Goal: Information Seeking & Learning: Compare options

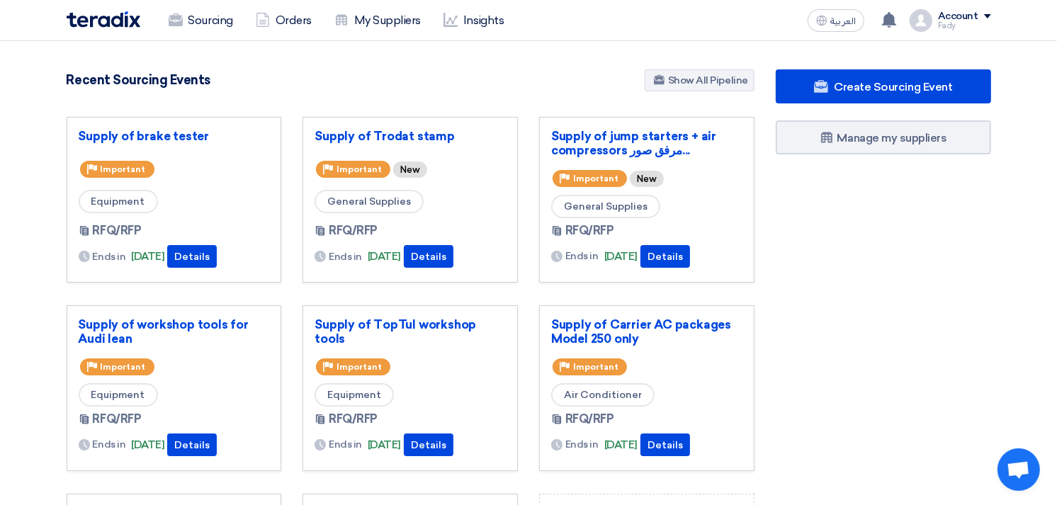
click at [585, 53] on section "808 RFx remaining 9 Auctions remaining Create Sourcing Event" at bounding box center [528, 398] width 1057 height 715
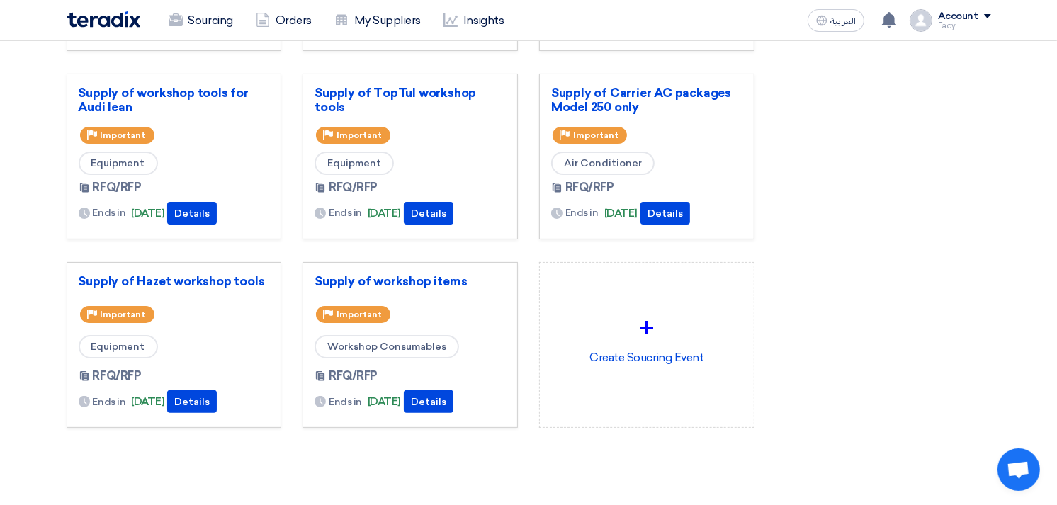
scroll to position [236, 0]
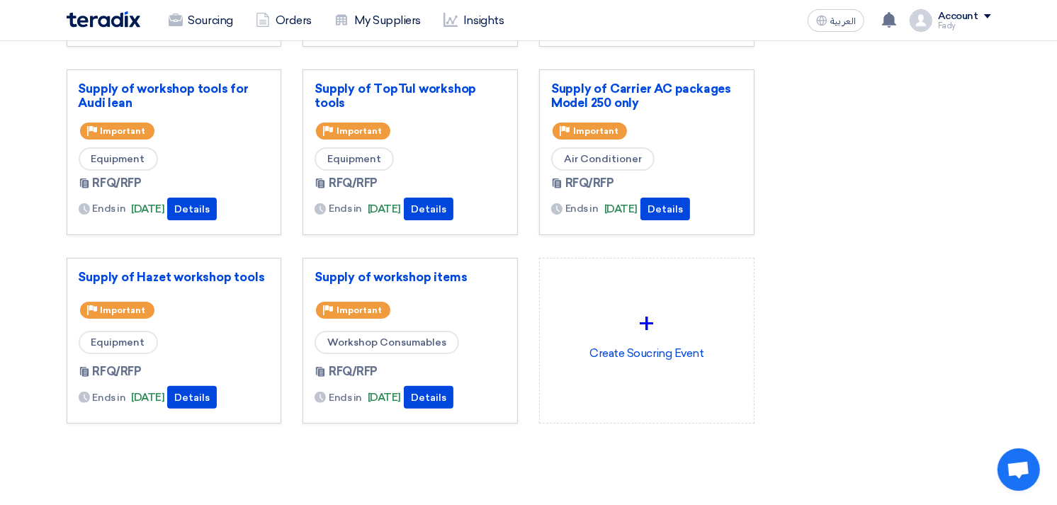
drag, startPoint x: 442, startPoint y: 102, endPoint x: 484, endPoint y: 168, distance: 78.0
click at [484, 168] on div "Supply of TopTul workshop tools Priority Important Equipment RFQ/RFP Ends in [D…" at bounding box center [410, 152] width 191 height 142
click at [482, 140] on div "Supply of TopTul workshop tools Priority Important Equipment RFQ/RFP Ends in [D…" at bounding box center [410, 152] width 191 height 142
click at [461, 89] on link "Supply of TopTul workshop tools" at bounding box center [410, 95] width 191 height 28
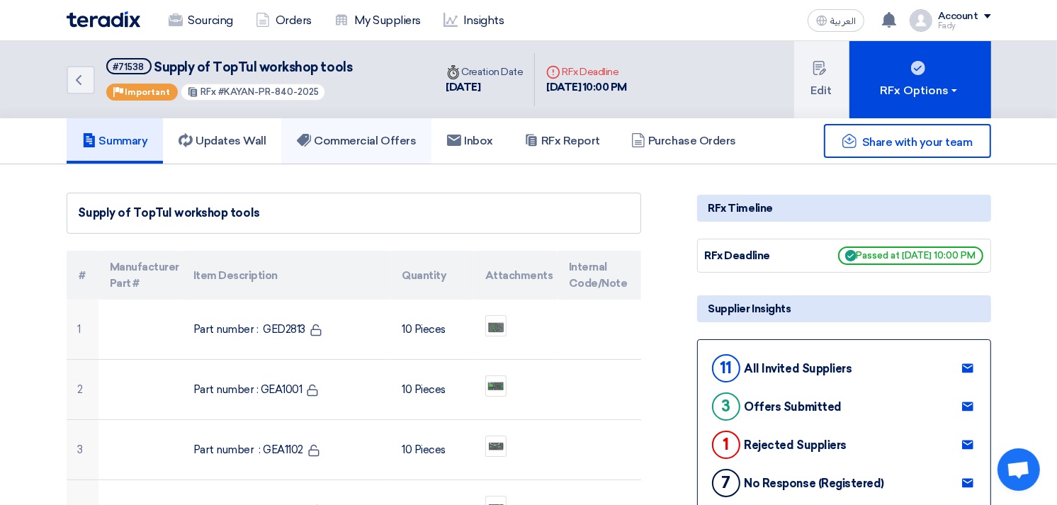
click at [388, 128] on link "Commercial Offers" at bounding box center [356, 140] width 150 height 45
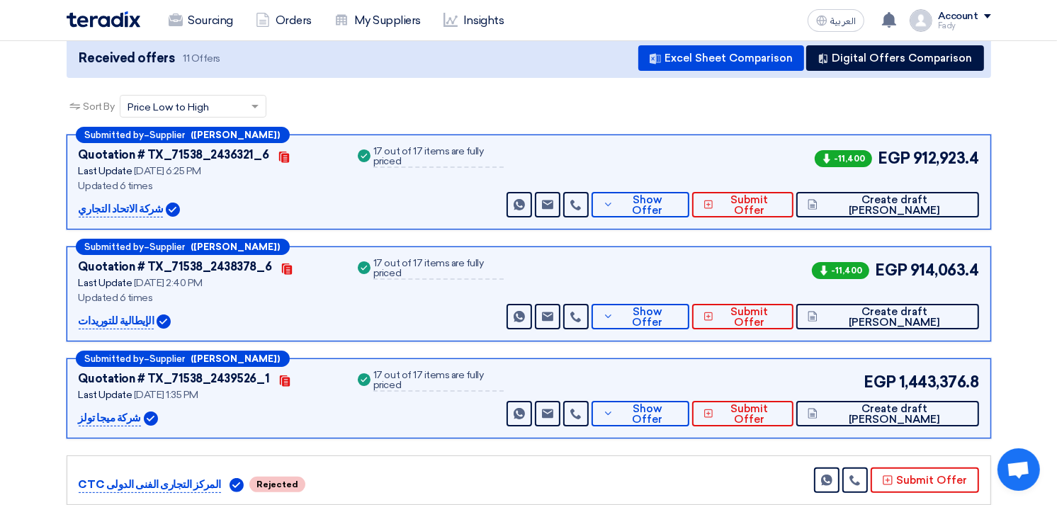
scroll to position [79, 0]
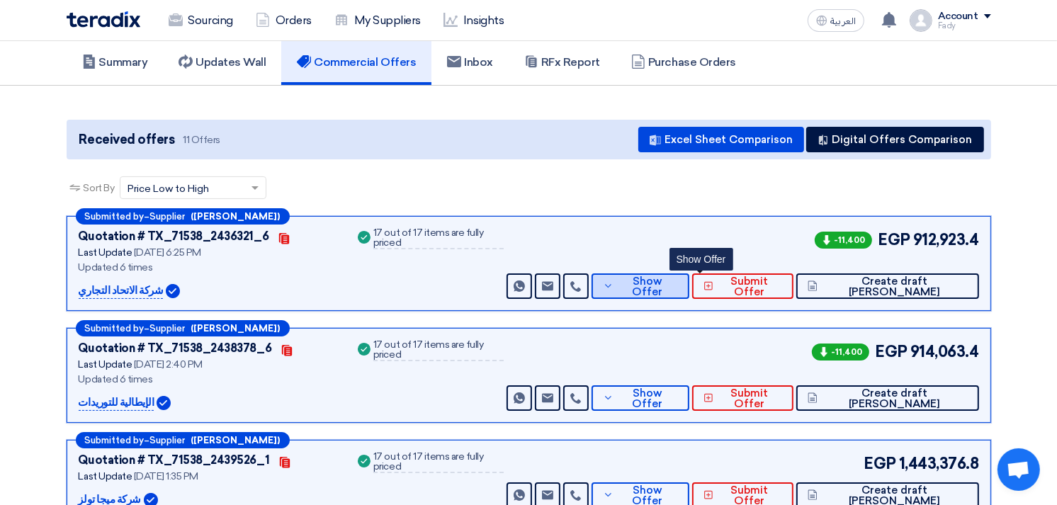
click at [678, 287] on span "Show Offer" at bounding box center [647, 286] width 61 height 21
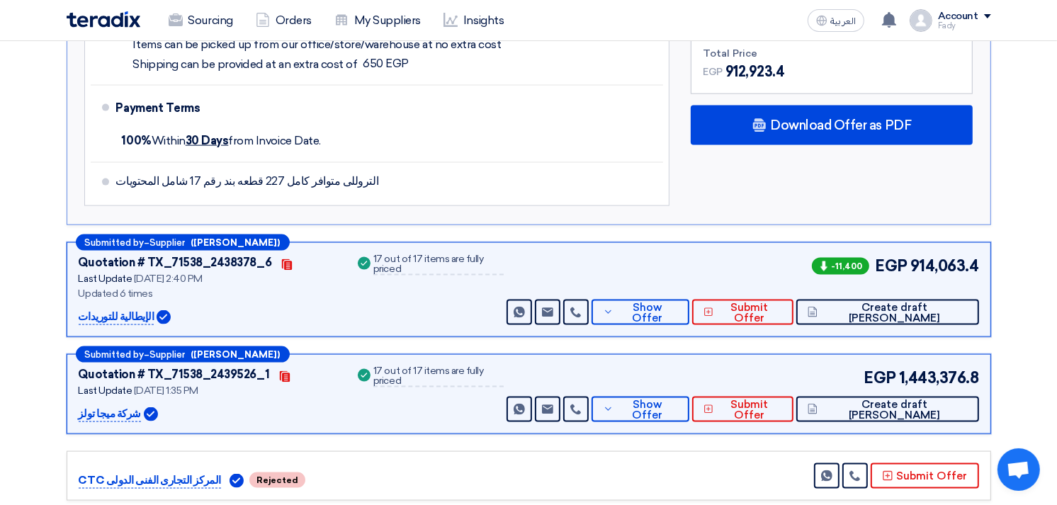
scroll to position [1732, 0]
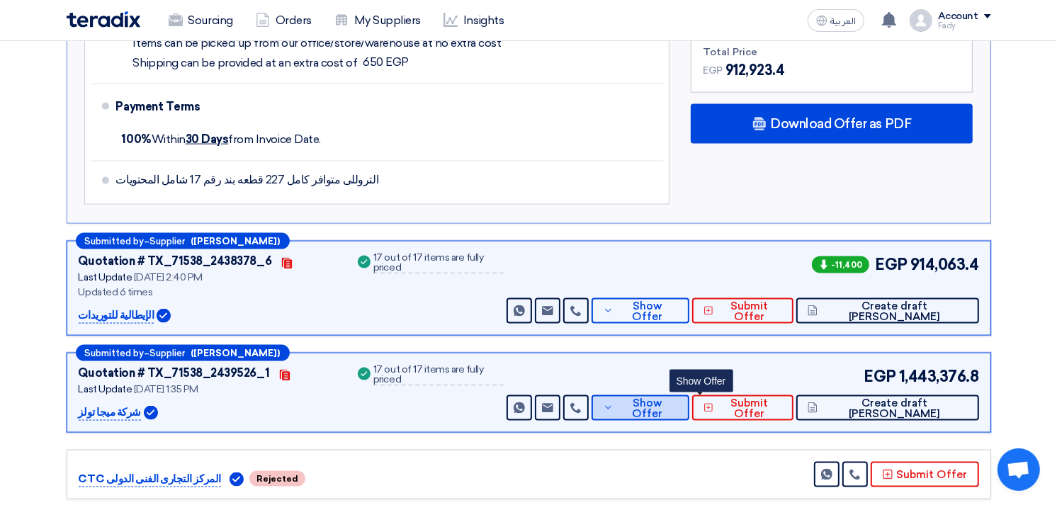
click at [689, 399] on button "Show Offer" at bounding box center [641, 408] width 98 height 26
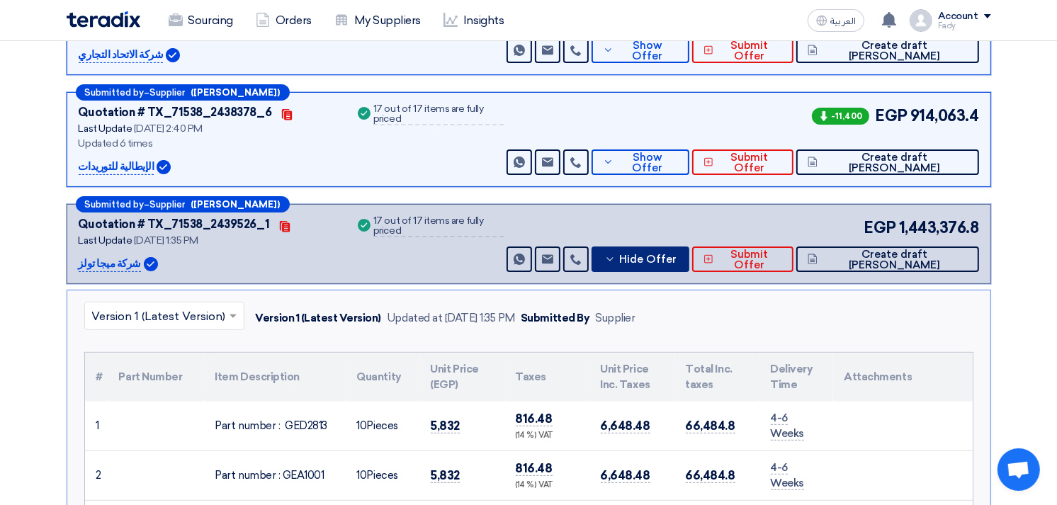
scroll to position [0, 0]
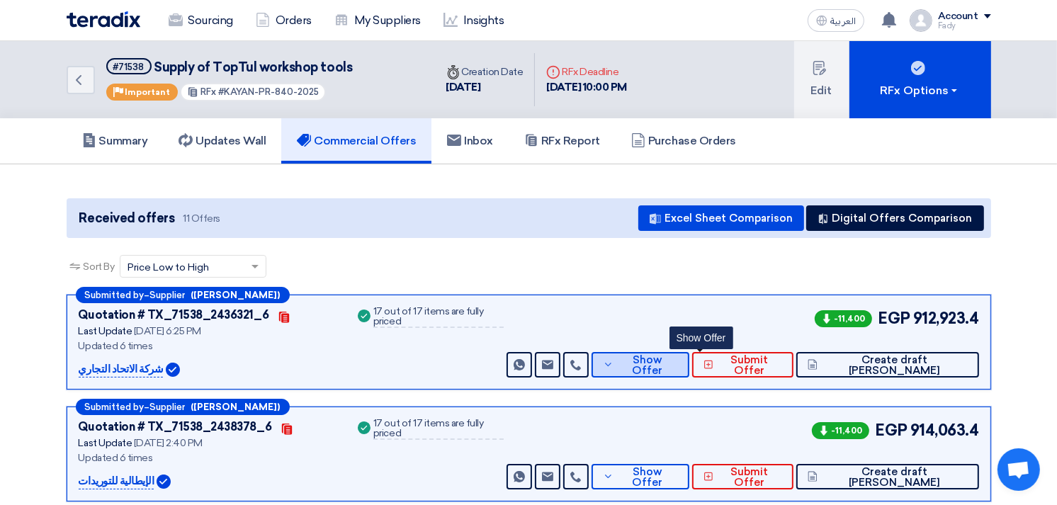
click at [678, 366] on span "Show Offer" at bounding box center [647, 365] width 61 height 21
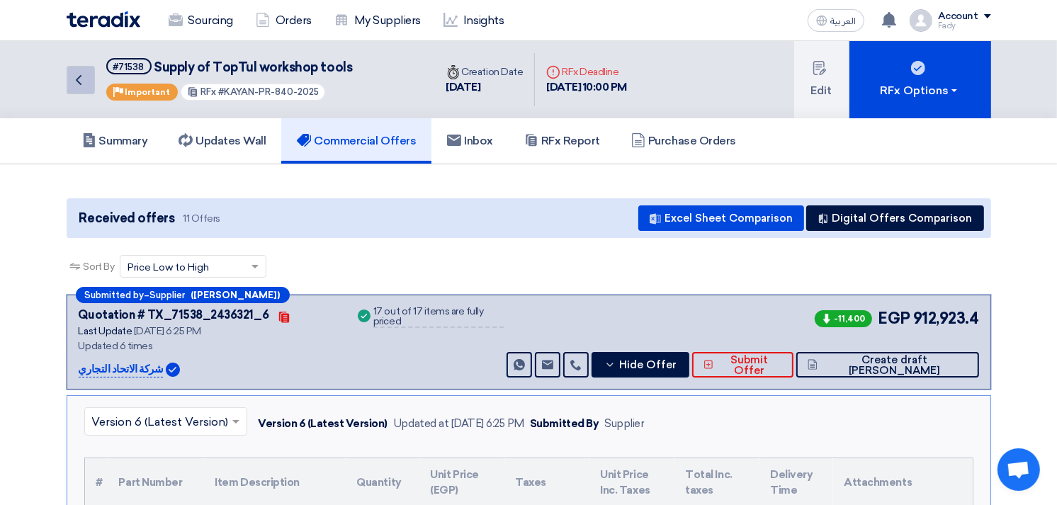
click at [84, 74] on icon "Back" at bounding box center [78, 80] width 17 height 17
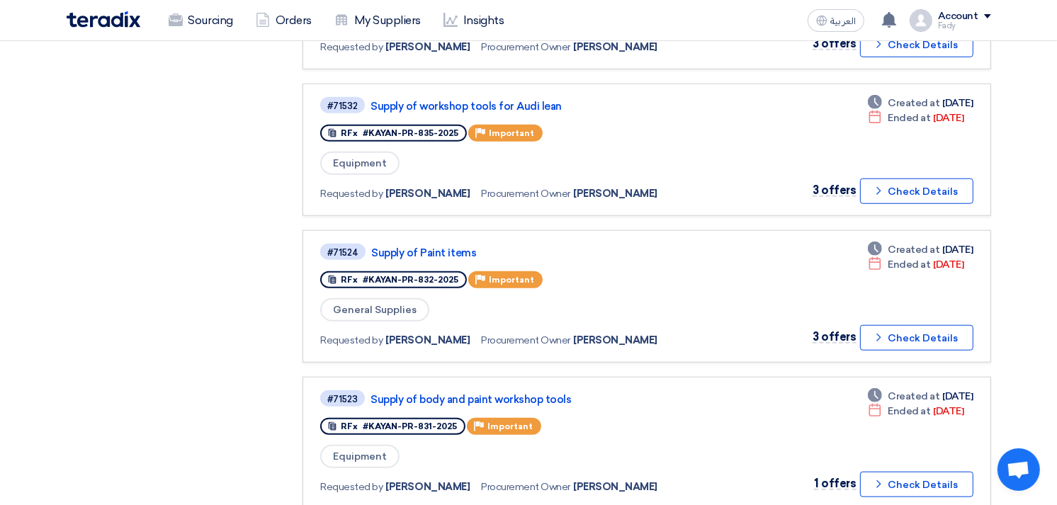
scroll to position [1181, 0]
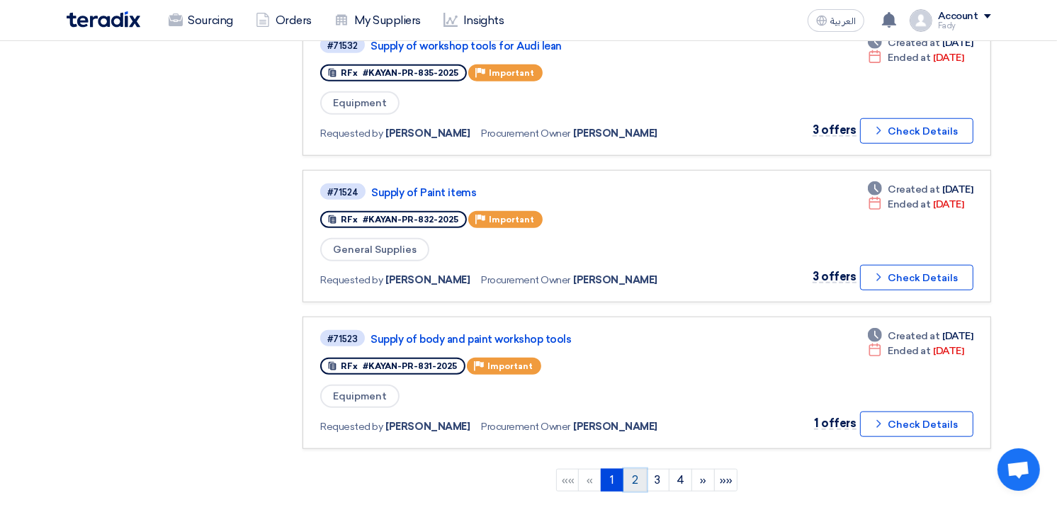
click at [636, 469] on link "2" at bounding box center [635, 480] width 23 height 23
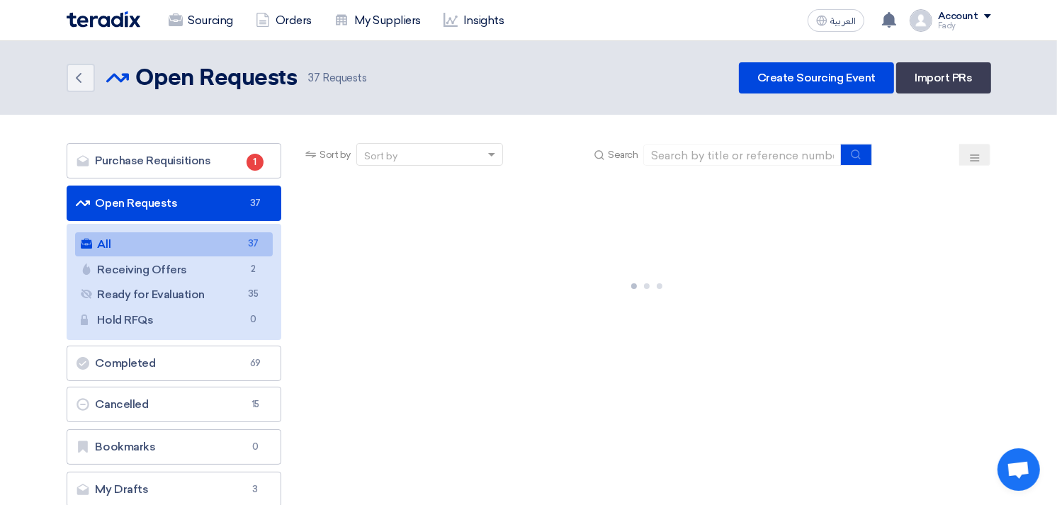
scroll to position [357, 0]
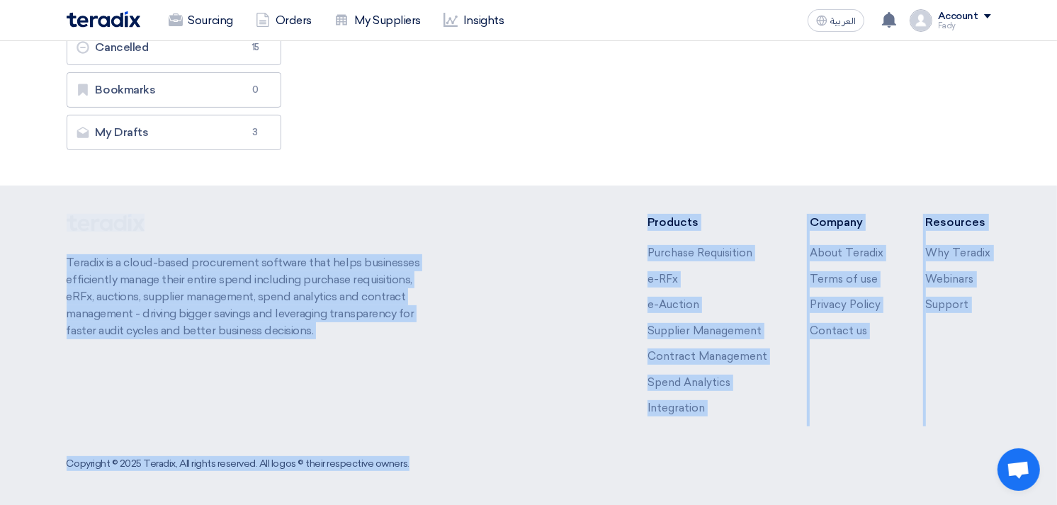
drag, startPoint x: 497, startPoint y: 420, endPoint x: 345, endPoint y: 546, distance: 196.8
click at [345, 505] on html "Sourcing Orders My Suppliers Insights العربية ع You received a new message from…" at bounding box center [528, 75] width 1057 height 864
click at [567, 213] on footer "Teradix is a cloud-based procurement software that helps businesses efficiently…" at bounding box center [528, 346] width 1057 height 321
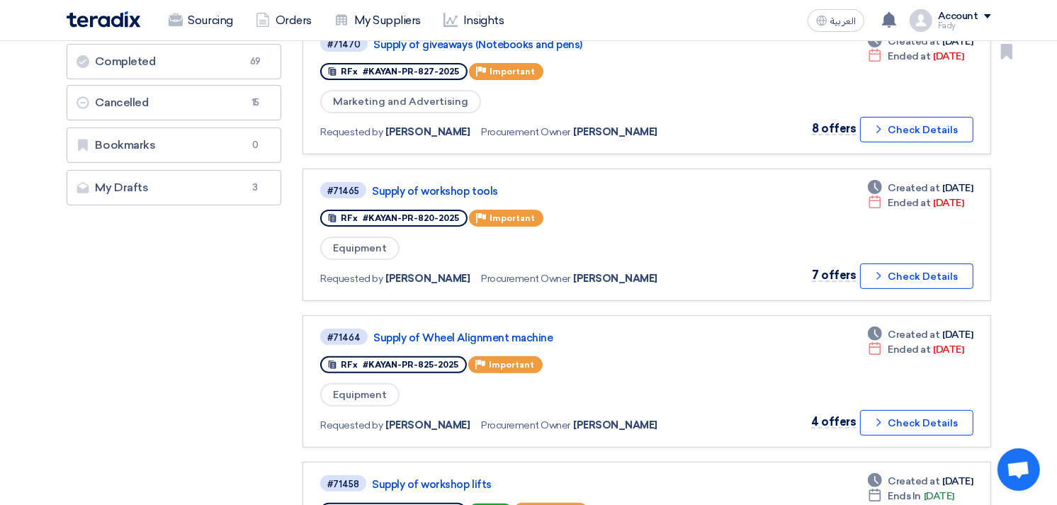
scroll to position [315, 0]
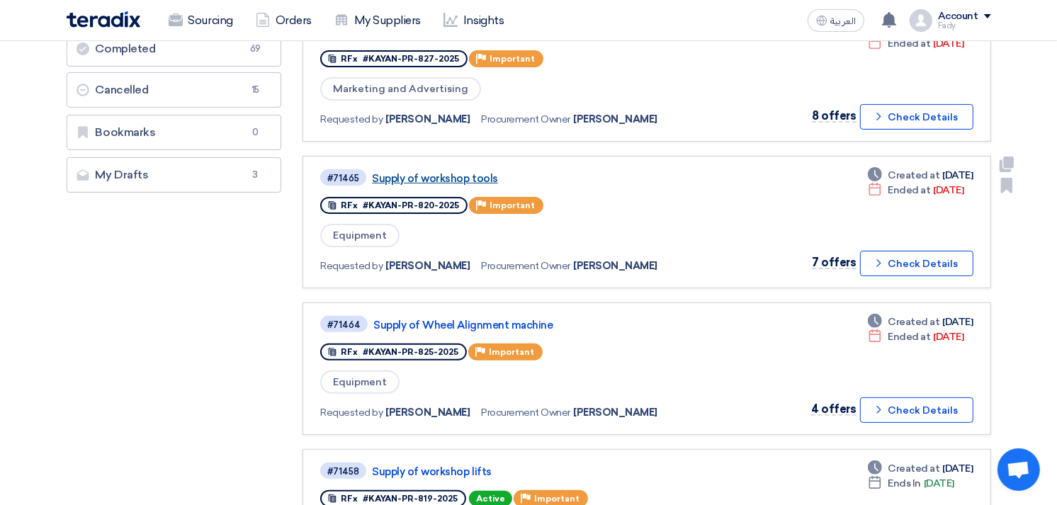
click at [473, 172] on link "Supply of workshop tools" at bounding box center [549, 178] width 354 height 13
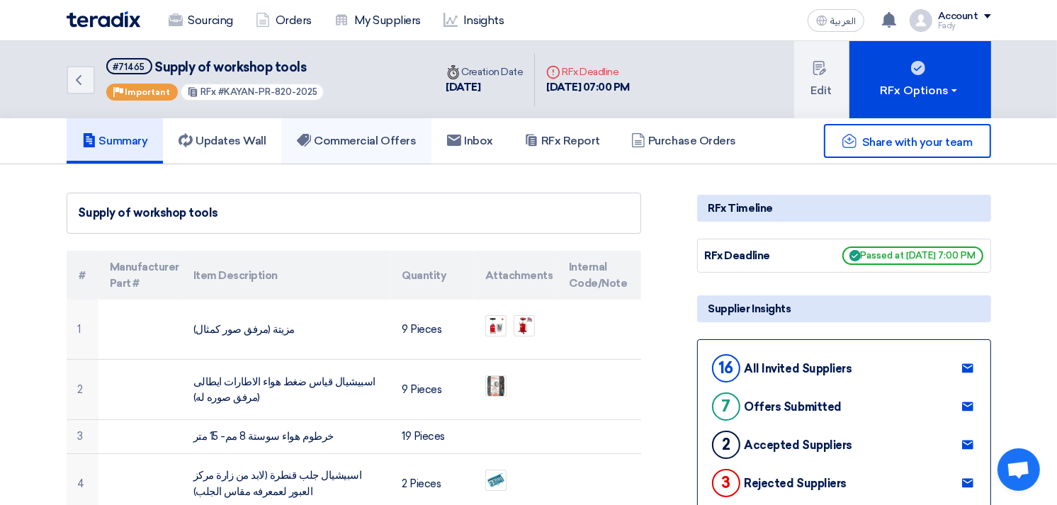
click at [405, 143] on h5 "Commercial Offers" at bounding box center [356, 141] width 119 height 14
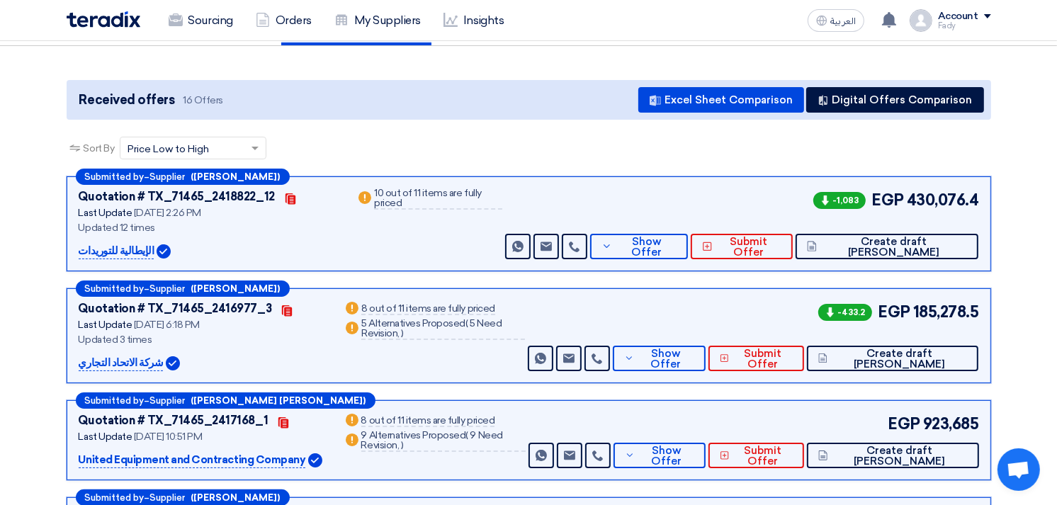
scroll to position [157, 0]
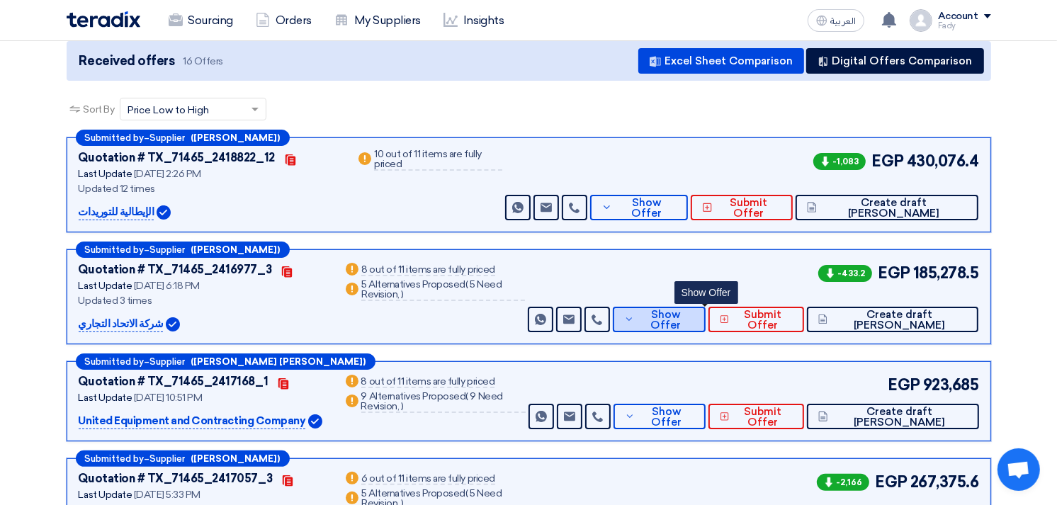
click at [694, 317] on span "Show Offer" at bounding box center [666, 320] width 56 height 21
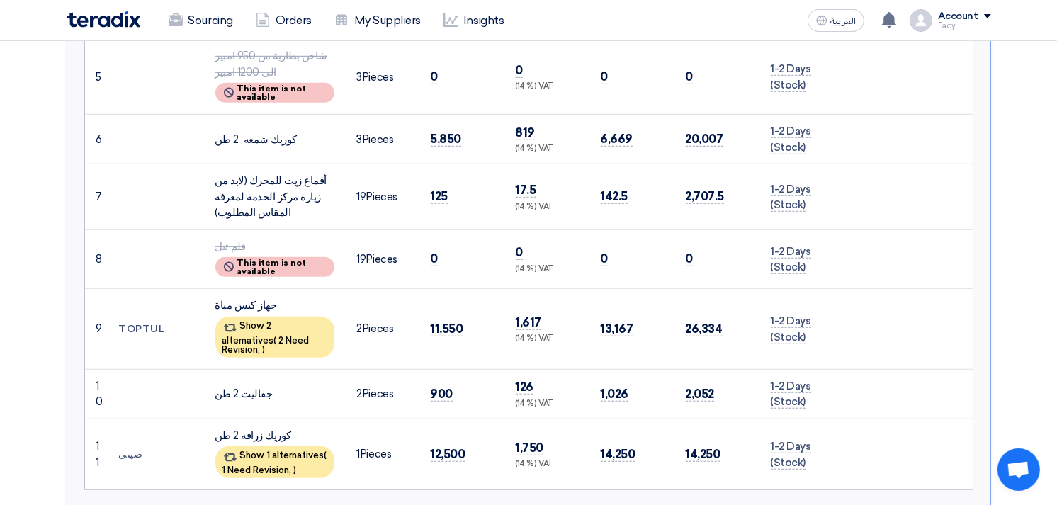
scroll to position [787, 0]
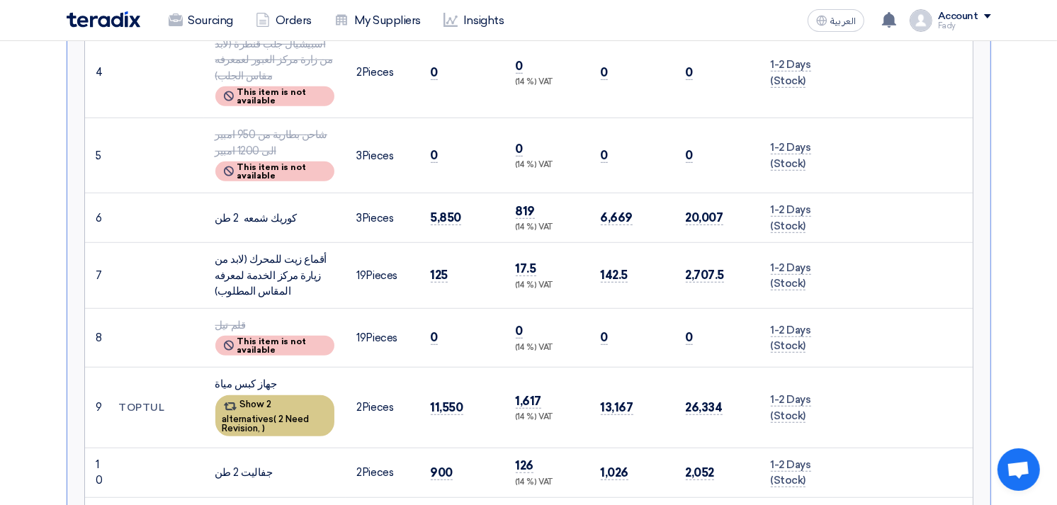
click at [309, 395] on div "Show 2 alternatives ( 2 Need Revision, )" at bounding box center [274, 415] width 119 height 41
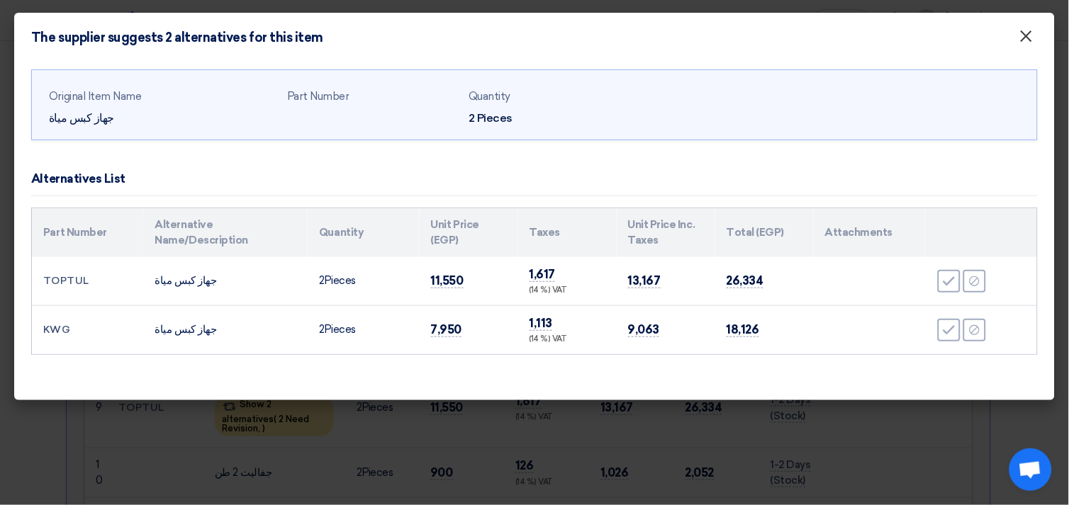
click at [1023, 38] on span "×" at bounding box center [1026, 40] width 14 height 28
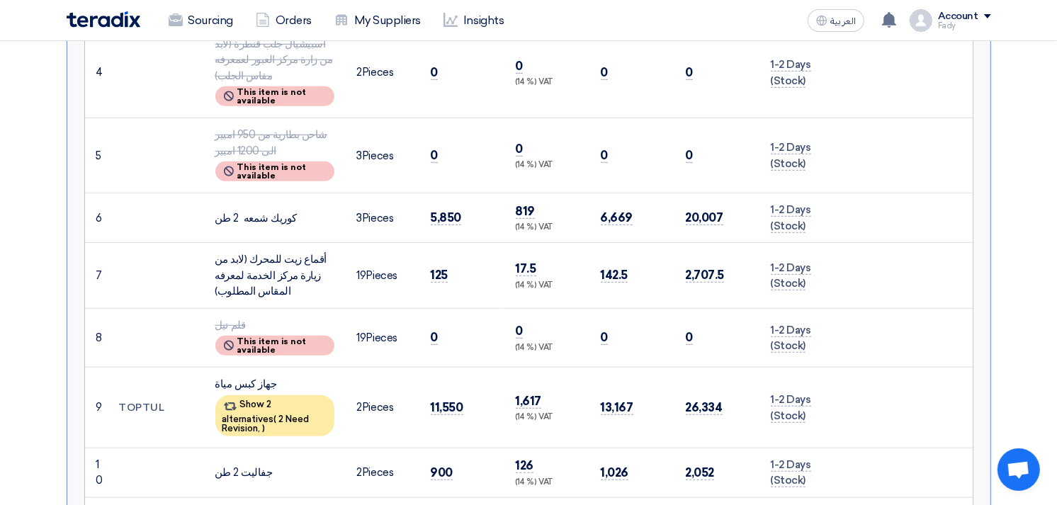
drag, startPoint x: 666, startPoint y: 264, endPoint x: 743, endPoint y: 295, distance: 82.6
click at [743, 295] on tbody "1 مزيتة (مرفق صور كمثال) 9 2 ( ) 9 3" at bounding box center [529, 200] width 888 height 737
click at [742, 308] on td "0" at bounding box center [717, 338] width 85 height 60
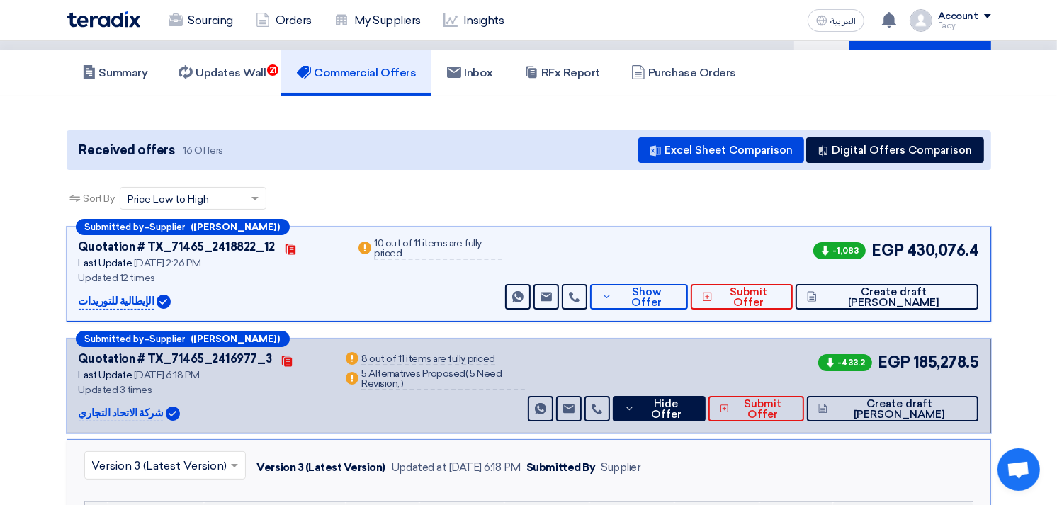
scroll to position [0, 0]
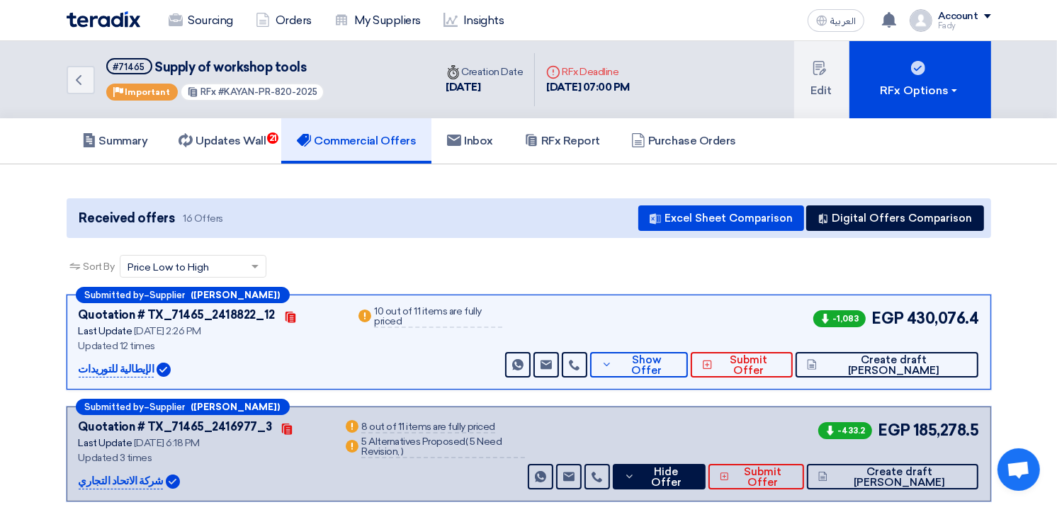
click at [501, 257] on div "Sort By Sort by × Price Low to High ×" at bounding box center [529, 275] width 925 height 40
drag, startPoint x: 501, startPoint y: 258, endPoint x: 544, endPoint y: 327, distance: 81.2
click at [513, 271] on div "Sort By Sort by × Price Low to High ×" at bounding box center [529, 275] width 925 height 40
click at [546, 324] on div "Quotation # TX_71465_2418822_12 Contacts Last Update [DATE] 2:26 PM Updated 12 …" at bounding box center [529, 342] width 901 height 71
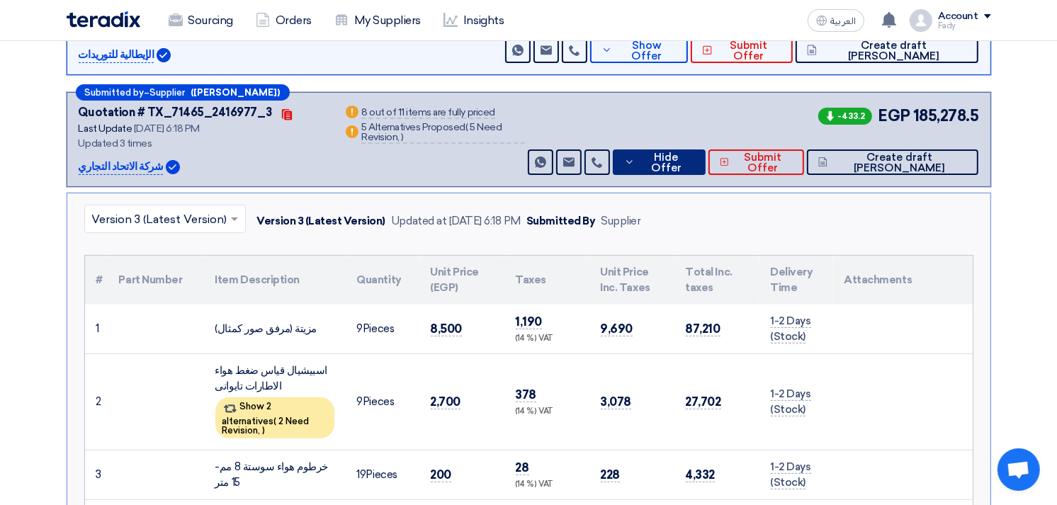
drag, startPoint x: 546, startPoint y: 324, endPoint x: 714, endPoint y: 160, distance: 234.5
click at [694, 154] on span "Hide Offer" at bounding box center [665, 162] width 55 height 21
click at [694, 159] on span "Hide Offer" at bounding box center [665, 162] width 55 height 21
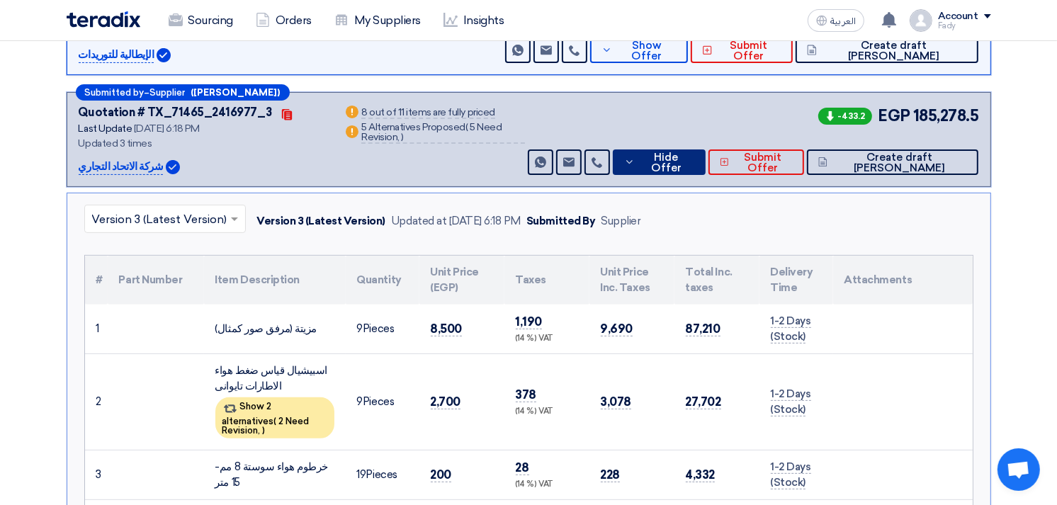
click at [694, 160] on span "Hide Offer" at bounding box center [665, 162] width 55 height 21
click at [694, 159] on span "Hide Offer" at bounding box center [665, 162] width 55 height 21
click at [694, 154] on span "Hide Offer" at bounding box center [665, 162] width 55 height 21
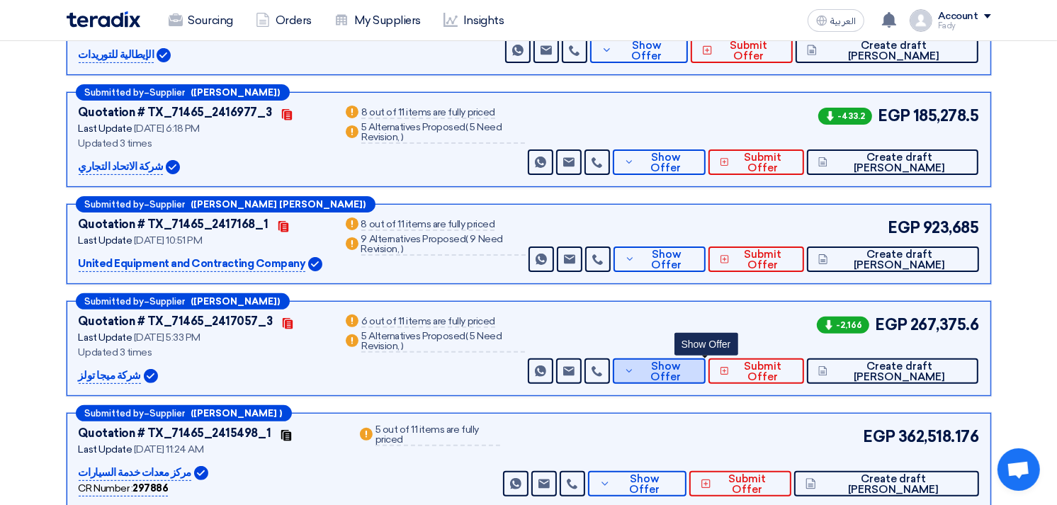
click at [691, 373] on span "Show Offer" at bounding box center [666, 371] width 56 height 21
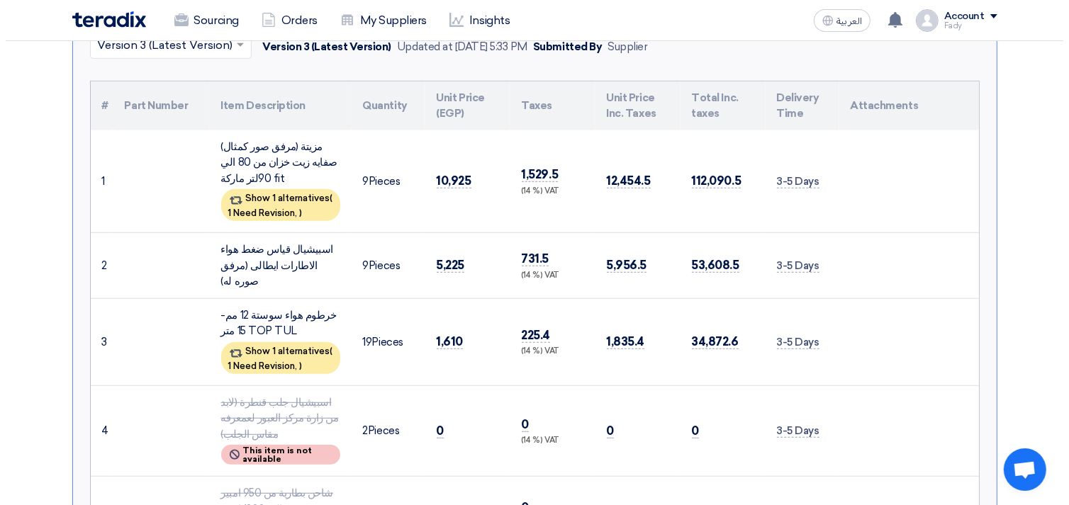
scroll to position [393, 0]
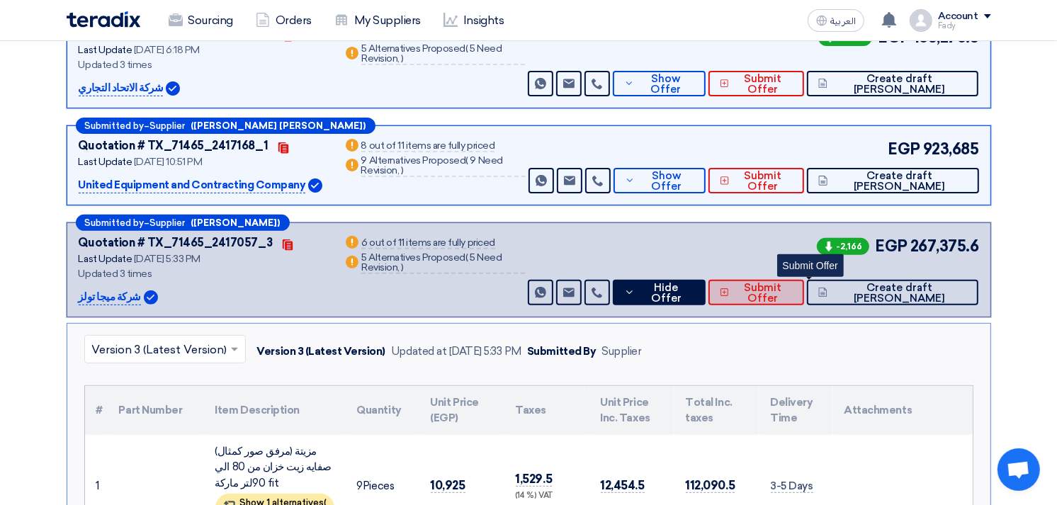
click at [793, 286] on span "Submit Offer" at bounding box center [763, 293] width 60 height 21
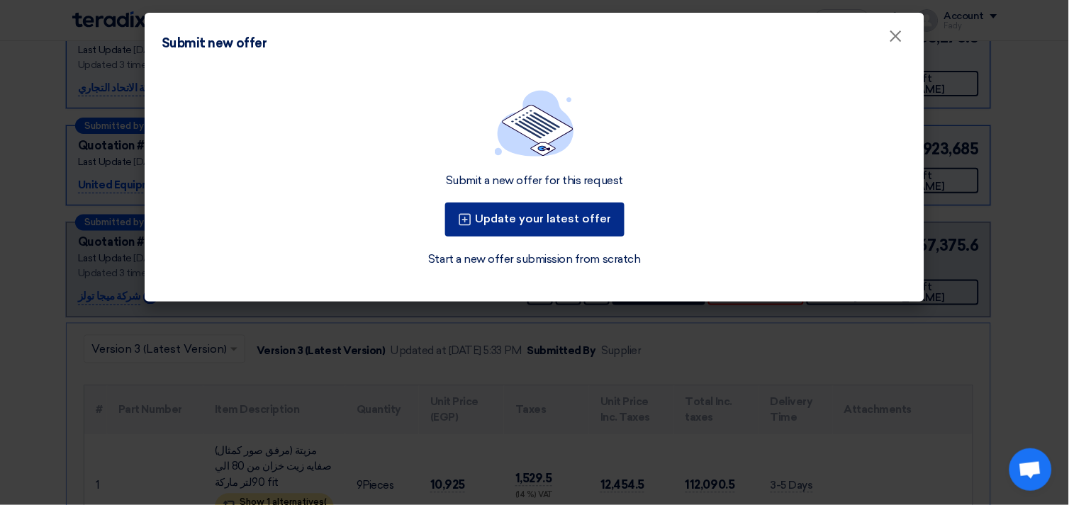
click at [539, 227] on button "Update your latest offer" at bounding box center [534, 220] width 179 height 34
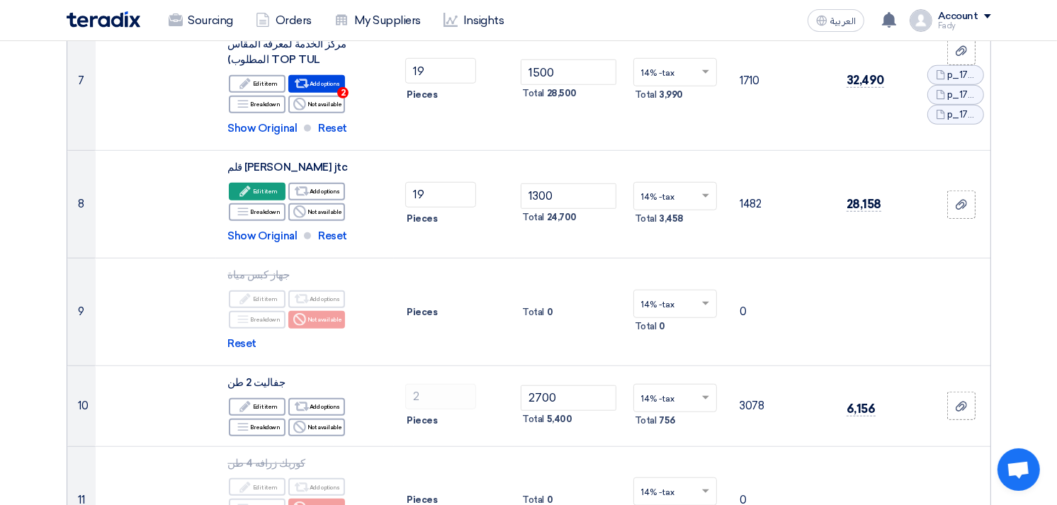
scroll to position [945, 0]
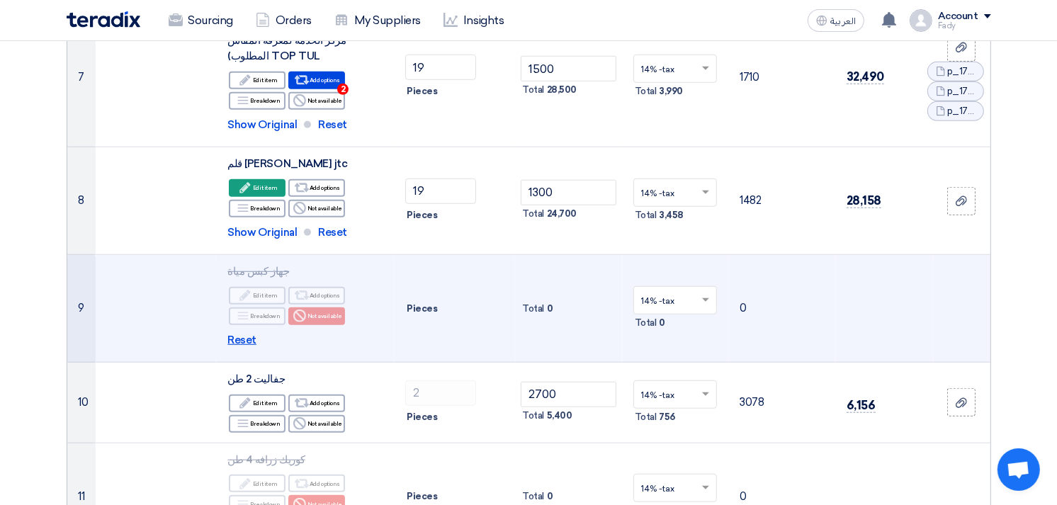
click at [243, 332] on span "Reset" at bounding box center [241, 340] width 29 height 16
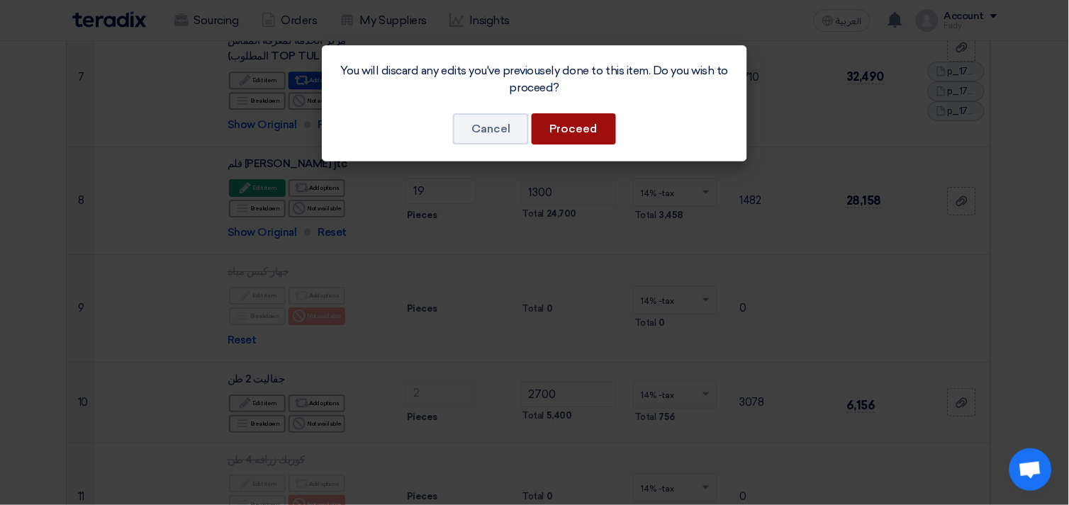
click at [575, 119] on button "Proceed" at bounding box center [573, 128] width 84 height 31
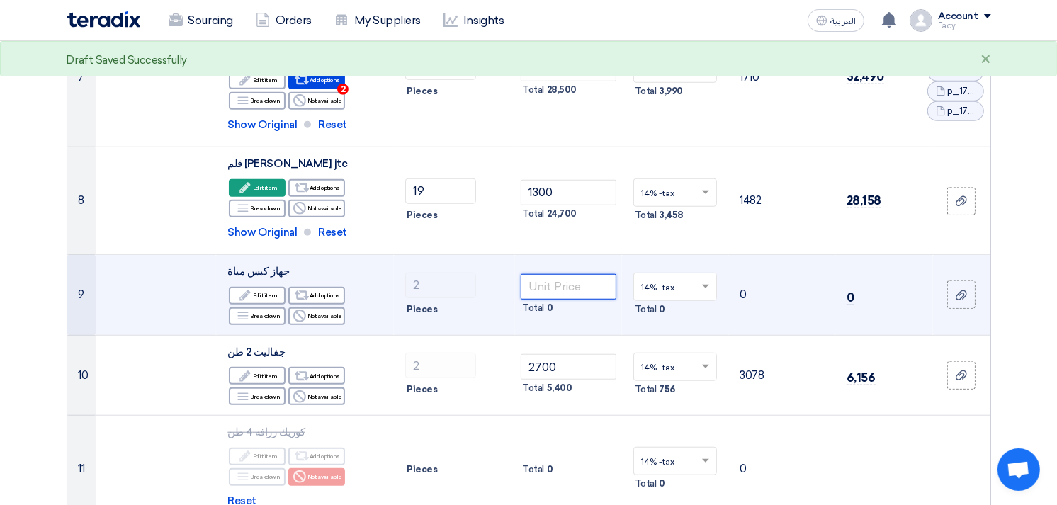
click at [563, 274] on input "number" at bounding box center [569, 287] width 96 height 26
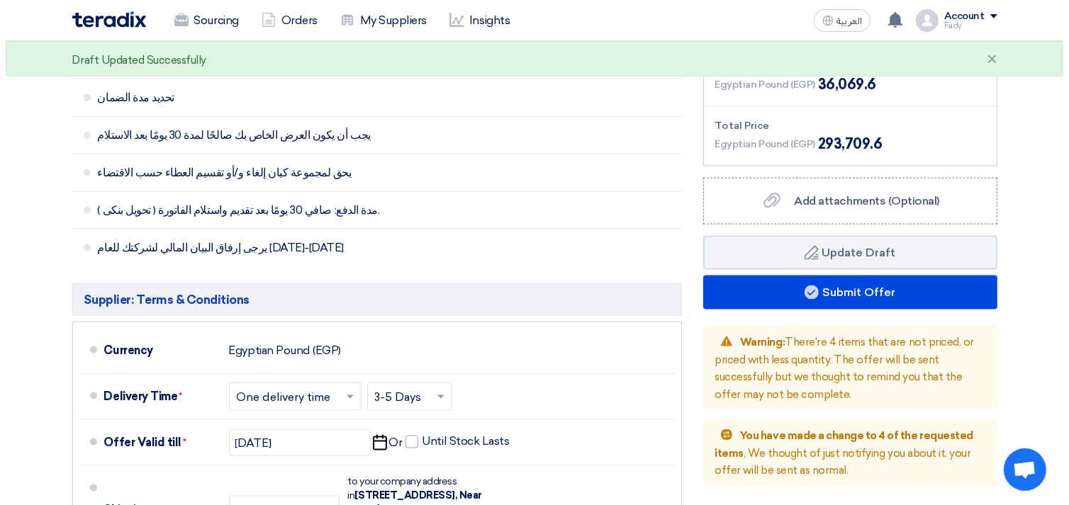
scroll to position [1732, 0]
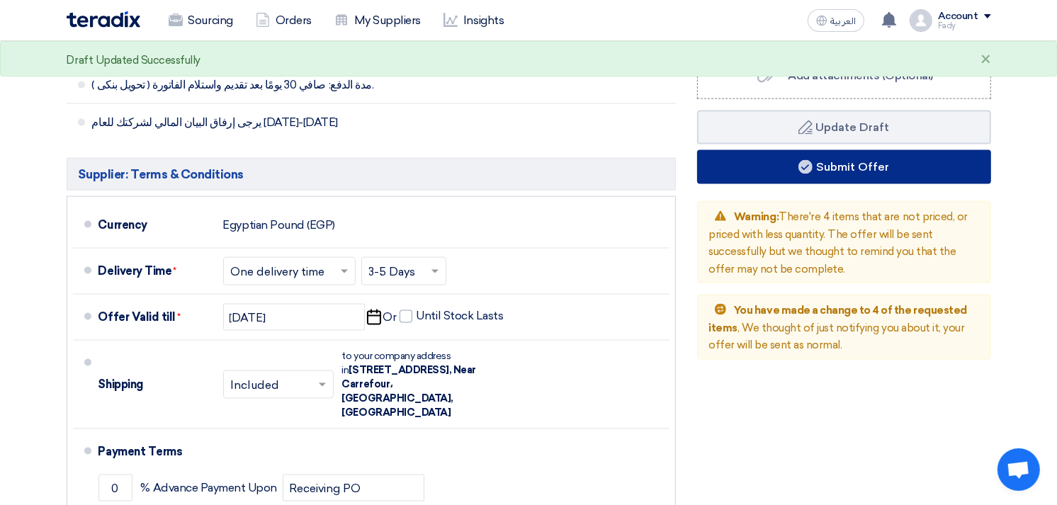
type input "11550"
click at [883, 150] on button "Submit Offer" at bounding box center [844, 167] width 294 height 34
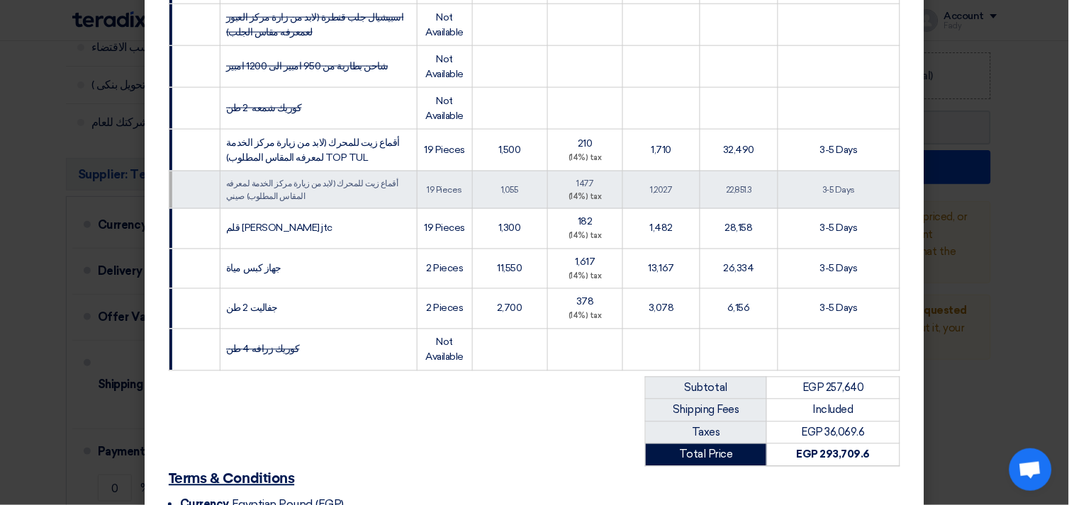
scroll to position [563, 0]
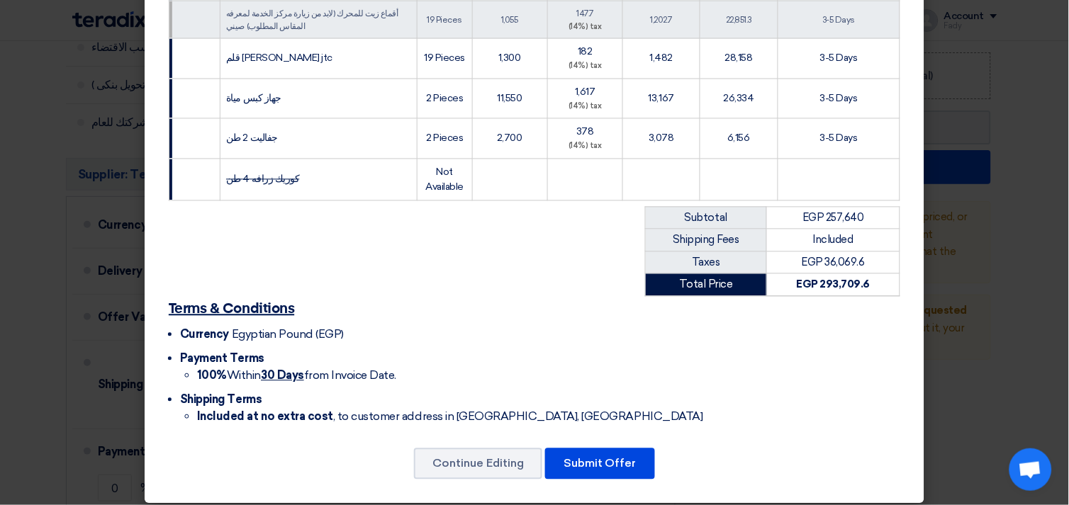
drag, startPoint x: 632, startPoint y: 492, endPoint x: 620, endPoint y: 478, distance: 18.6
click at [616, 462] on button "Submit Offer" at bounding box center [600, 464] width 110 height 31
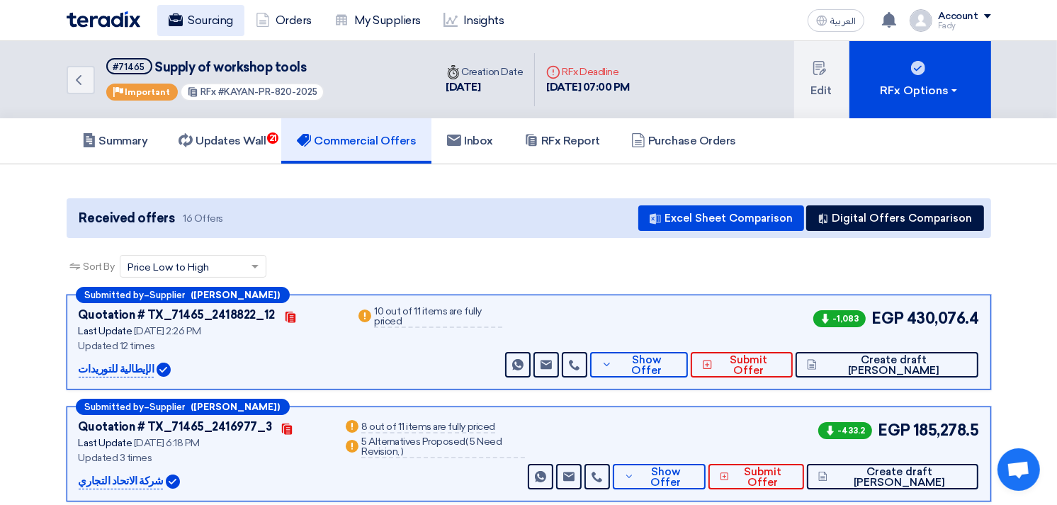
click at [208, 33] on link "Sourcing" at bounding box center [200, 20] width 87 height 31
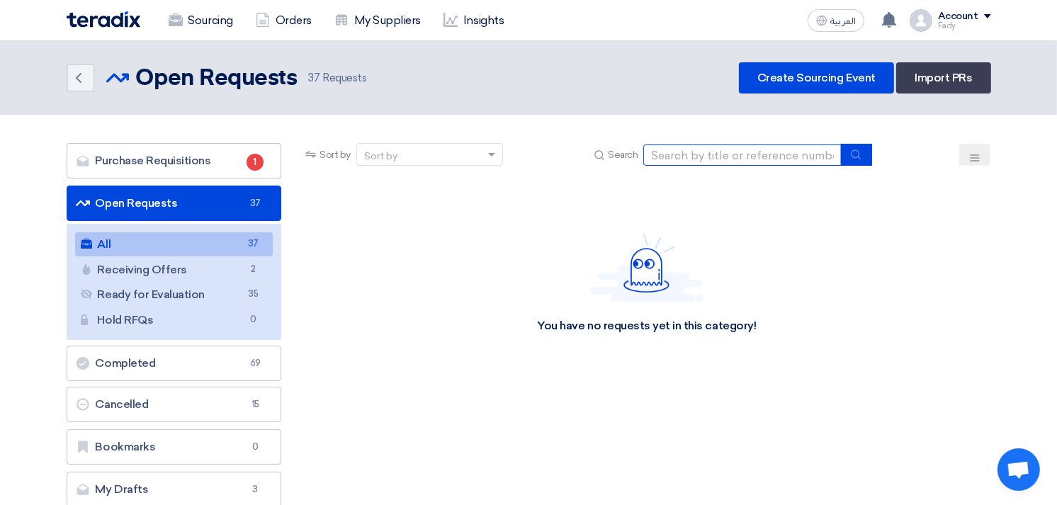
click at [682, 152] on input at bounding box center [742, 155] width 198 height 21
type input "skoda"
click at [849, 156] on button "submit" at bounding box center [856, 155] width 31 height 22
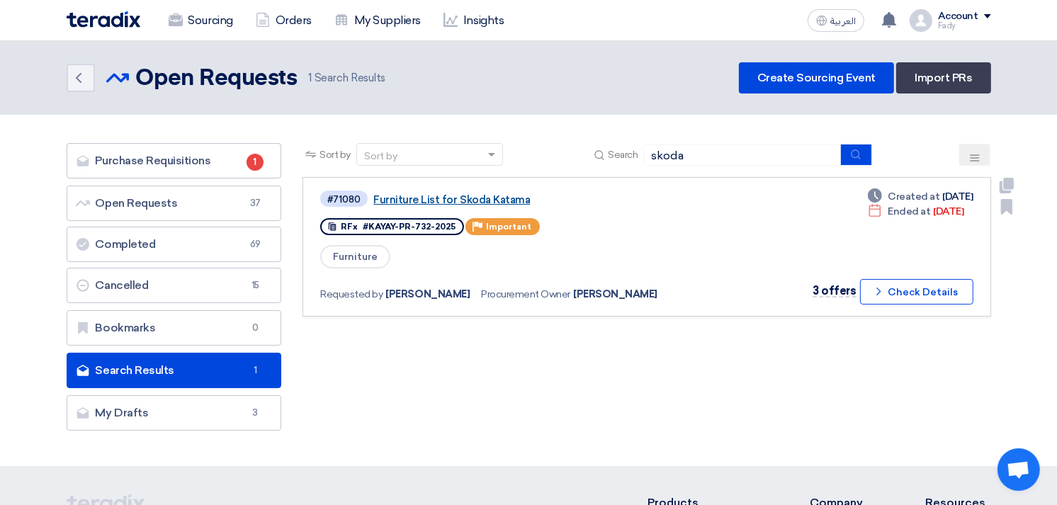
click at [509, 196] on link "Furniture List for Skoda Katama" at bounding box center [550, 199] width 354 height 13
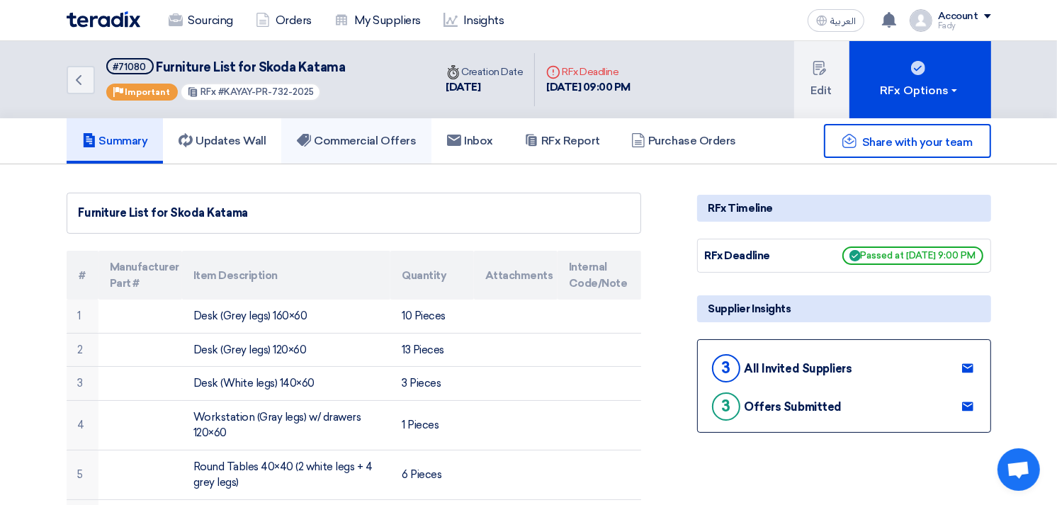
click at [385, 138] on h5 "Commercial Offers" at bounding box center [356, 141] width 119 height 14
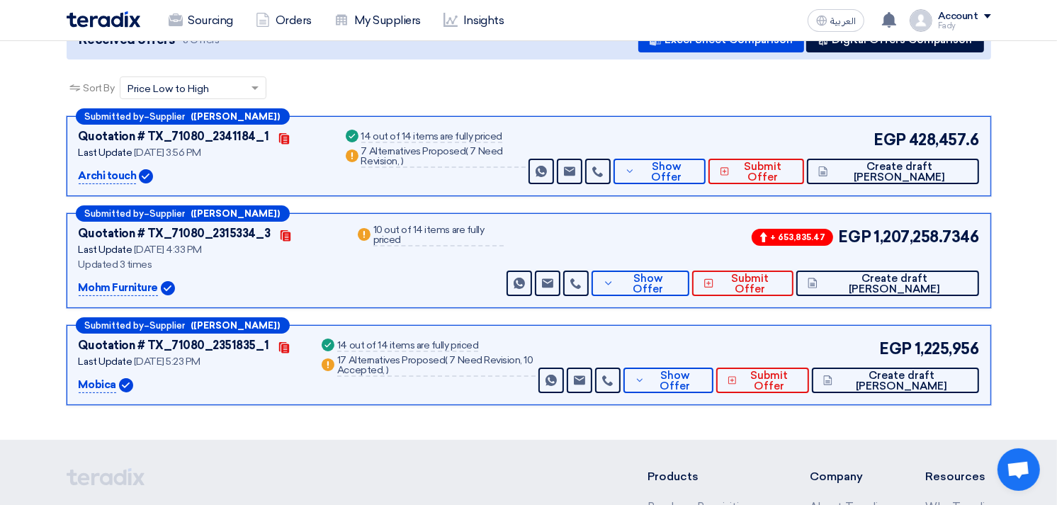
scroll to position [236, 0]
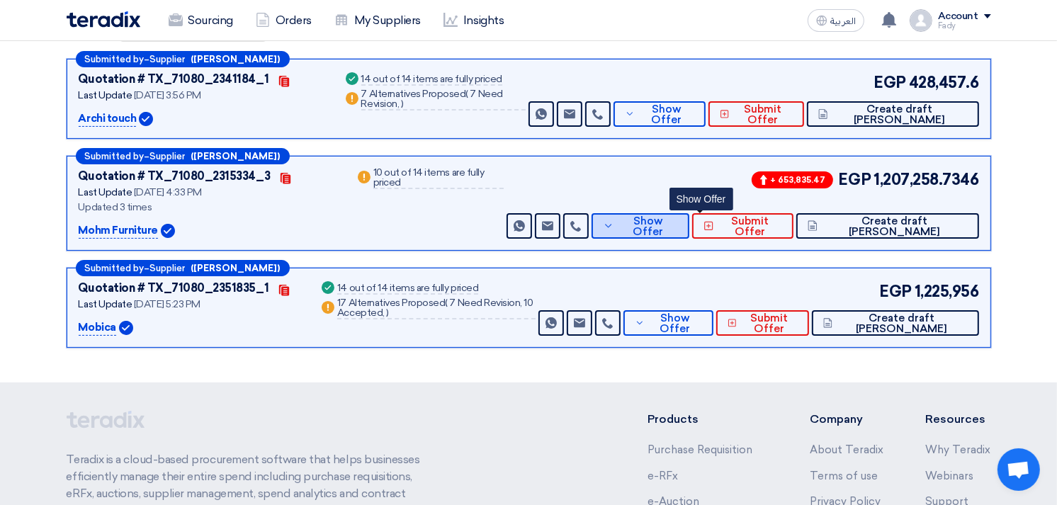
click at [678, 218] on span "Show Offer" at bounding box center [648, 226] width 60 height 21
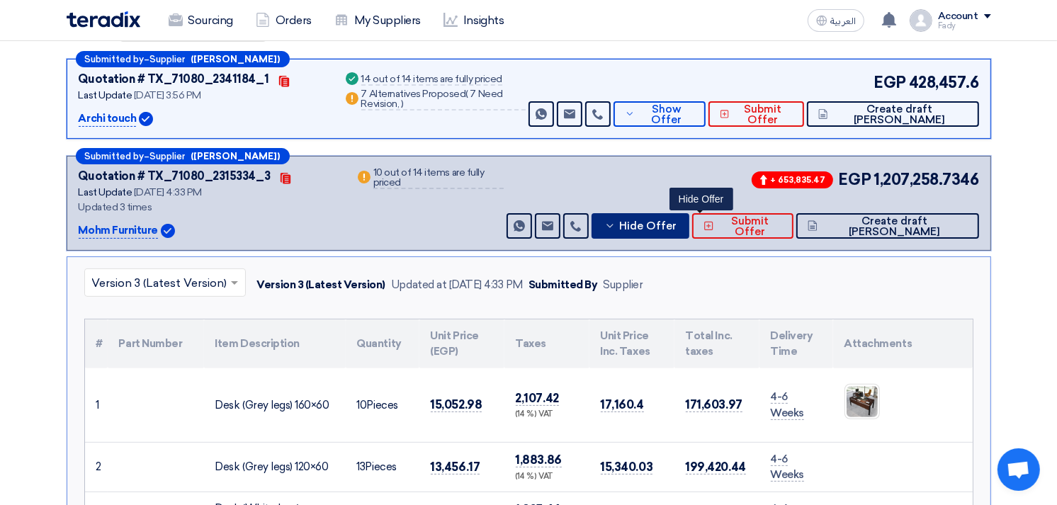
click at [689, 216] on button "Hide Offer" at bounding box center [641, 226] width 98 height 26
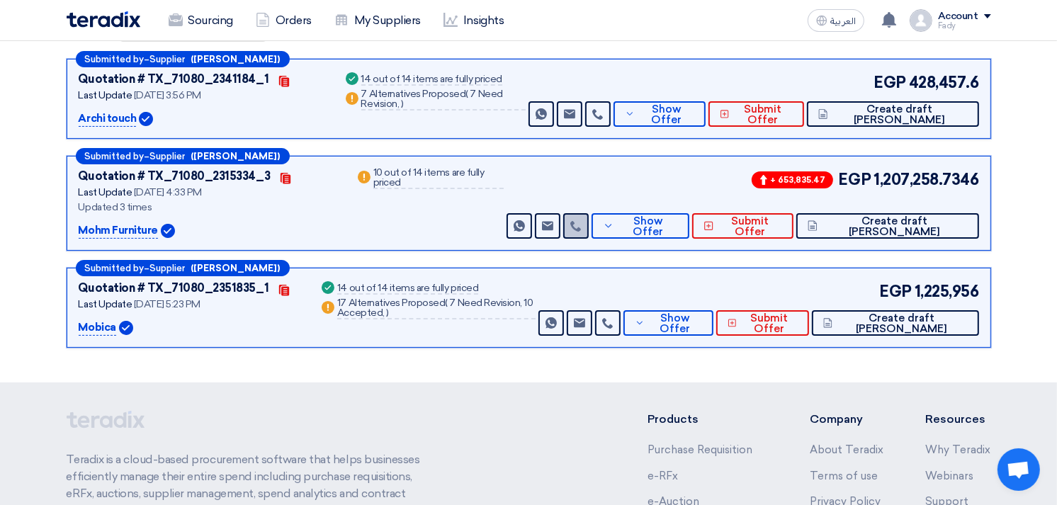
click at [582, 223] on icon at bounding box center [575, 225] width 11 height 11
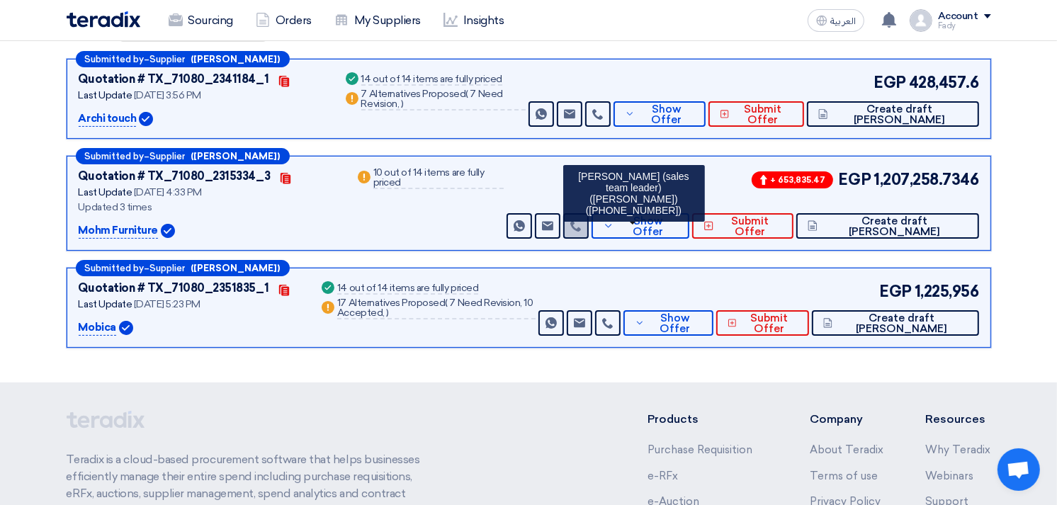
click at [582, 220] on icon at bounding box center [575, 225] width 11 height 11
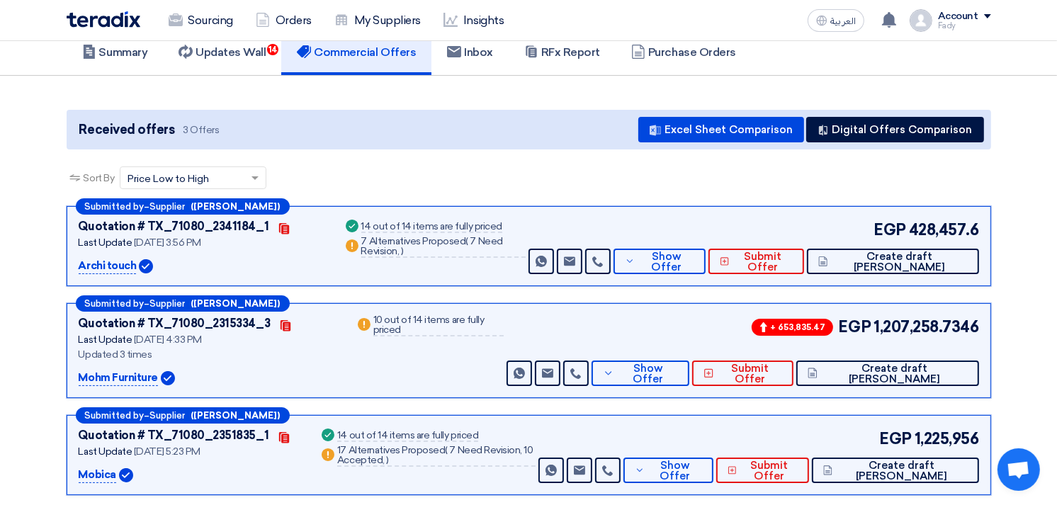
scroll to position [0, 0]
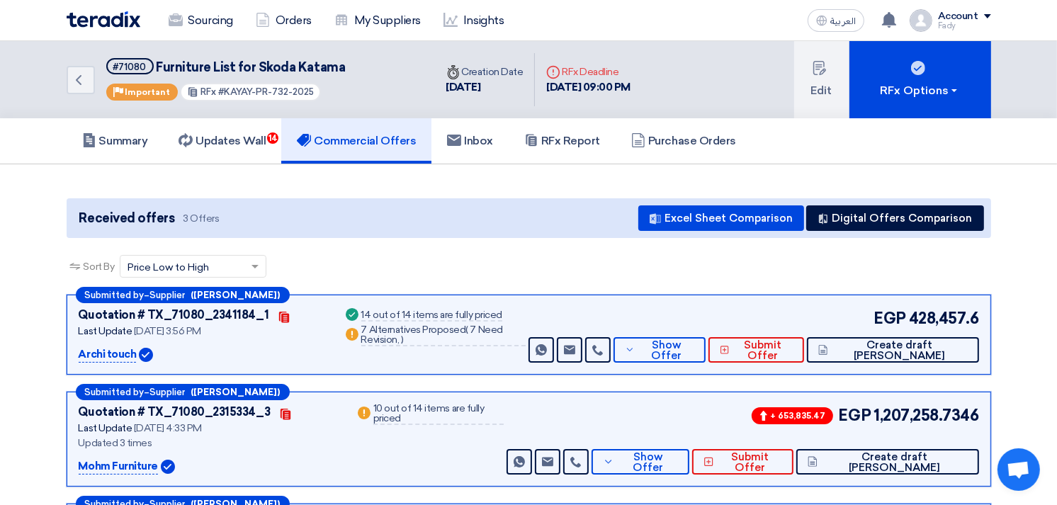
click at [789, 283] on div "Sort By Sort by × Price Low to High ×" at bounding box center [529, 275] width 925 height 40
click at [748, 264] on div "Sort By Sort by × Price Low to High ×" at bounding box center [529, 275] width 925 height 40
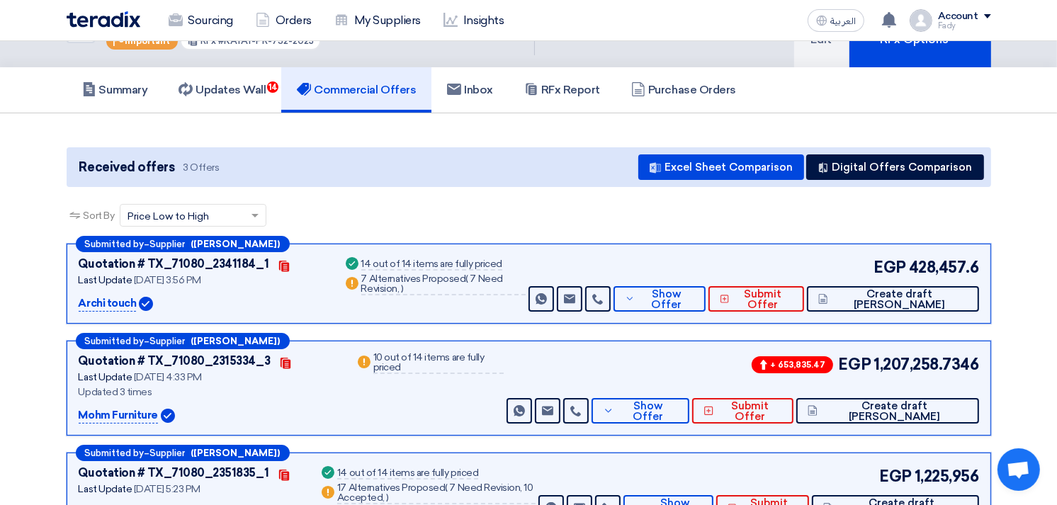
scroll to position [79, 0]
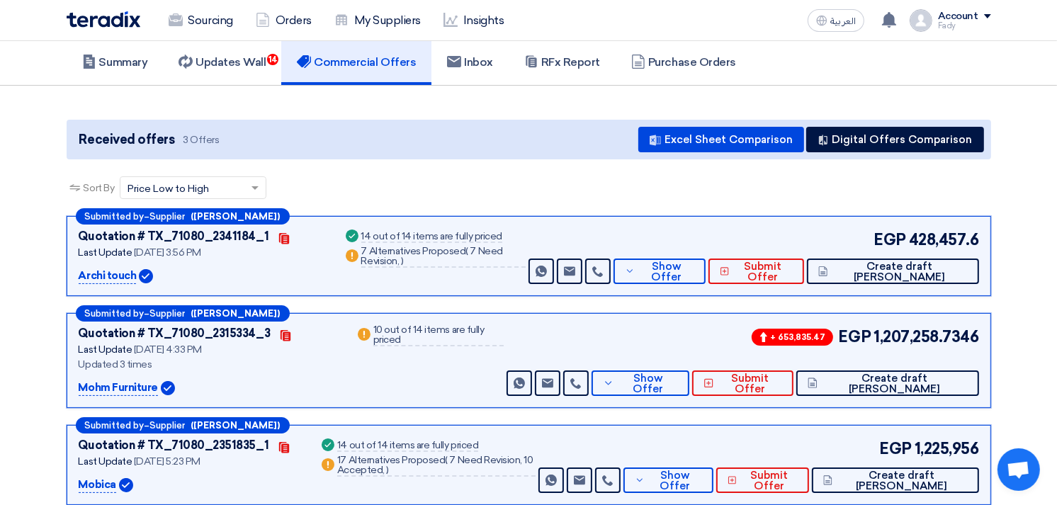
click at [631, 199] on div "Sort By Sort by × Price Low to High ×" at bounding box center [529, 196] width 925 height 40
click at [679, 193] on div "Sort By Sort by × Price Low to High ×" at bounding box center [529, 196] width 925 height 40
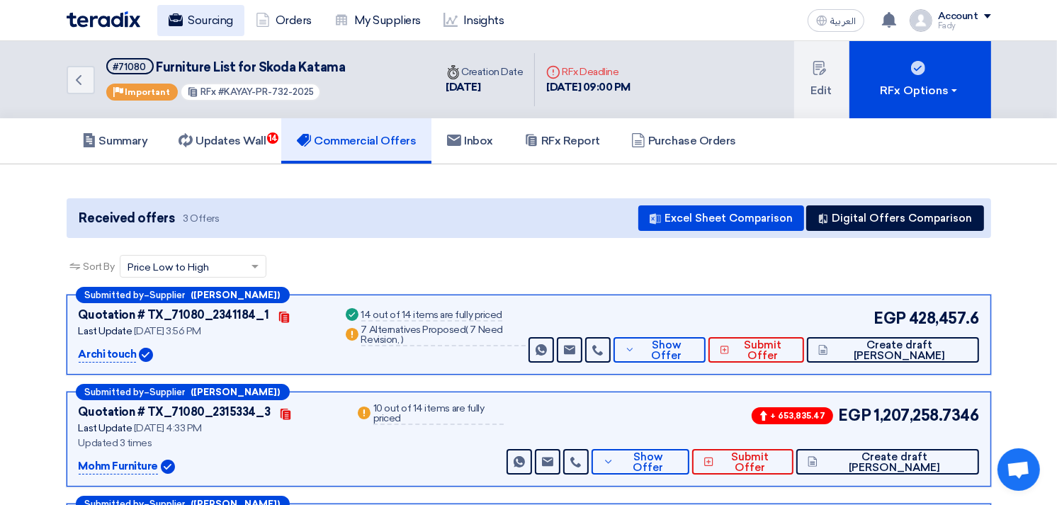
click at [220, 19] on link "Sourcing" at bounding box center [200, 20] width 87 height 31
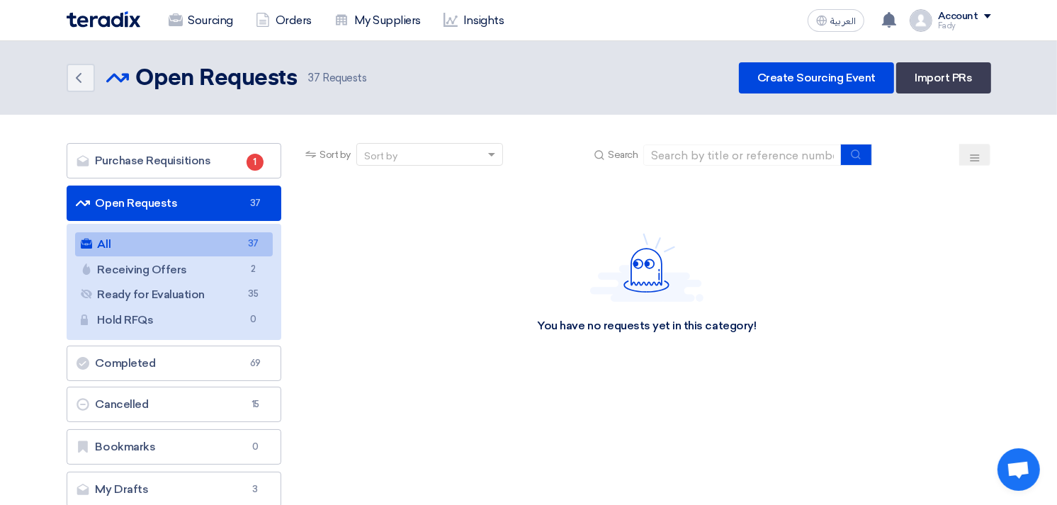
click at [147, 241] on link "All All 37" at bounding box center [174, 244] width 198 height 24
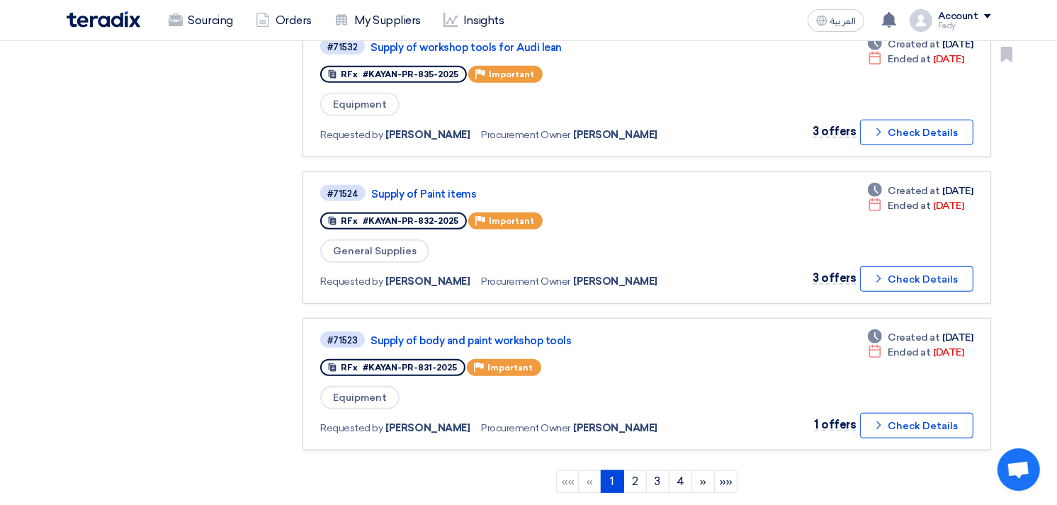
scroll to position [1181, 0]
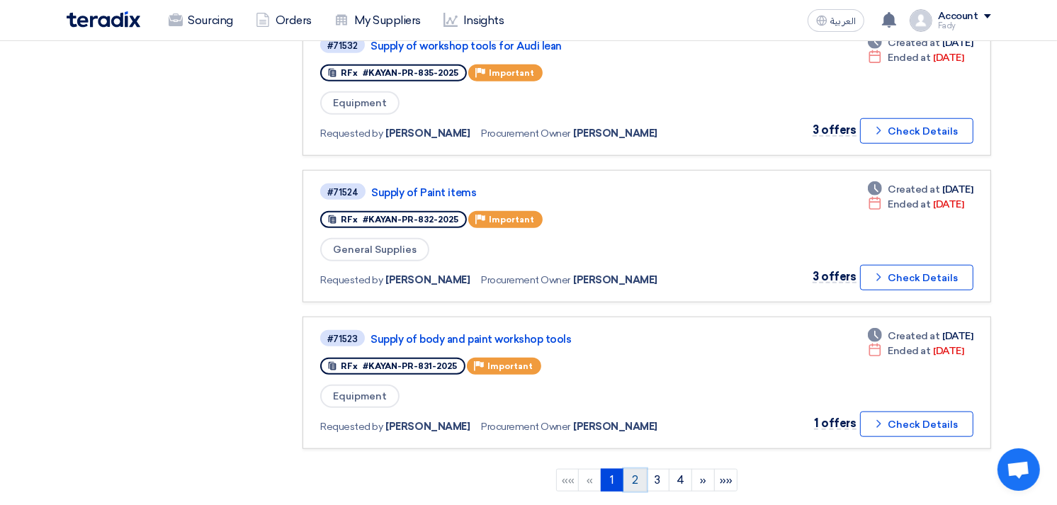
click at [629, 469] on link "2" at bounding box center [635, 480] width 23 height 23
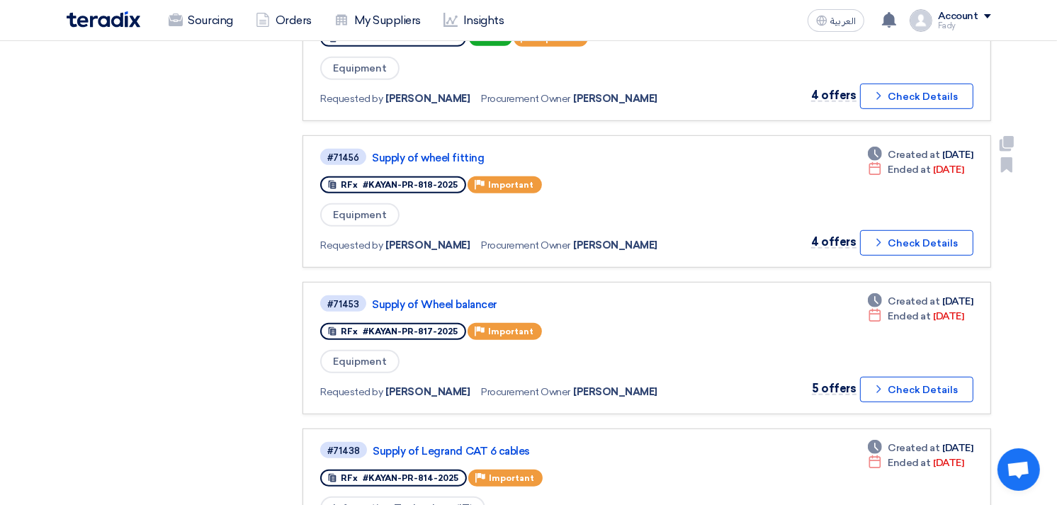
scroll to position [787, 0]
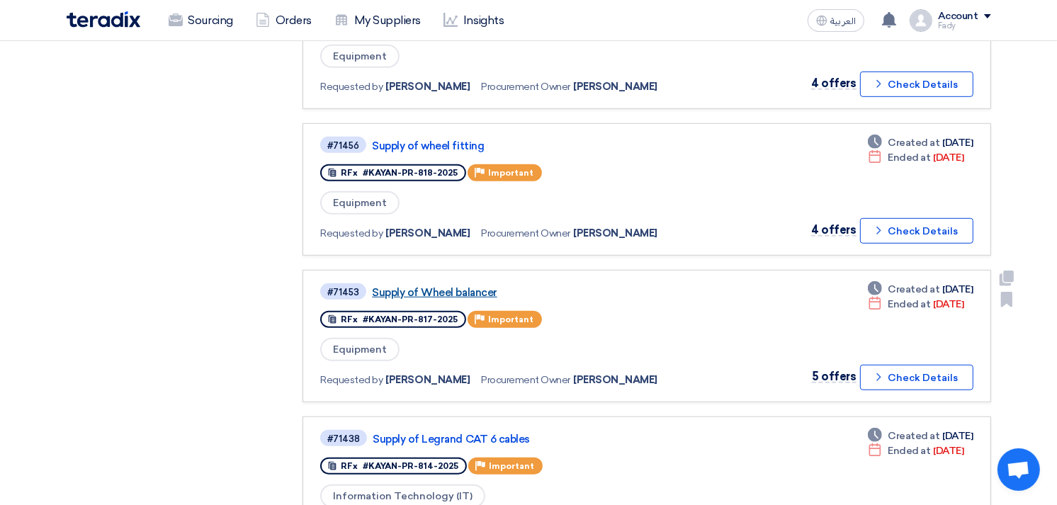
click at [471, 286] on link "Supply of Wheel balancer" at bounding box center [549, 292] width 354 height 13
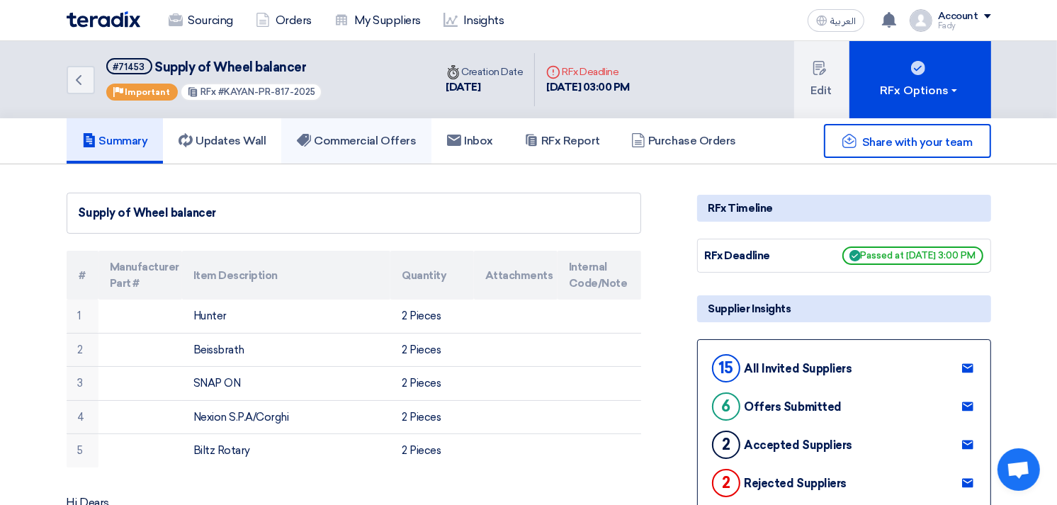
click at [416, 140] on h5 "Commercial Offers" at bounding box center [356, 141] width 119 height 14
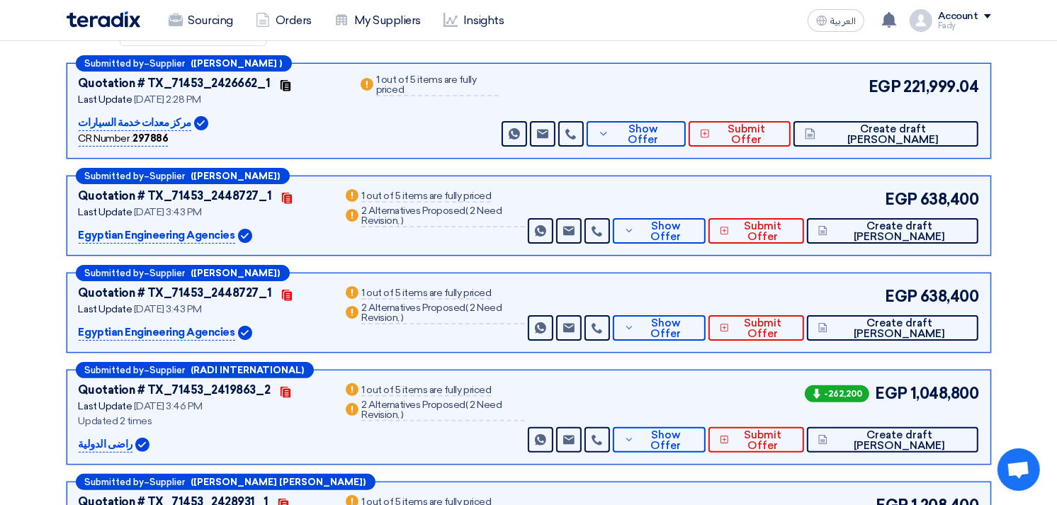
scroll to position [236, 0]
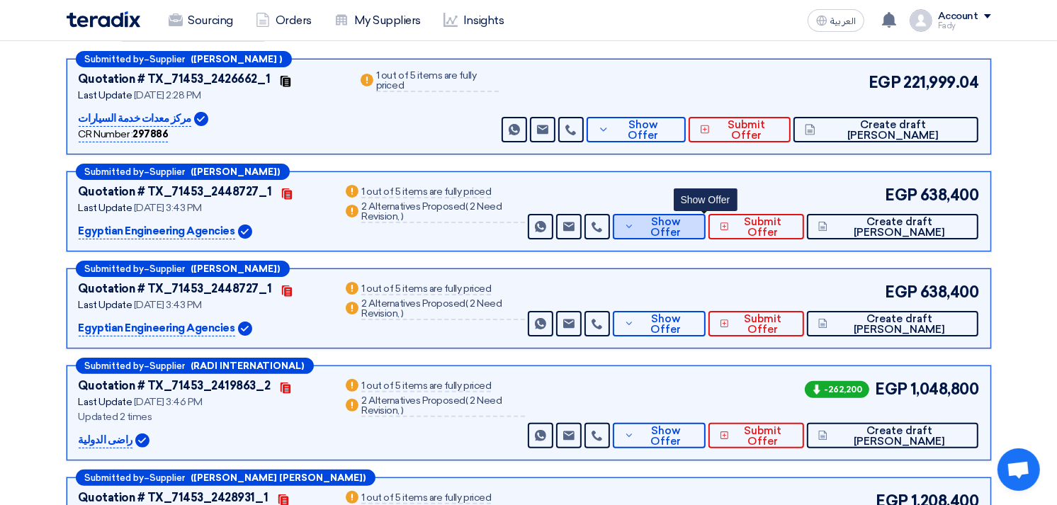
click at [694, 218] on span "Show Offer" at bounding box center [666, 227] width 56 height 21
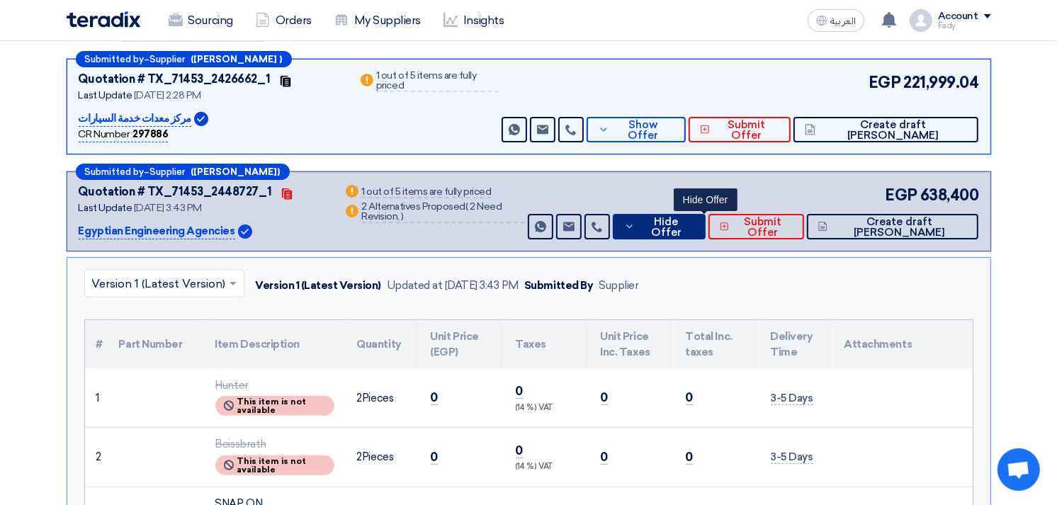
scroll to position [629, 0]
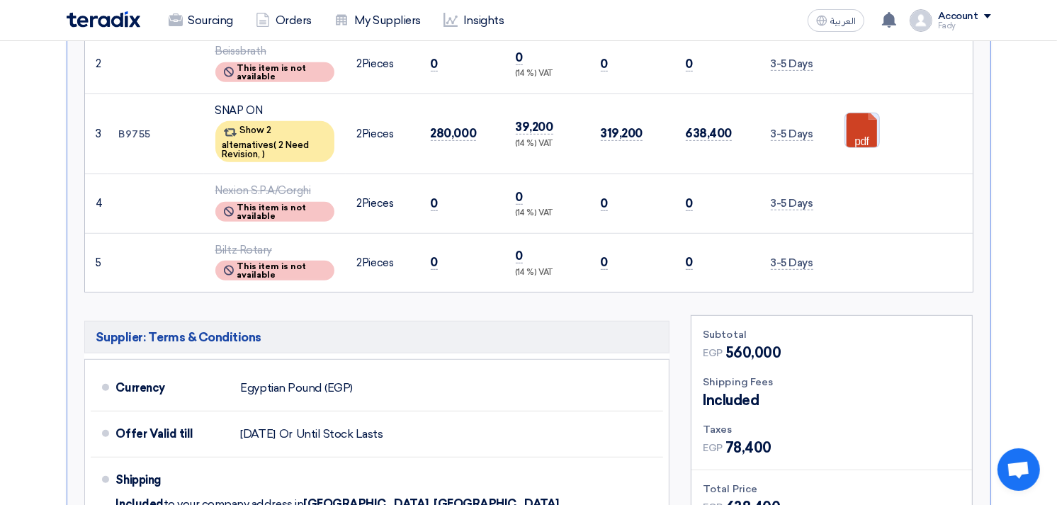
click at [865, 116] on link at bounding box center [901, 155] width 113 height 85
click at [276, 140] on span "2 Need Revision," at bounding box center [266, 150] width 87 height 20
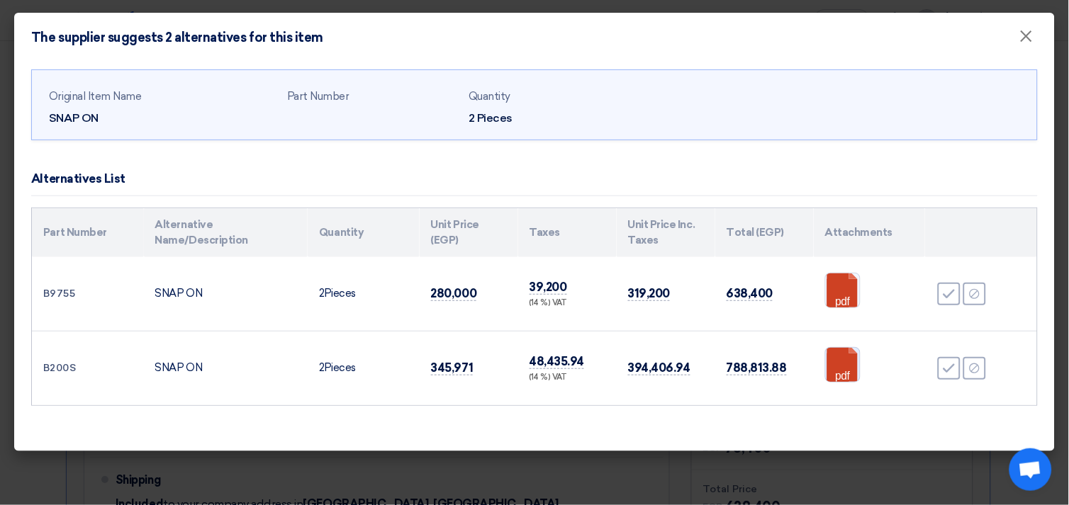
click at [837, 368] on link at bounding box center [882, 390] width 113 height 85
click at [1022, 37] on span "×" at bounding box center [1026, 40] width 14 height 28
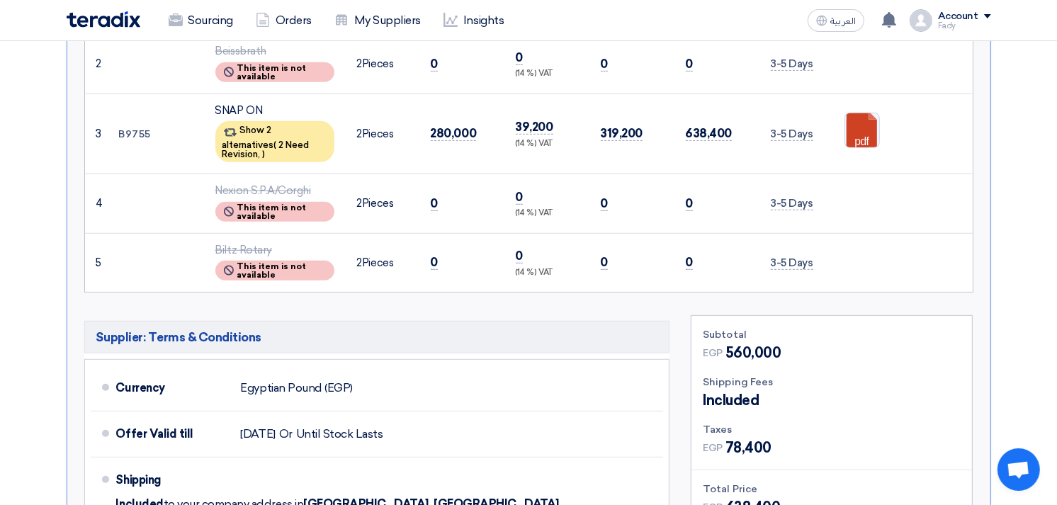
scroll to position [0, 0]
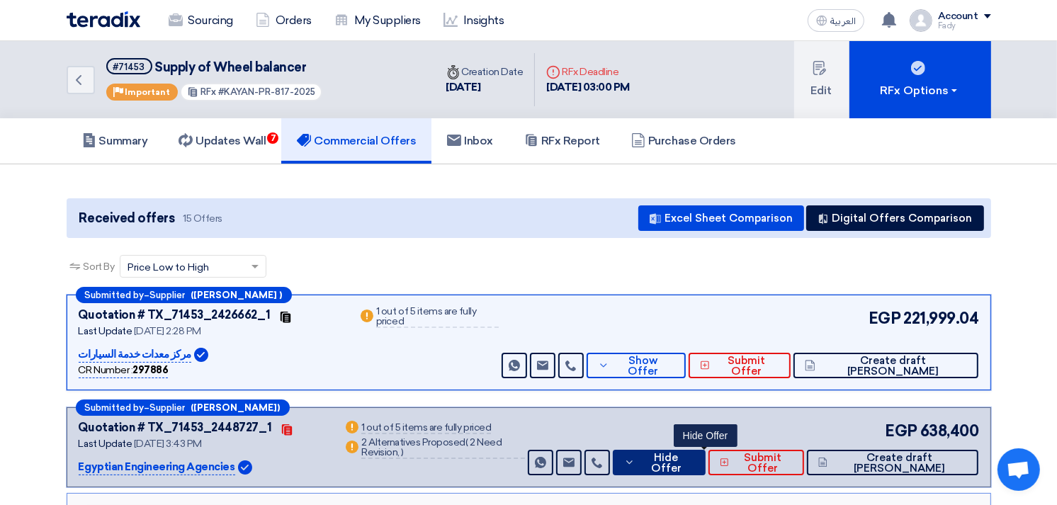
click at [694, 458] on span "Hide Offer" at bounding box center [665, 463] width 55 height 21
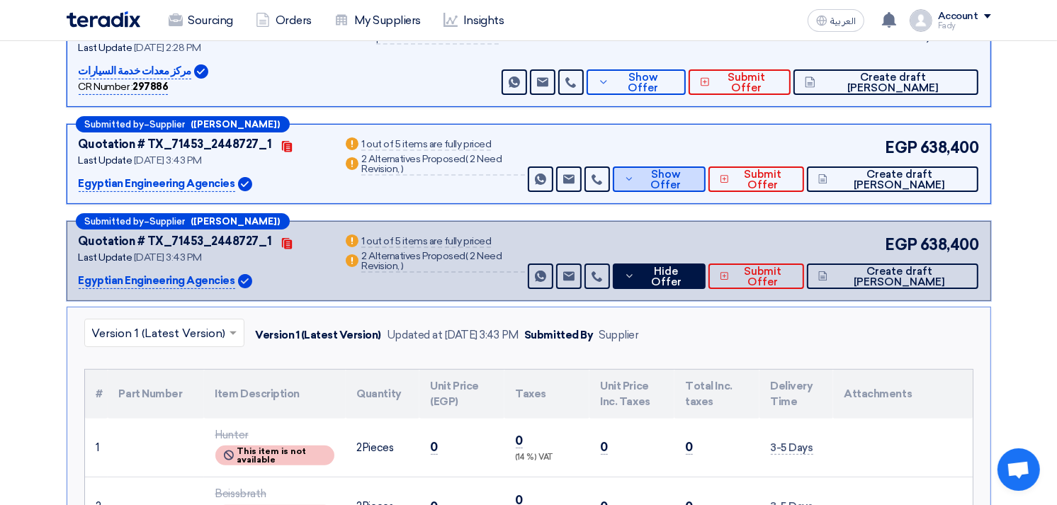
scroll to position [315, 0]
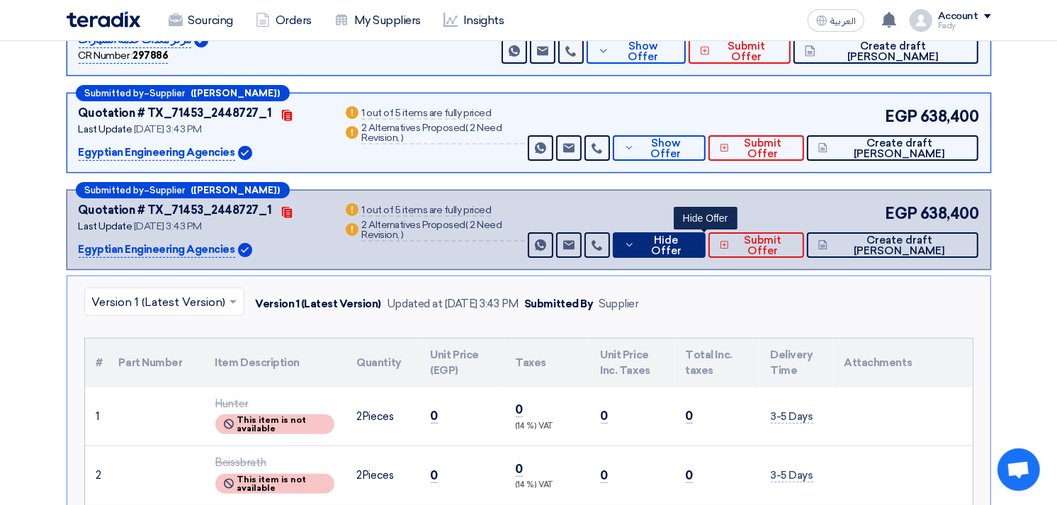
click at [694, 247] on span "Hide Offer" at bounding box center [665, 245] width 55 height 21
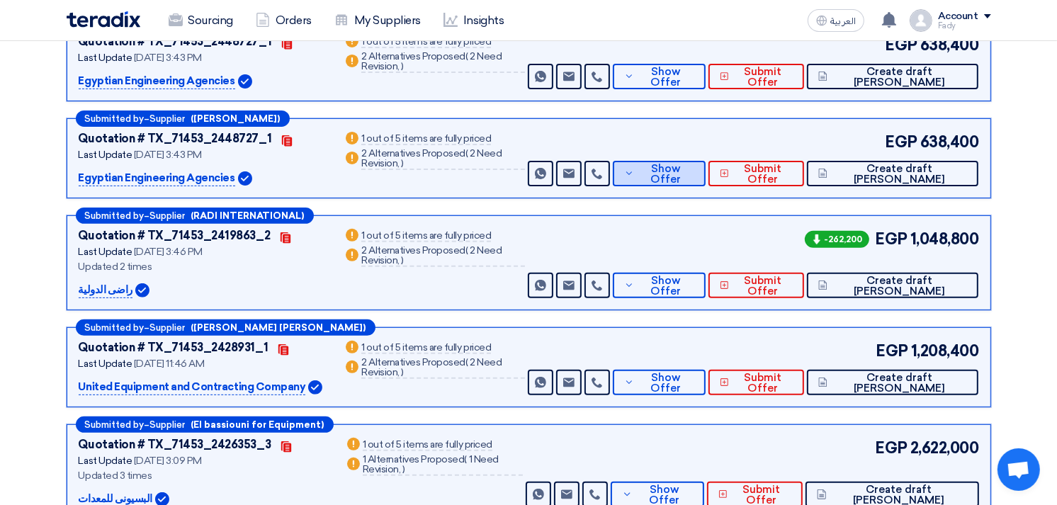
scroll to position [472, 0]
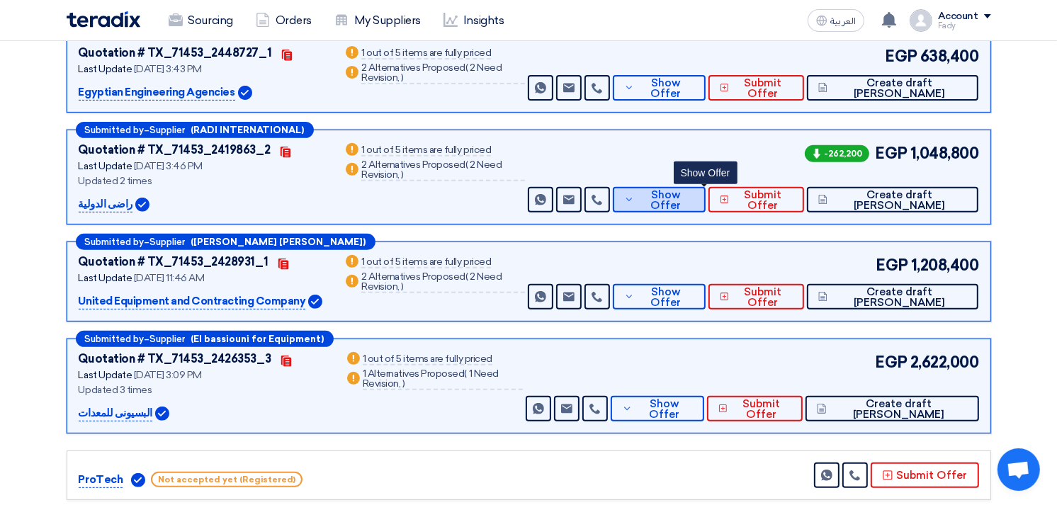
click at [694, 201] on span "Show Offer" at bounding box center [666, 200] width 56 height 21
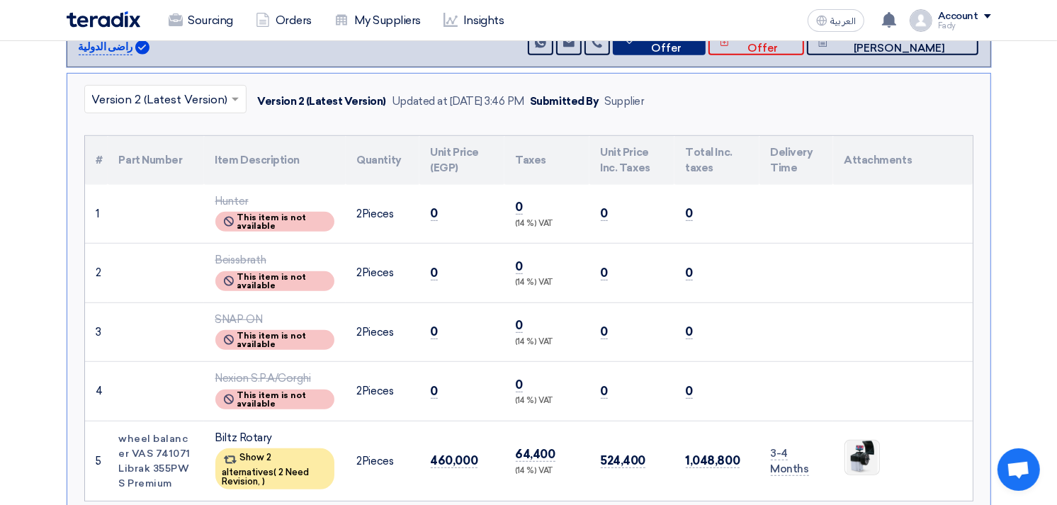
scroll to position [551, 0]
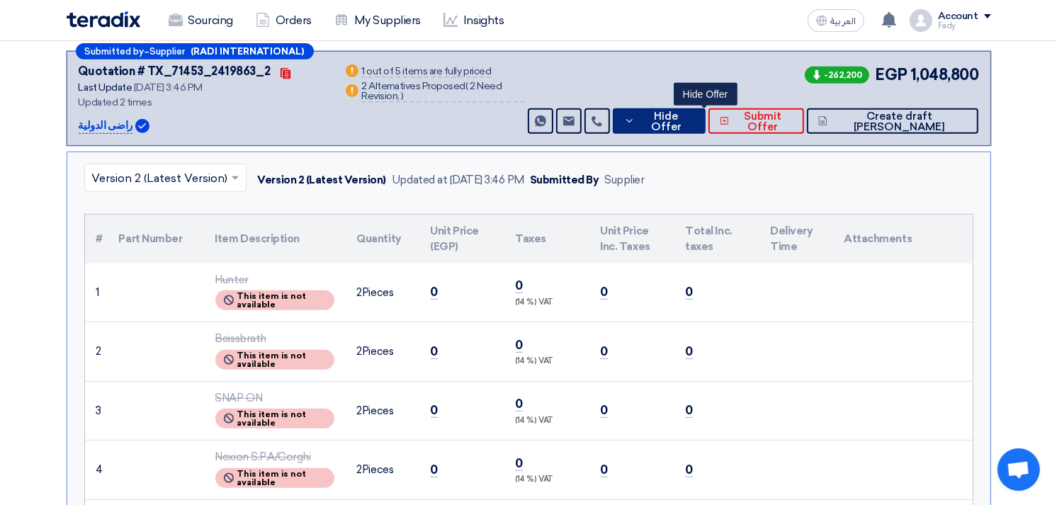
click at [694, 119] on span "Hide Offer" at bounding box center [665, 121] width 55 height 21
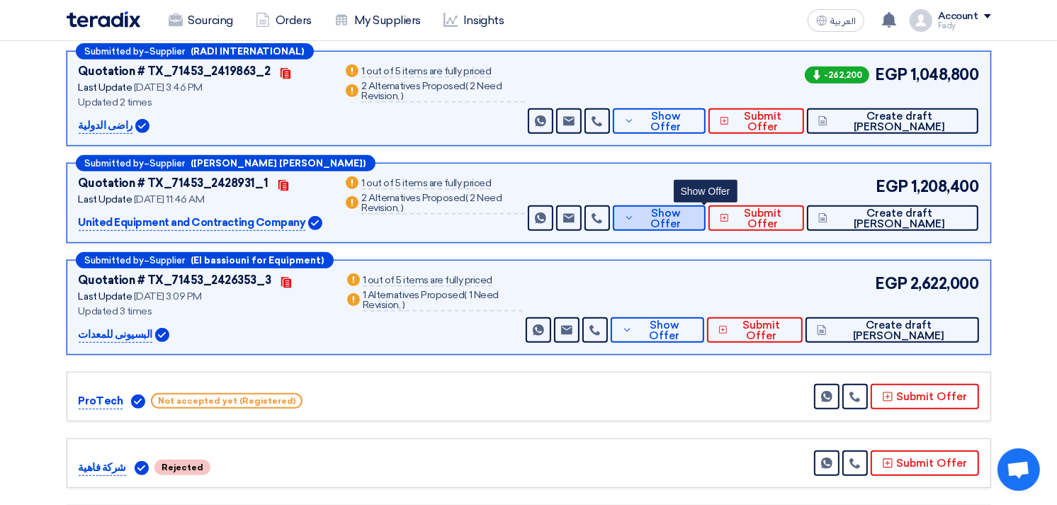
click at [694, 214] on span "Show Offer" at bounding box center [666, 218] width 56 height 21
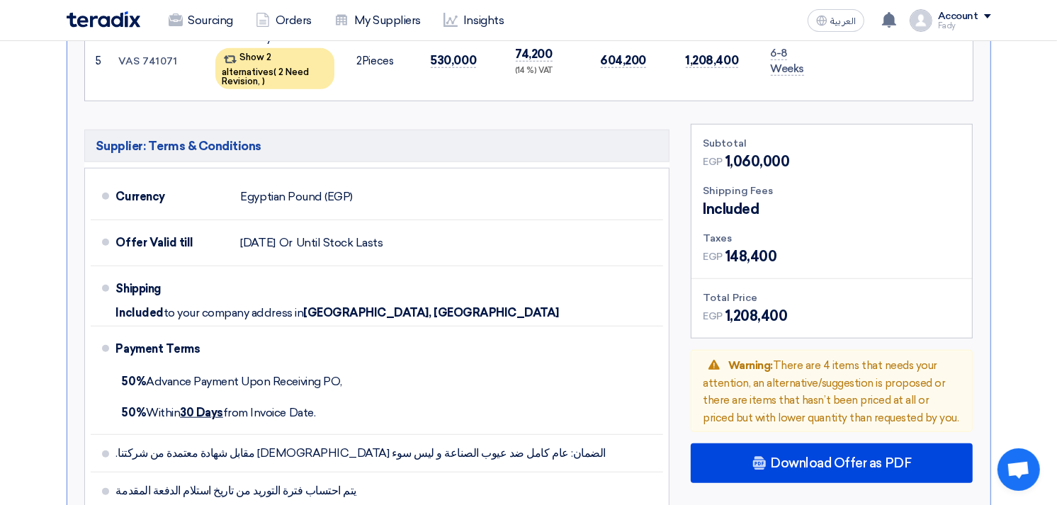
scroll to position [1259, 0]
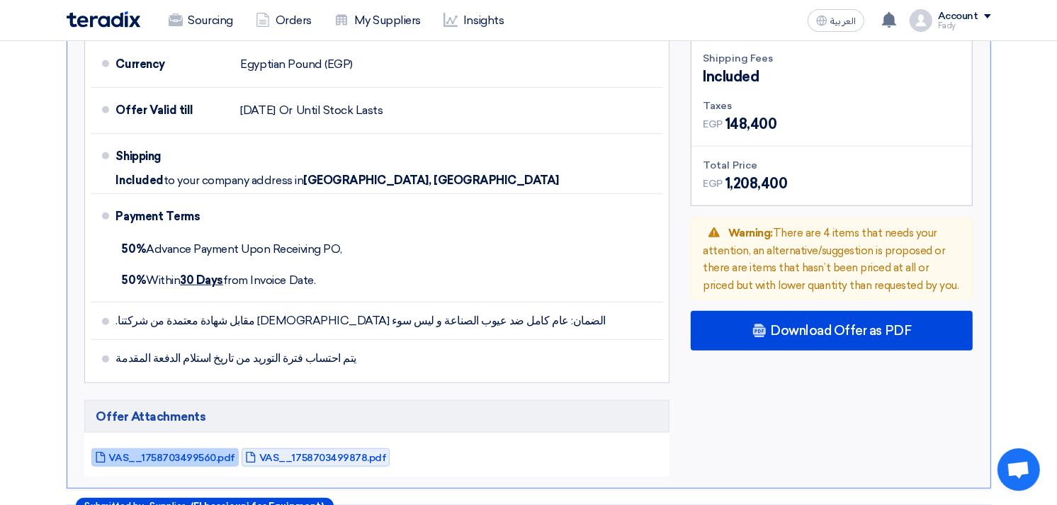
click at [160, 453] on span "VAS__1758703499560.pdf" at bounding box center [172, 458] width 126 height 11
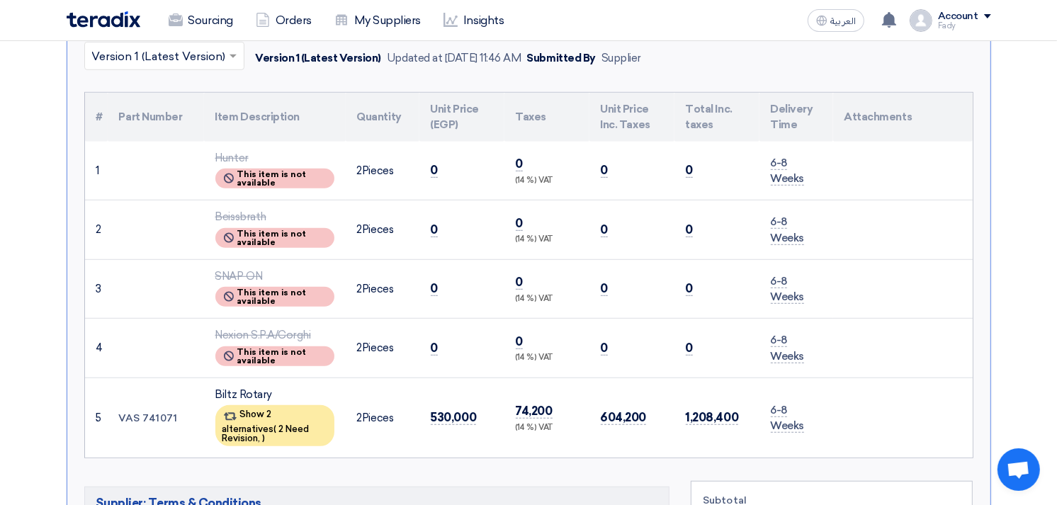
scroll to position [866, 0]
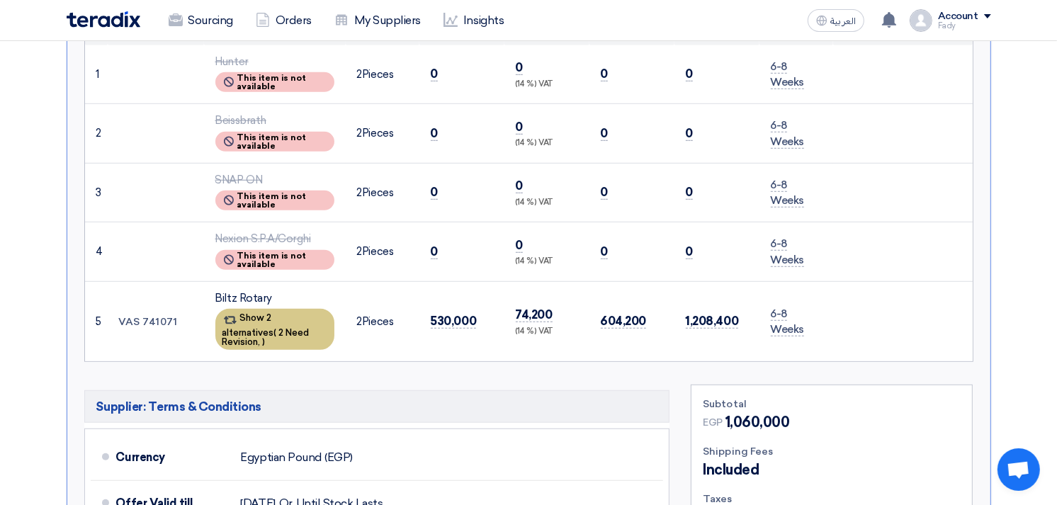
click at [264, 327] on span "2 Need Revision," at bounding box center [266, 337] width 87 height 20
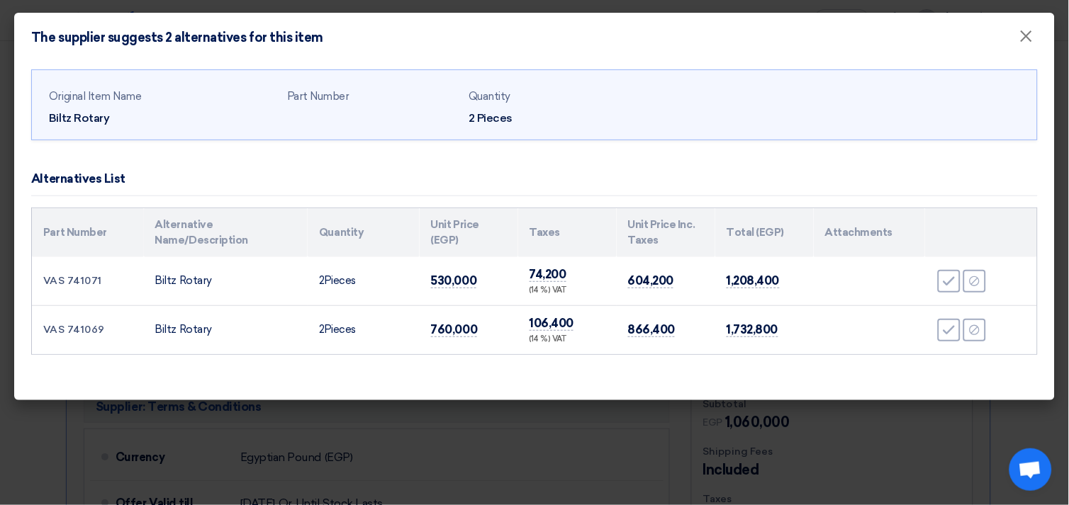
click at [91, 278] on td "VAS 741071" at bounding box center [88, 281] width 112 height 49
copy tr "VAS 741071"
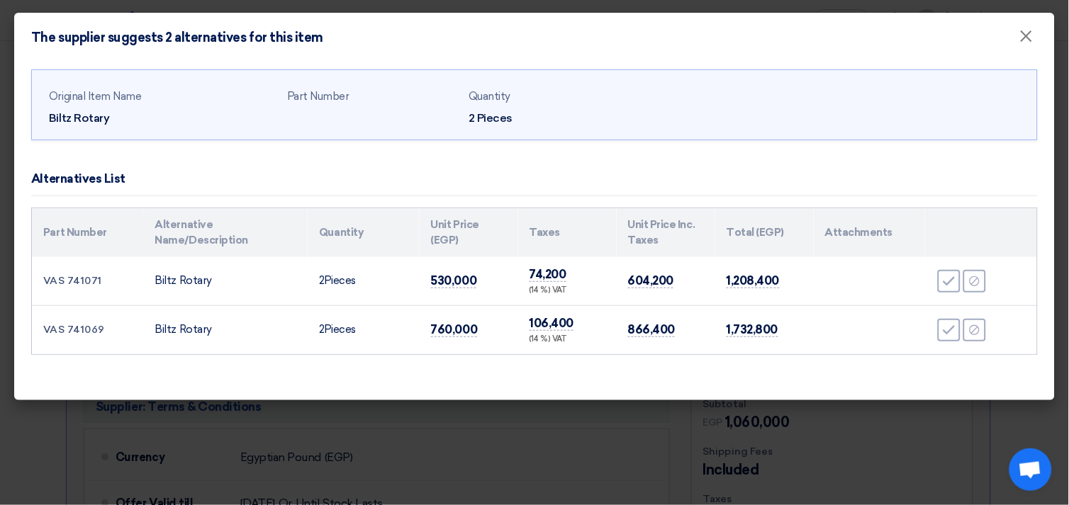
click at [529, 425] on modal-container "The supplier suggests 2 alternatives for this item × Original Item Name Biltz R…" at bounding box center [534, 252] width 1069 height 505
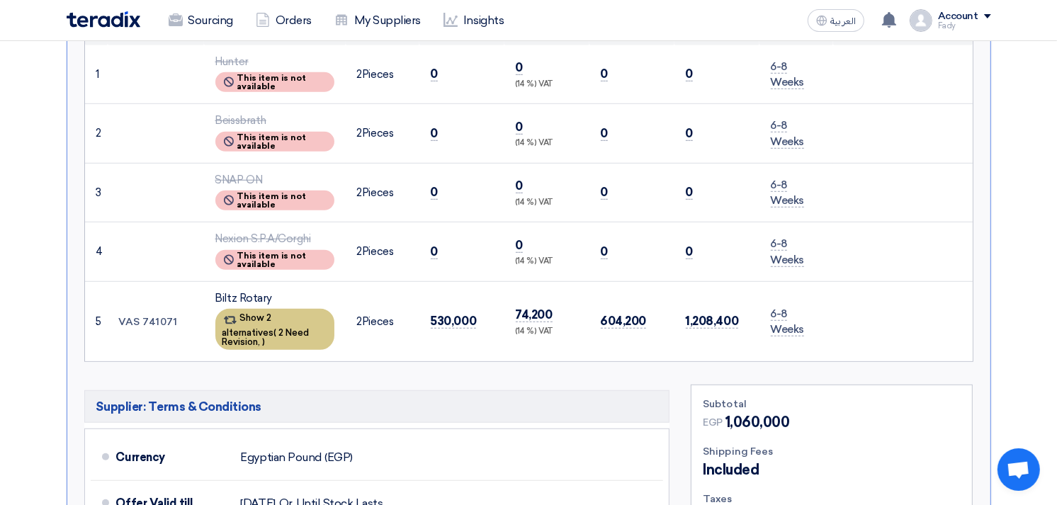
click at [291, 314] on div "Show 2 alternatives ( 2 Need Revision, )" at bounding box center [274, 329] width 119 height 41
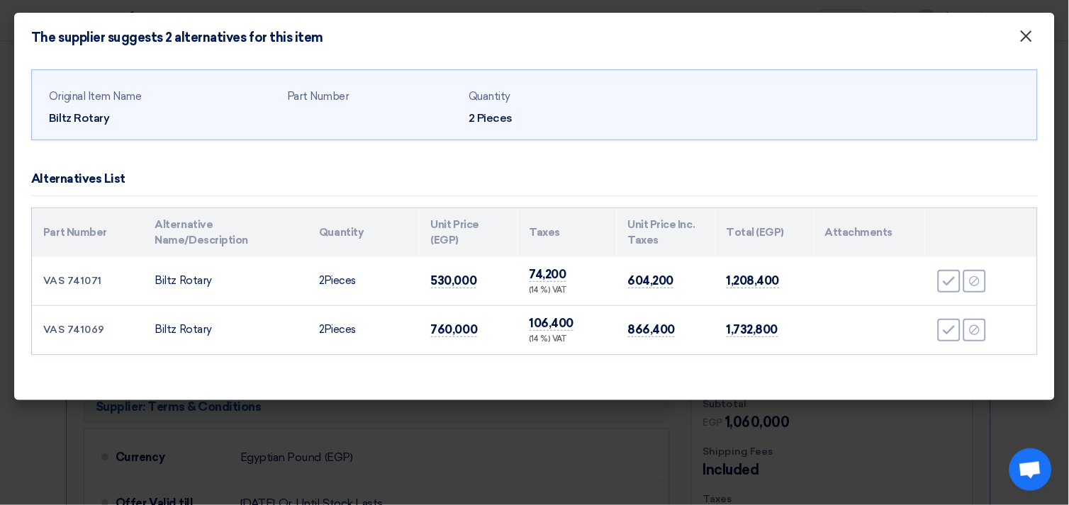
click at [1025, 36] on span "×" at bounding box center [1026, 40] width 14 height 28
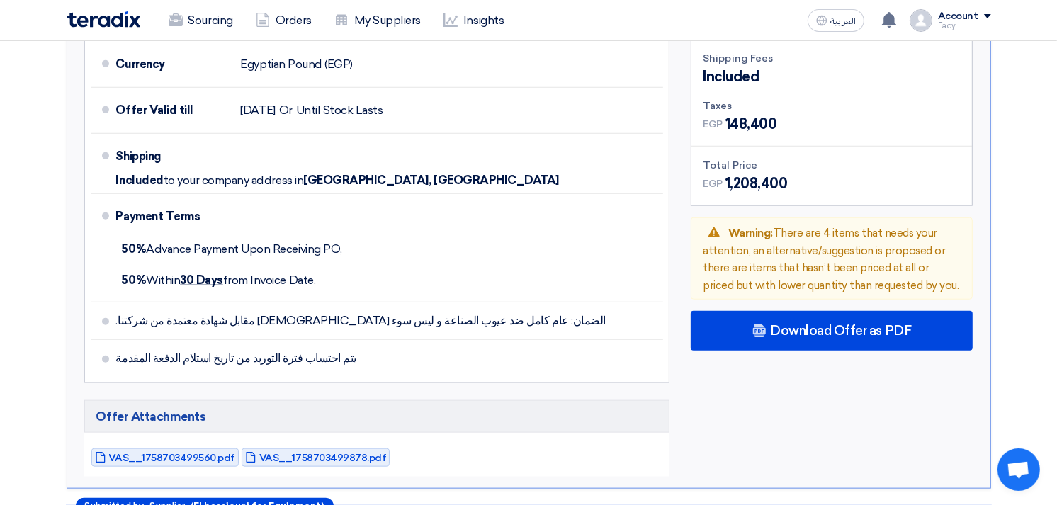
scroll to position [1338, 0]
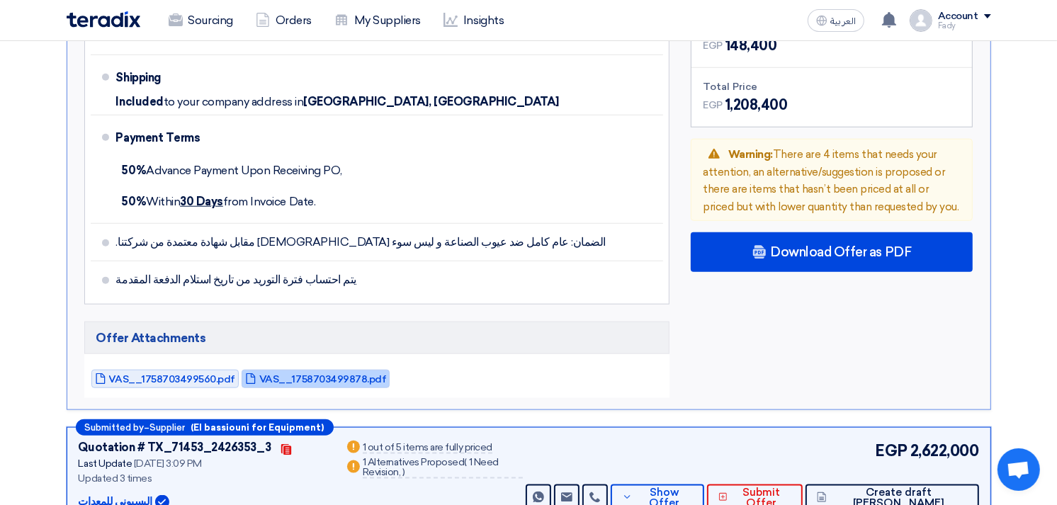
click at [310, 374] on span "VAS__1758703499878.pdf" at bounding box center [322, 379] width 127 height 11
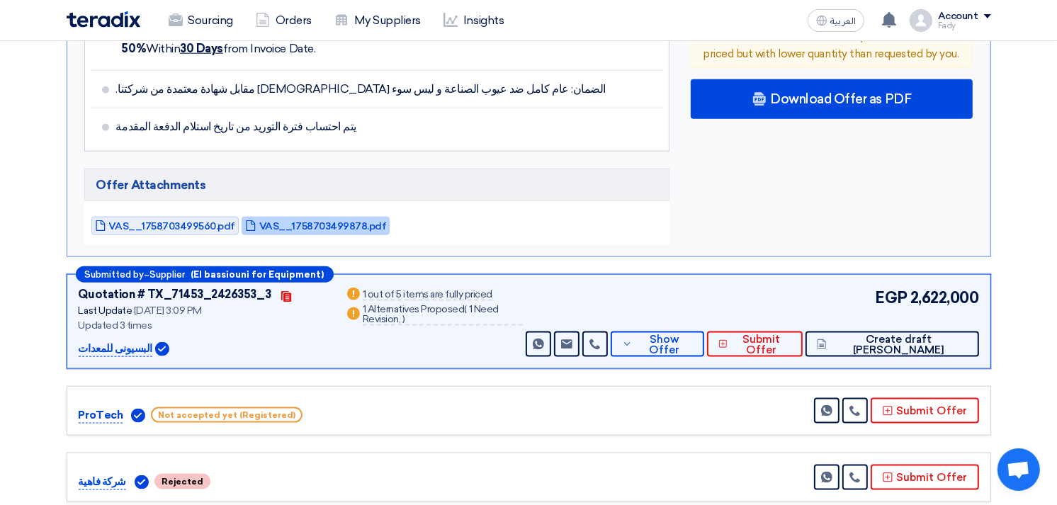
scroll to position [1496, 0]
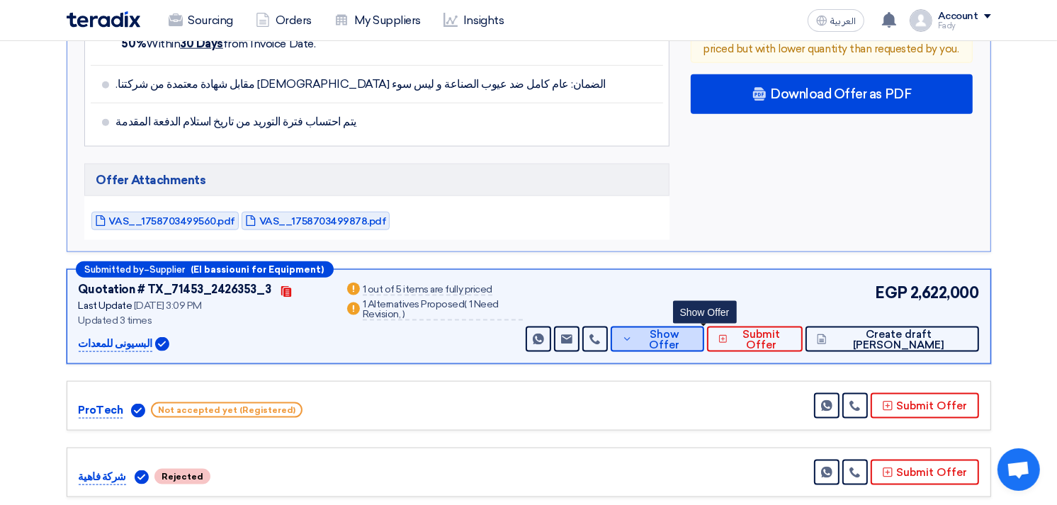
click at [695, 334] on button "Show Offer" at bounding box center [658, 340] width 94 height 26
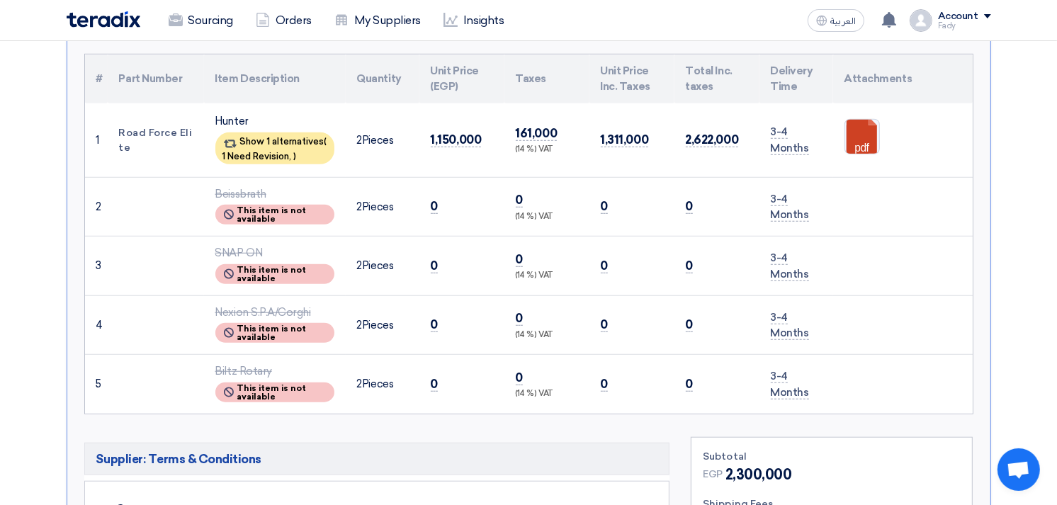
scroll to position [866, 0]
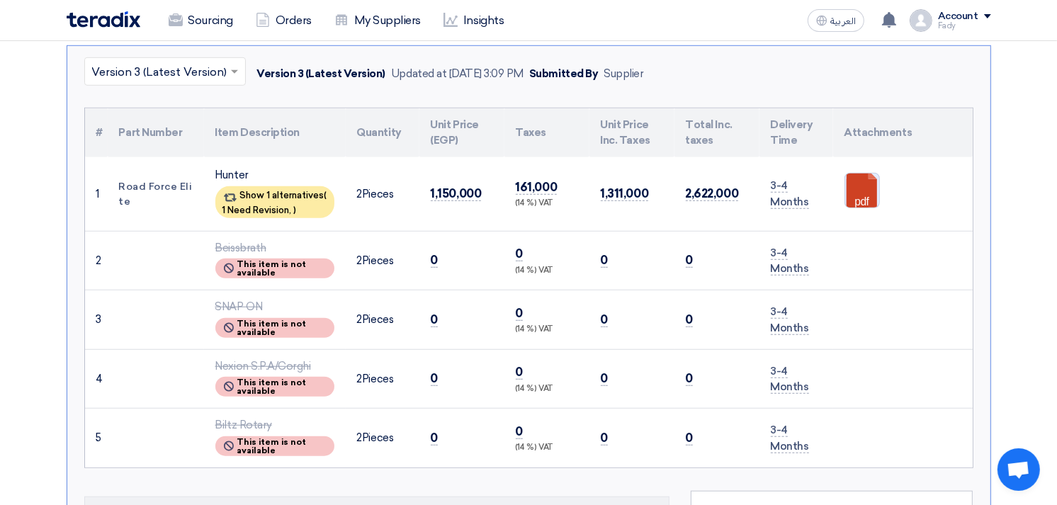
click at [867, 191] on link at bounding box center [901, 216] width 113 height 85
click at [563, 291] on td "0 (14 %) VAT" at bounding box center [547, 321] width 85 height 60
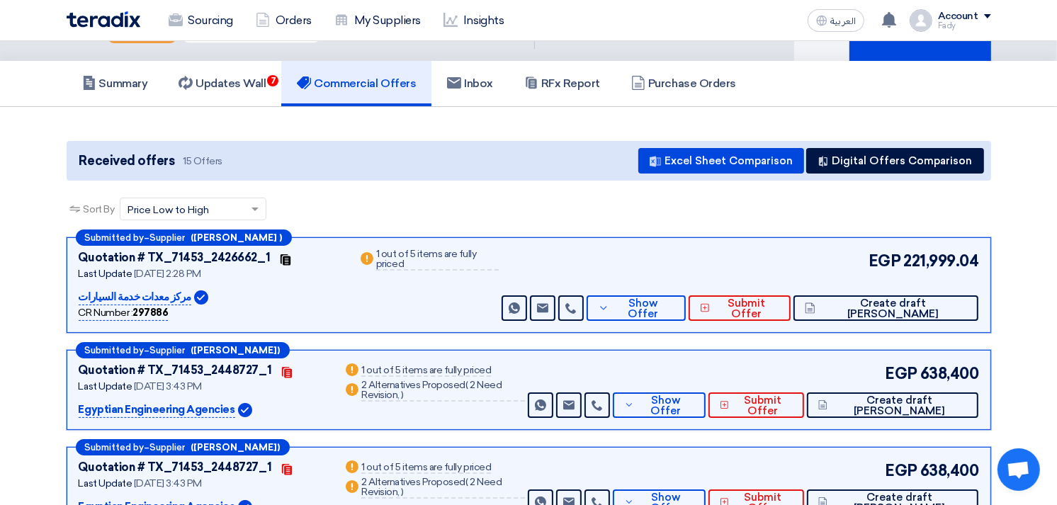
scroll to position [0, 0]
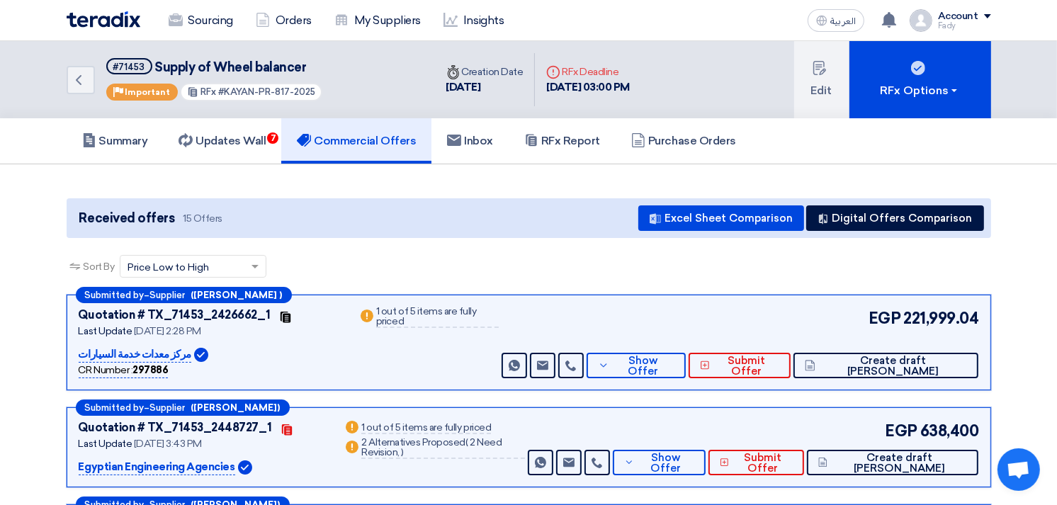
click at [563, 272] on div "Sort By Sort by × Price Low to High ×" at bounding box center [529, 275] width 925 height 40
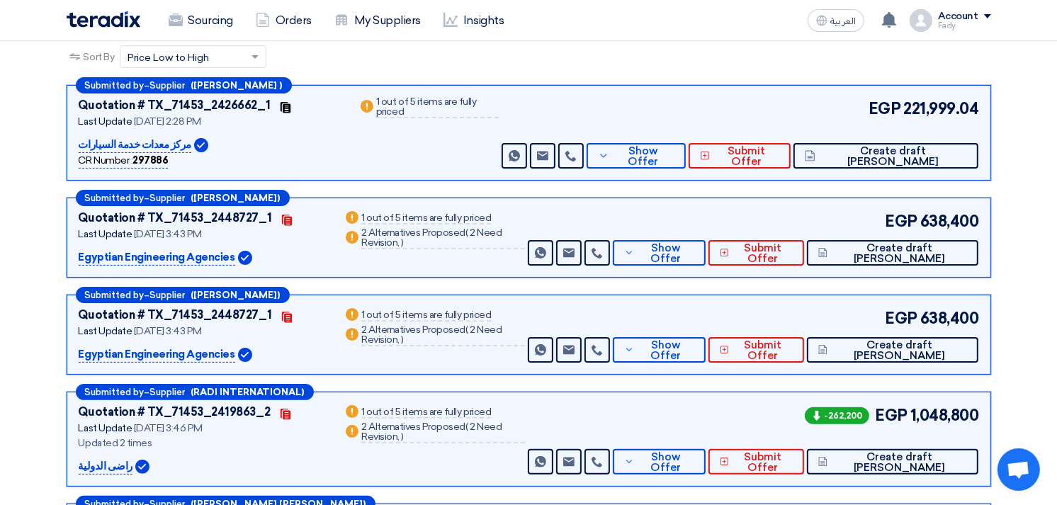
scroll to position [236, 0]
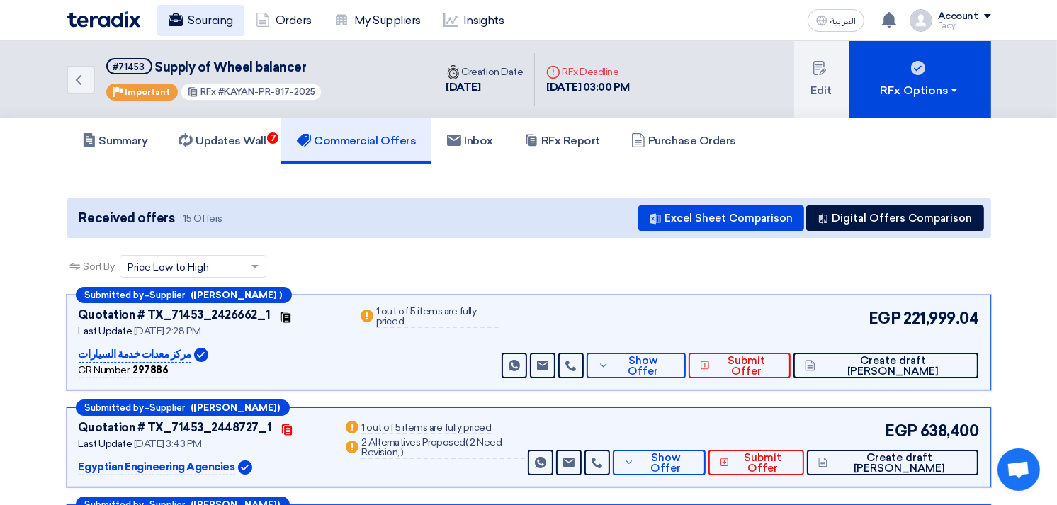
click at [220, 12] on link "Sourcing" at bounding box center [200, 20] width 87 height 31
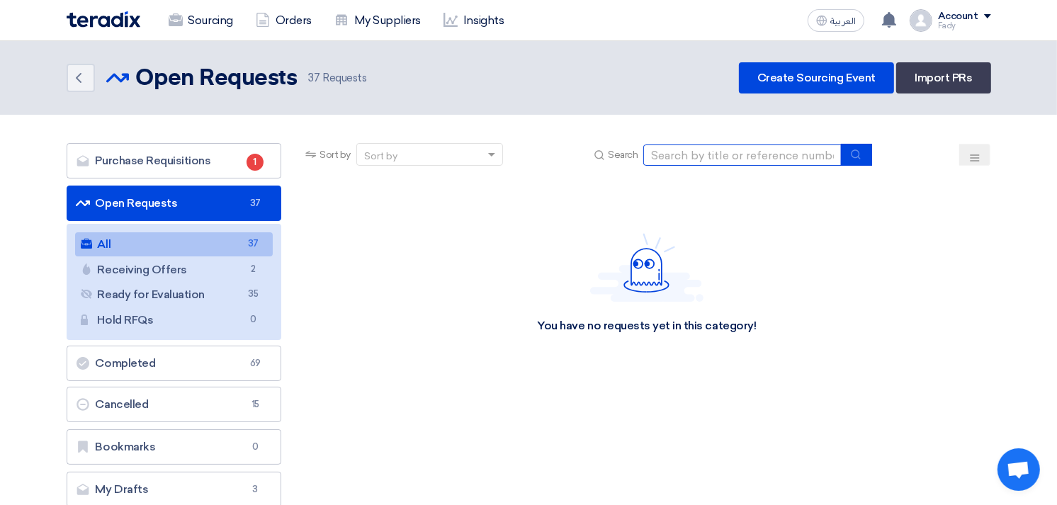
click at [749, 150] on input at bounding box center [742, 155] width 198 height 21
type input "skoda"
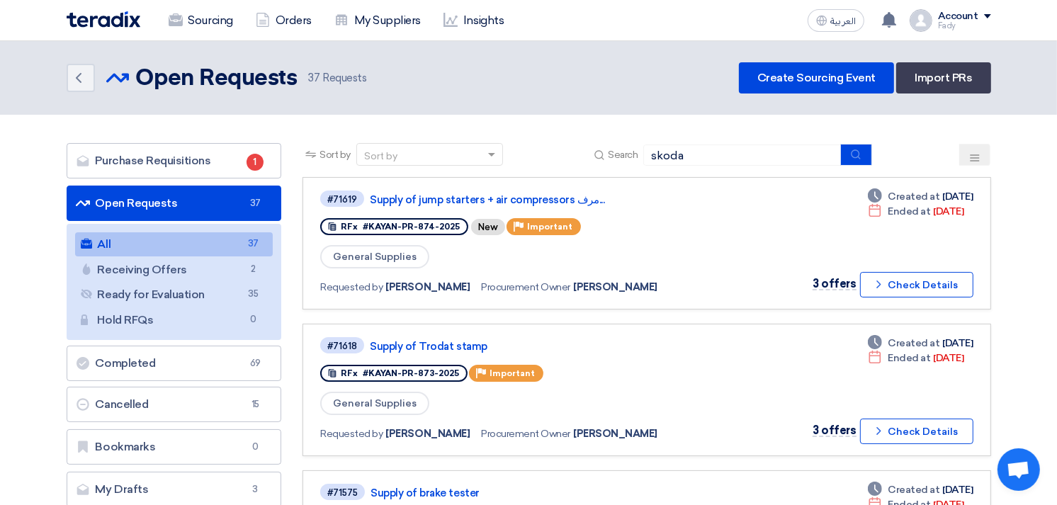
click at [874, 144] on div "Sort by Sort by Search [GEOGRAPHIC_DATA]" at bounding box center [647, 160] width 688 height 34
click at [862, 154] on icon "submit" at bounding box center [855, 154] width 11 height 11
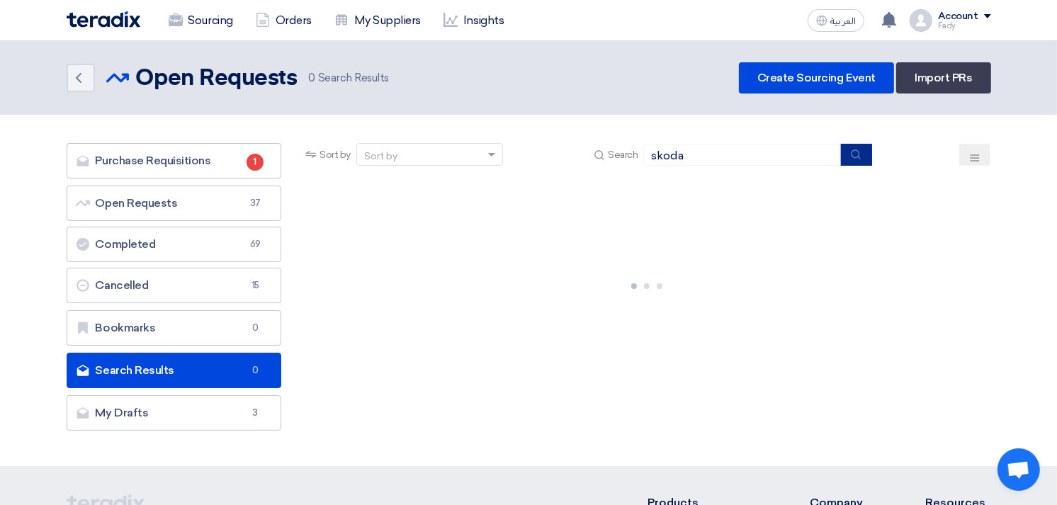
click at [862, 154] on icon "submit" at bounding box center [855, 154] width 11 height 11
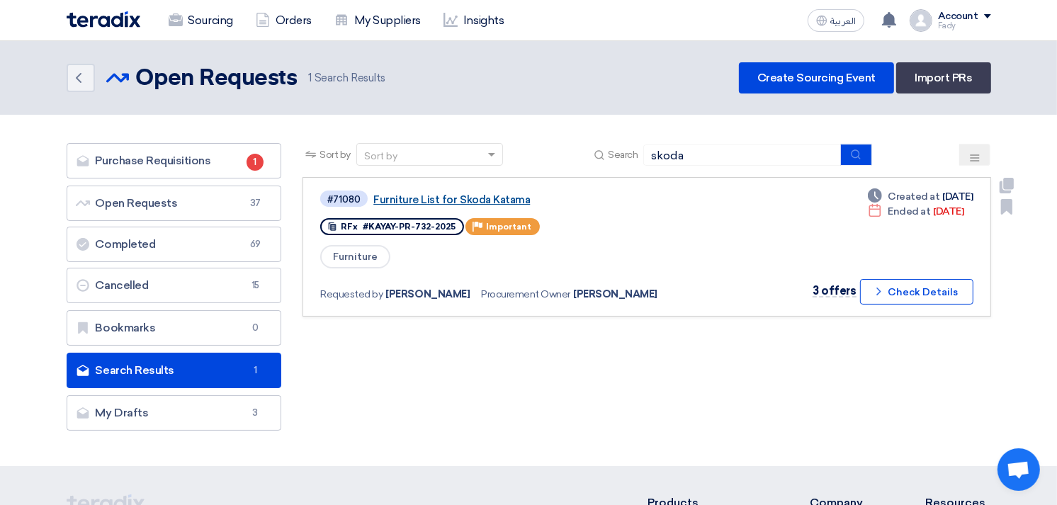
click at [421, 193] on link "Furniture List for Skoda Katama" at bounding box center [550, 199] width 354 height 13
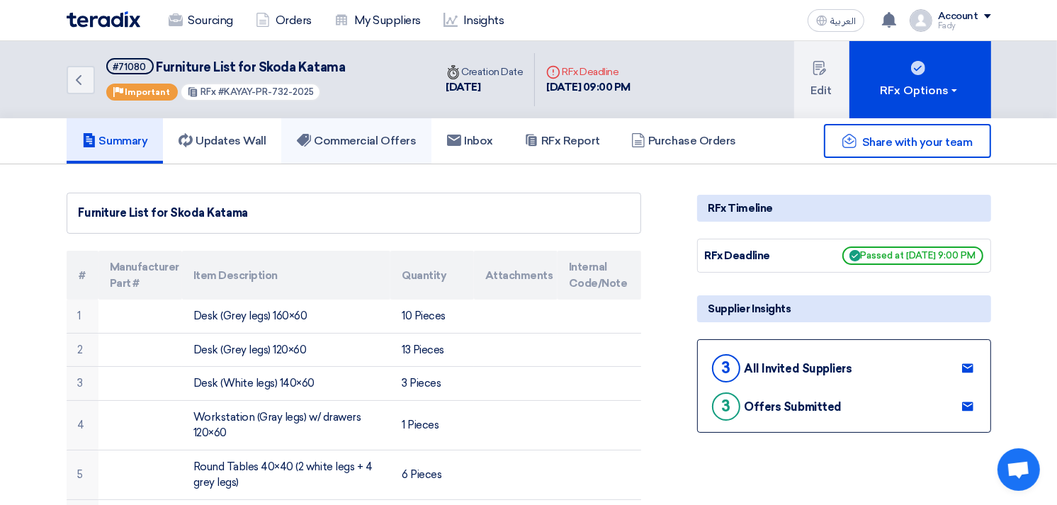
click at [385, 135] on h5 "Commercial Offers" at bounding box center [356, 141] width 119 height 14
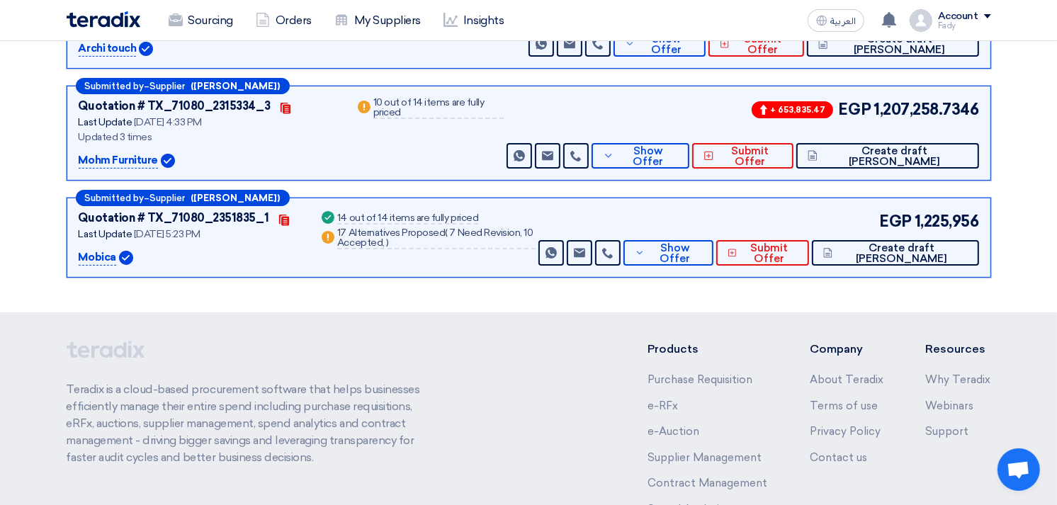
scroll to position [315, 0]
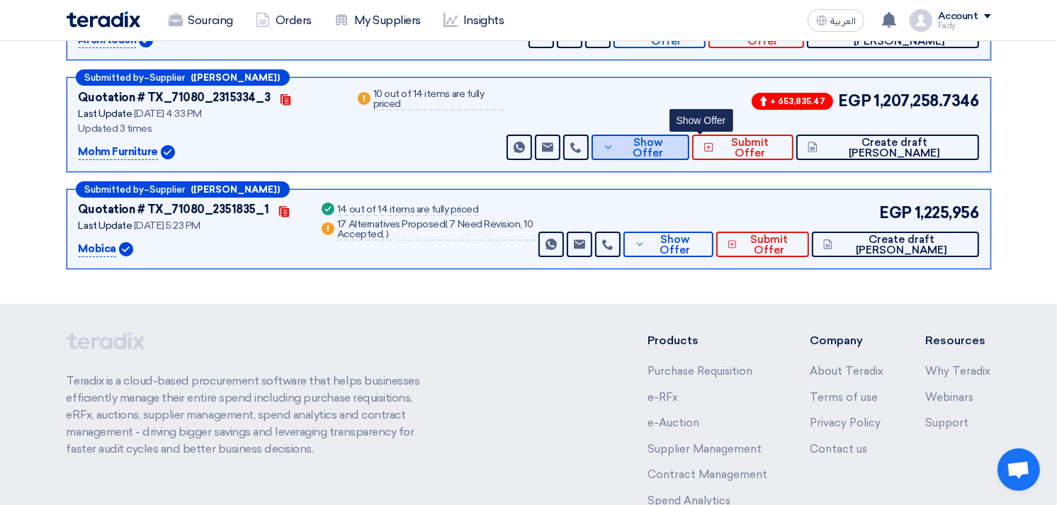
click at [678, 139] on span "Show Offer" at bounding box center [648, 147] width 60 height 21
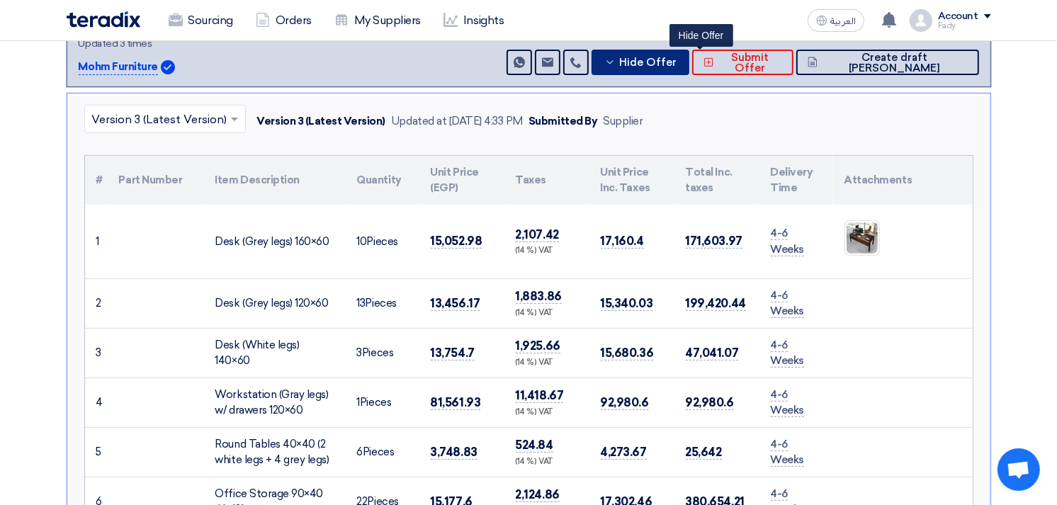
scroll to position [157, 0]
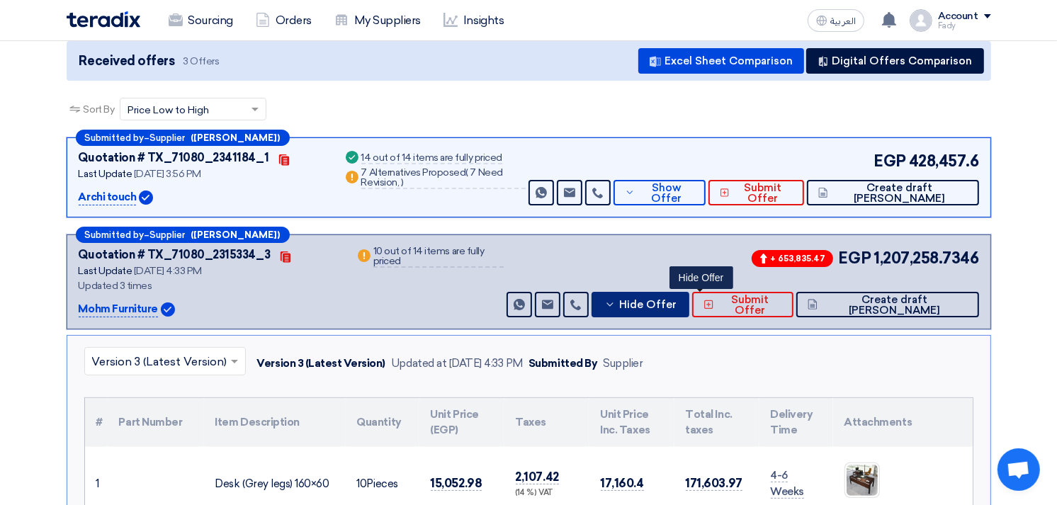
click at [689, 293] on button "Hide Offer" at bounding box center [641, 305] width 98 height 26
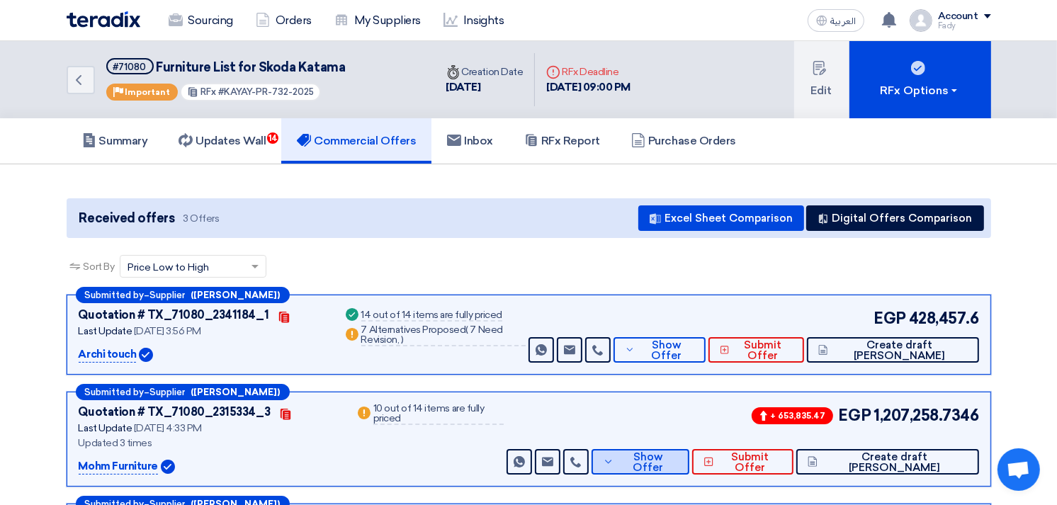
scroll to position [79, 0]
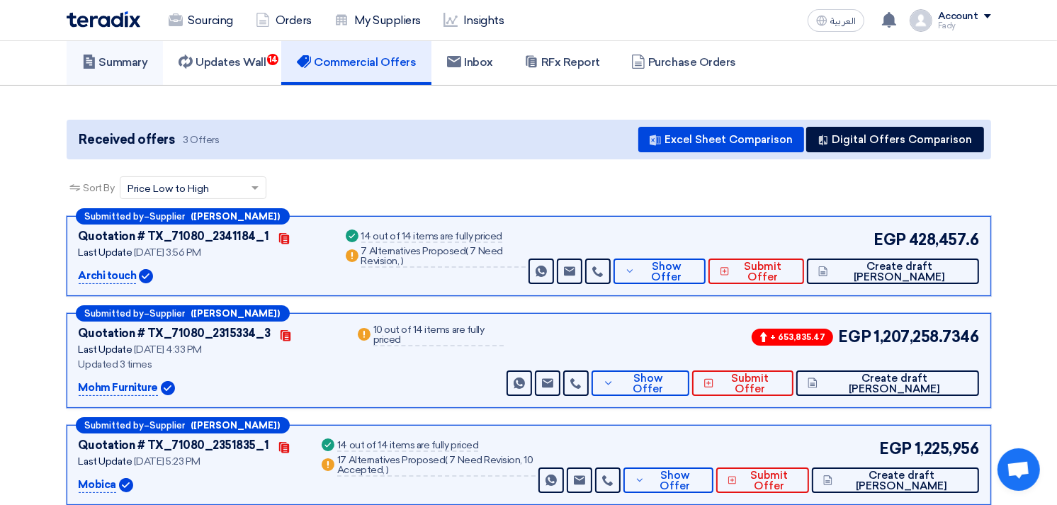
click at [125, 62] on h5 "Summary" at bounding box center [115, 62] width 66 height 14
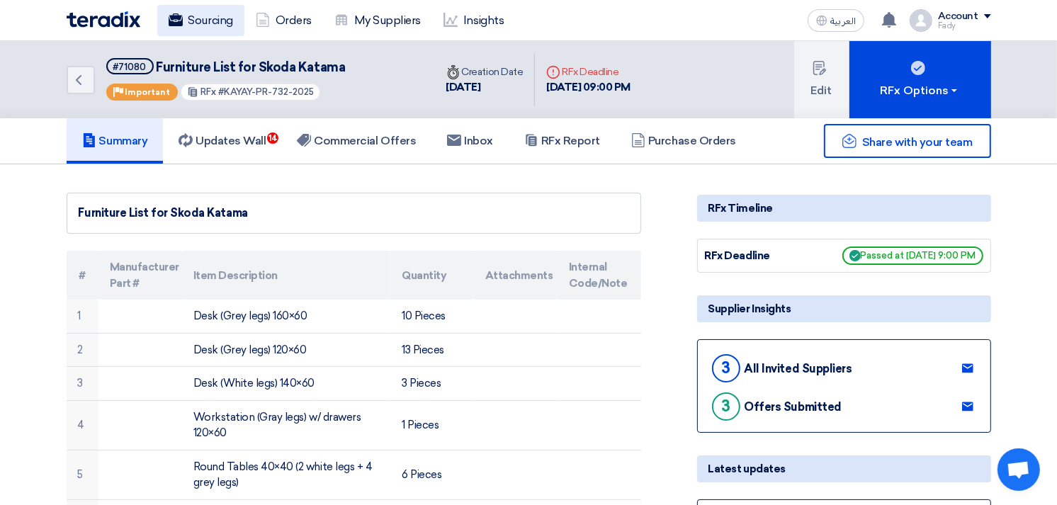
click at [218, 23] on link "Sourcing" at bounding box center [200, 20] width 87 height 31
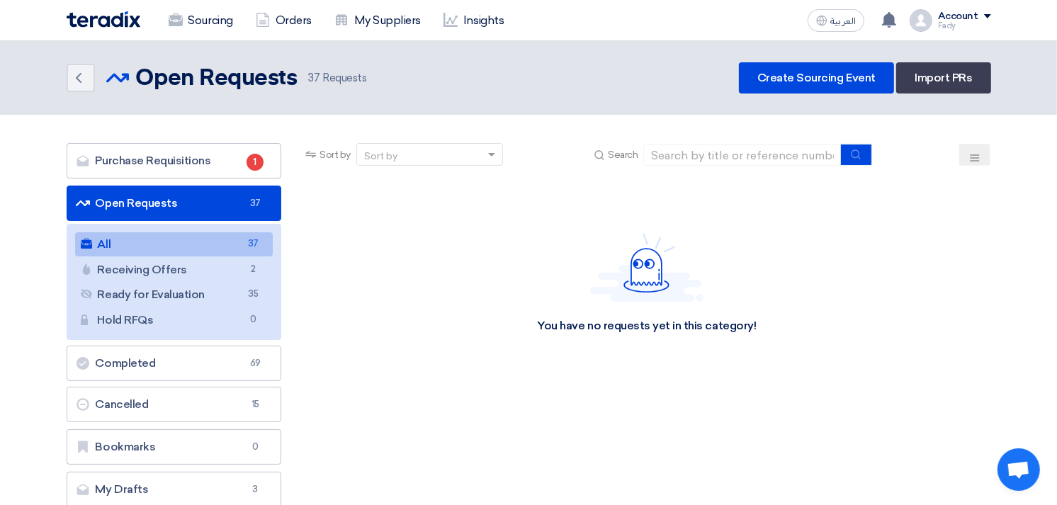
click at [161, 241] on link "All All 37" at bounding box center [174, 244] width 198 height 24
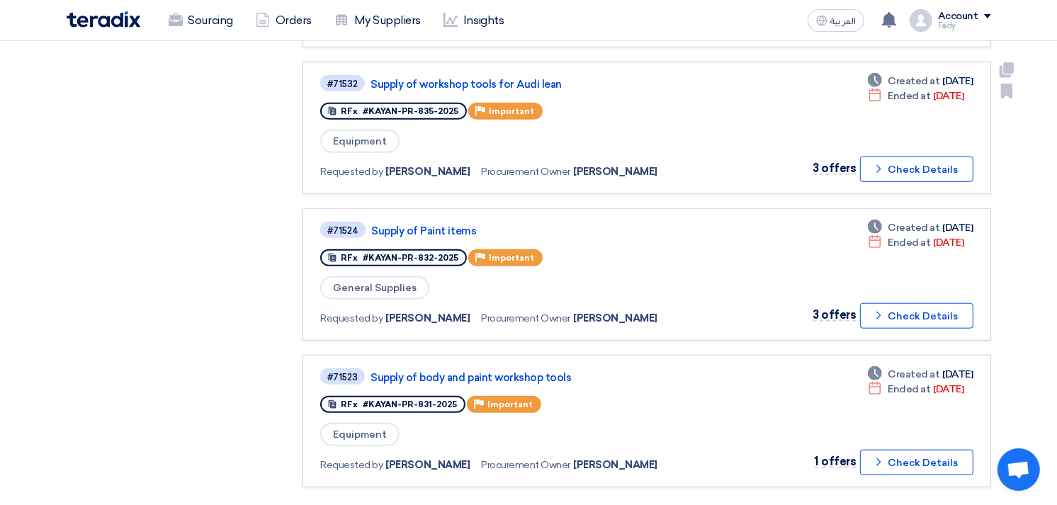
scroll to position [1181, 0]
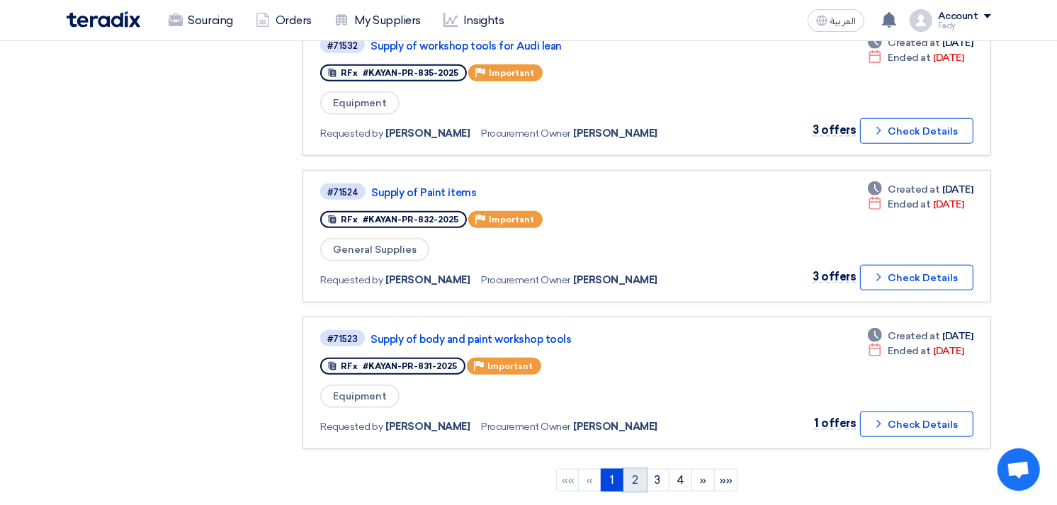
click at [632, 469] on link "2" at bounding box center [635, 480] width 23 height 23
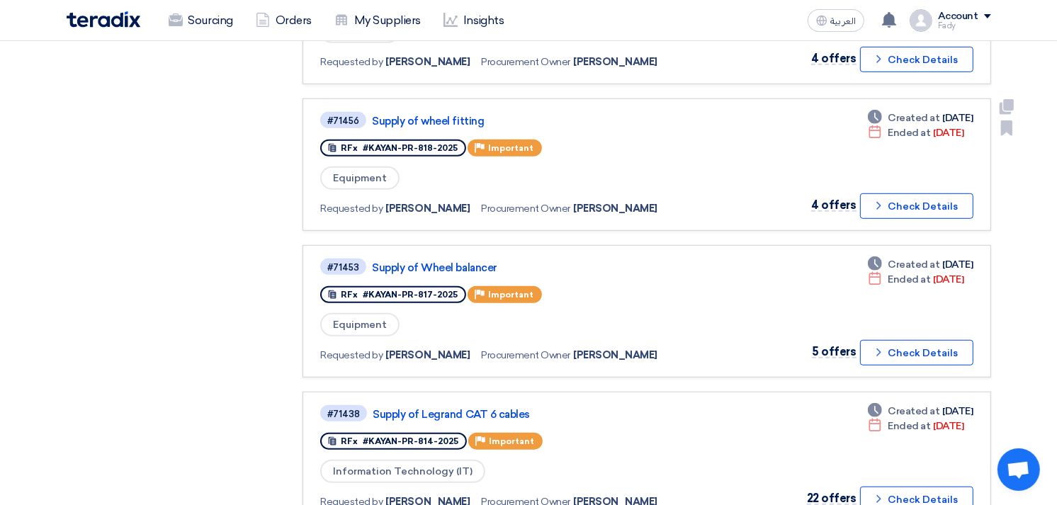
scroll to position [787, 0]
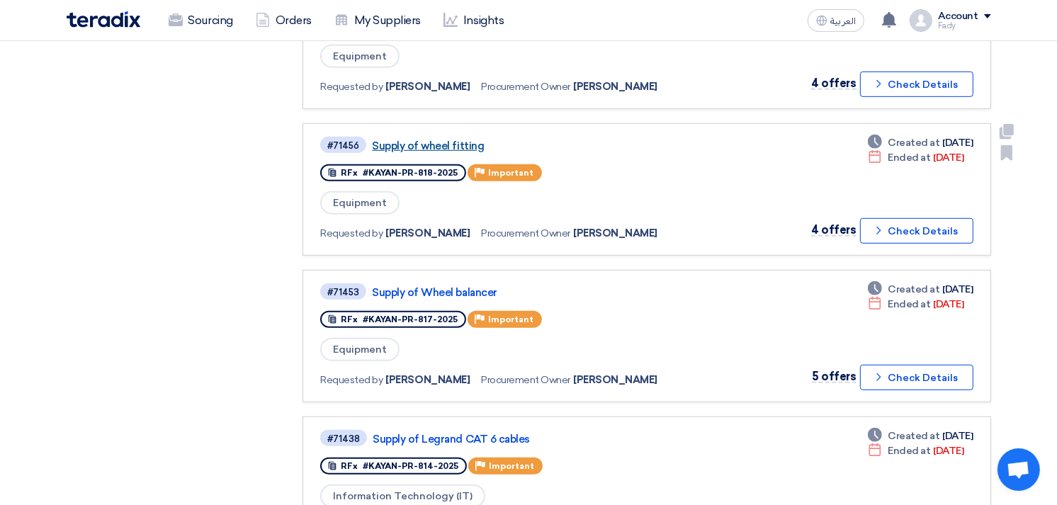
click at [431, 140] on link "Supply of wheel fitting" at bounding box center [549, 146] width 354 height 13
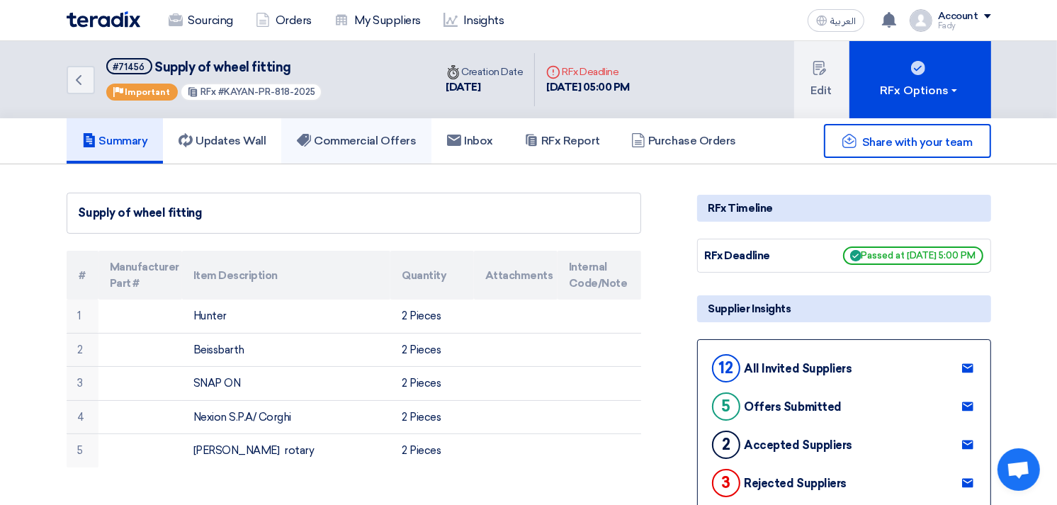
click at [351, 158] on link "Commercial Offers" at bounding box center [356, 140] width 150 height 45
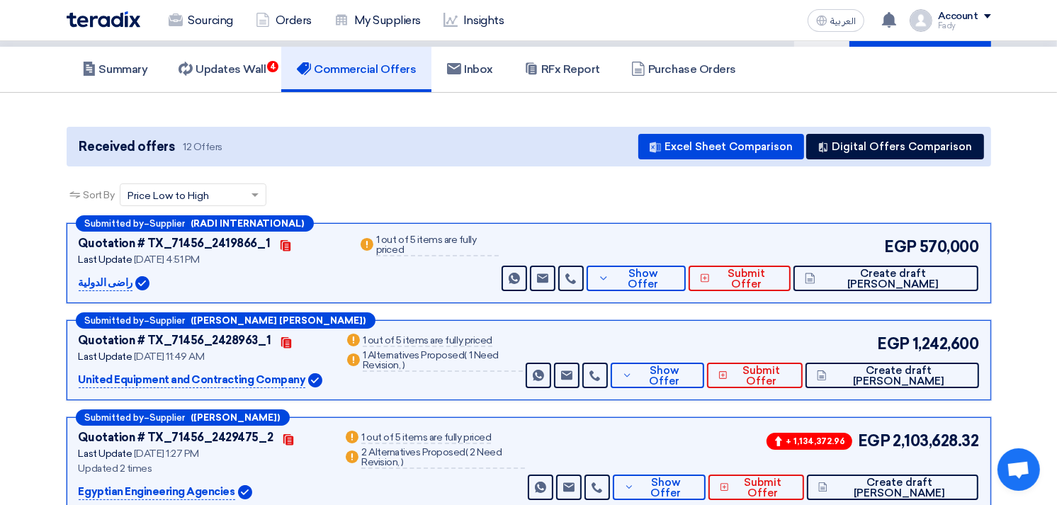
scroll to position [157, 0]
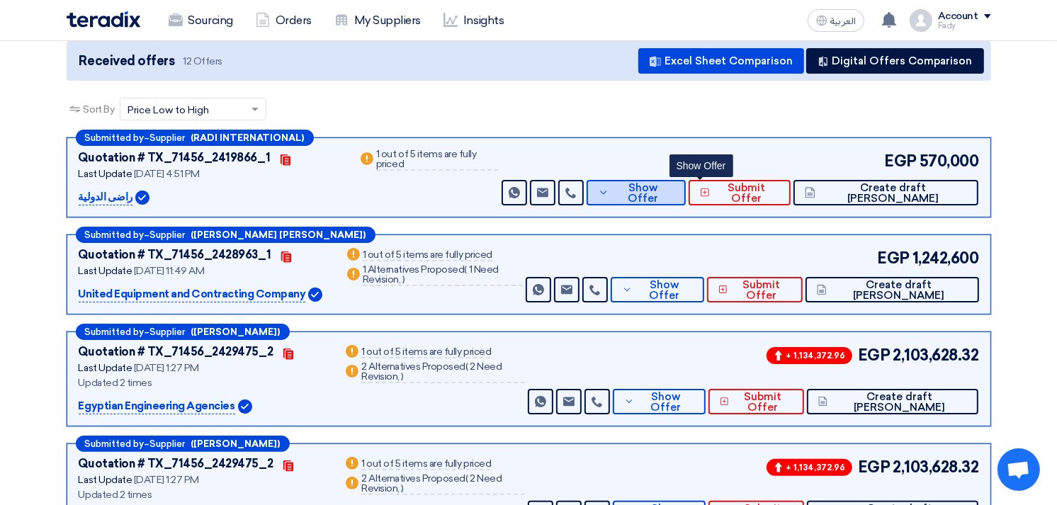
click at [677, 187] on button "Show Offer" at bounding box center [636, 193] width 99 height 26
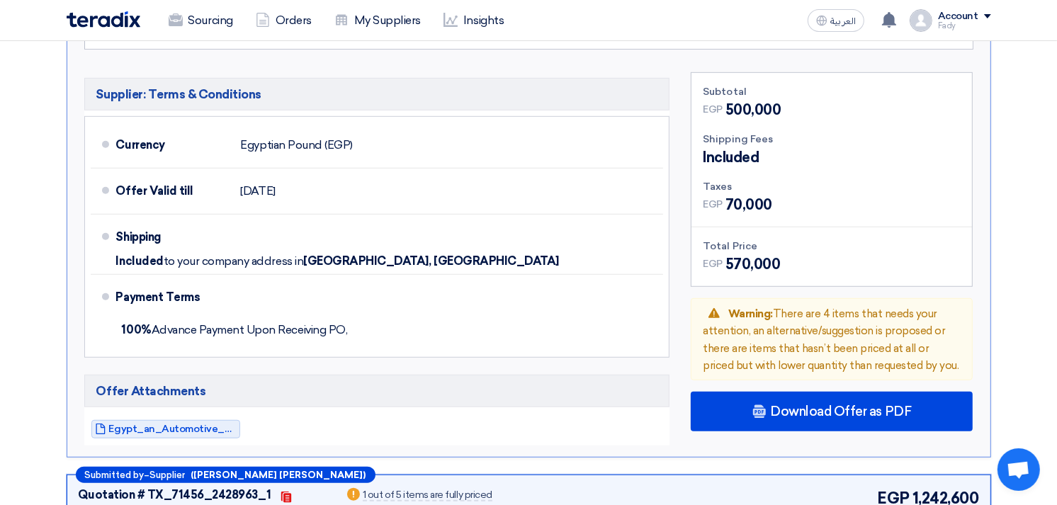
scroll to position [787, 0]
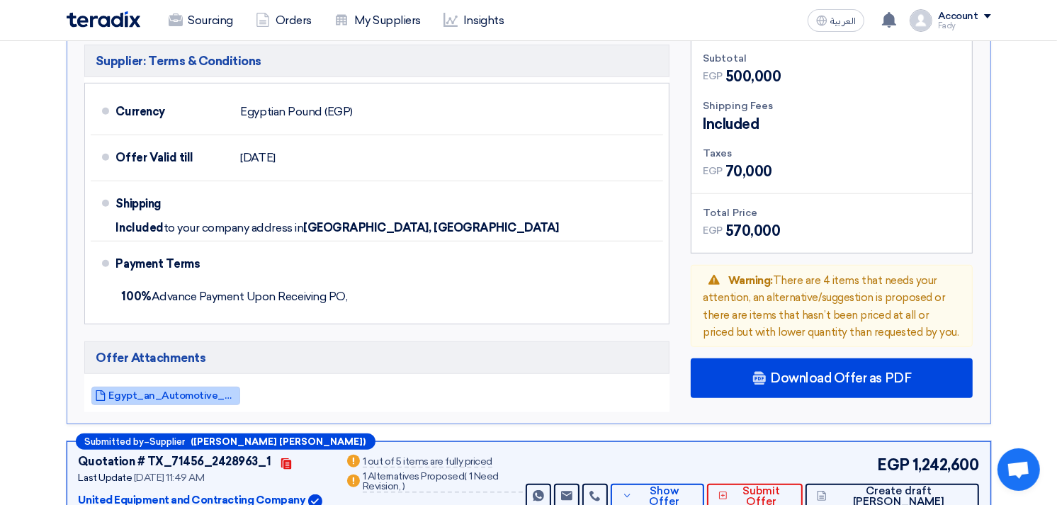
click at [186, 390] on span "Egypt_an_Automotive_And_Traading_compeny_1758462468792.pdf" at bounding box center [173, 395] width 128 height 11
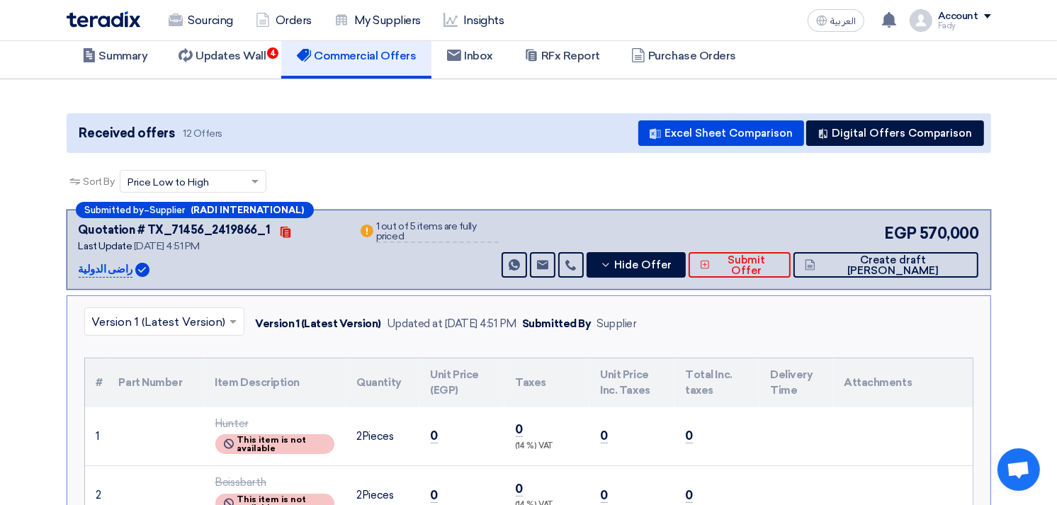
scroll to position [79, 0]
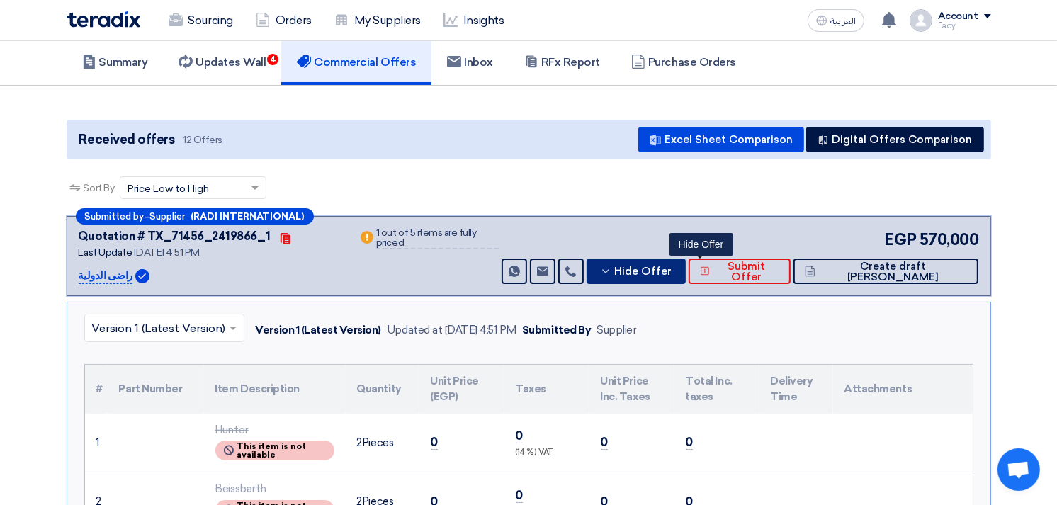
click at [686, 260] on button "Hide Offer" at bounding box center [636, 272] width 99 height 26
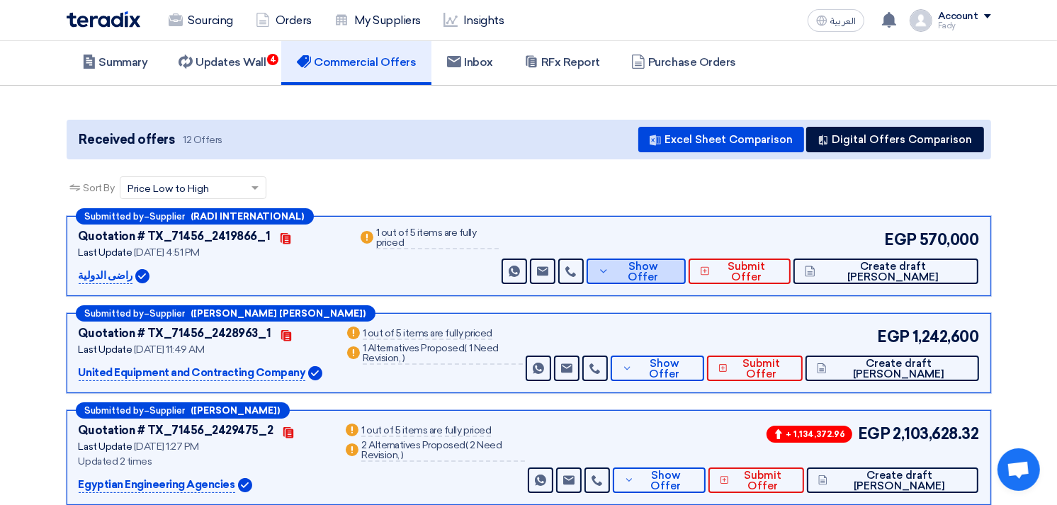
scroll to position [157, 0]
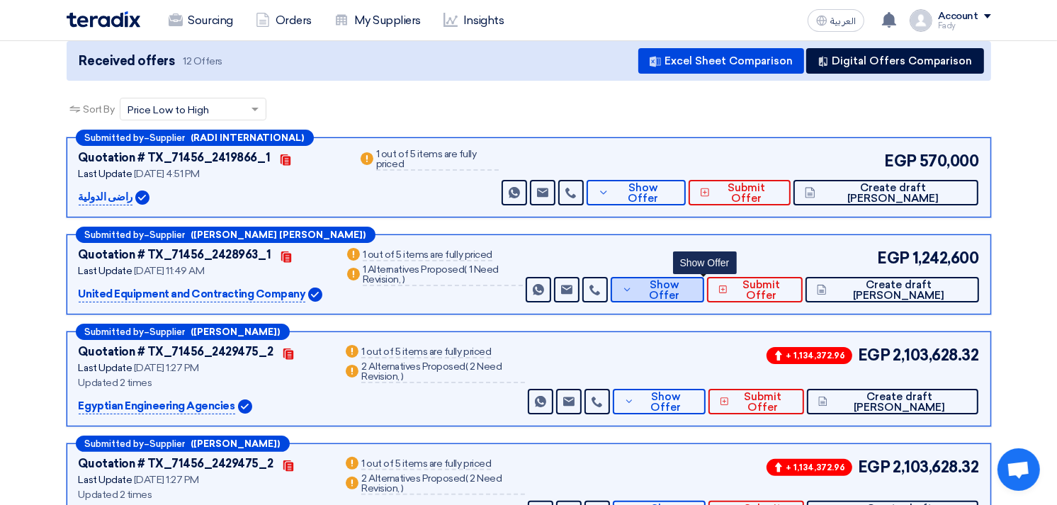
click at [693, 281] on span "Show Offer" at bounding box center [664, 290] width 57 height 21
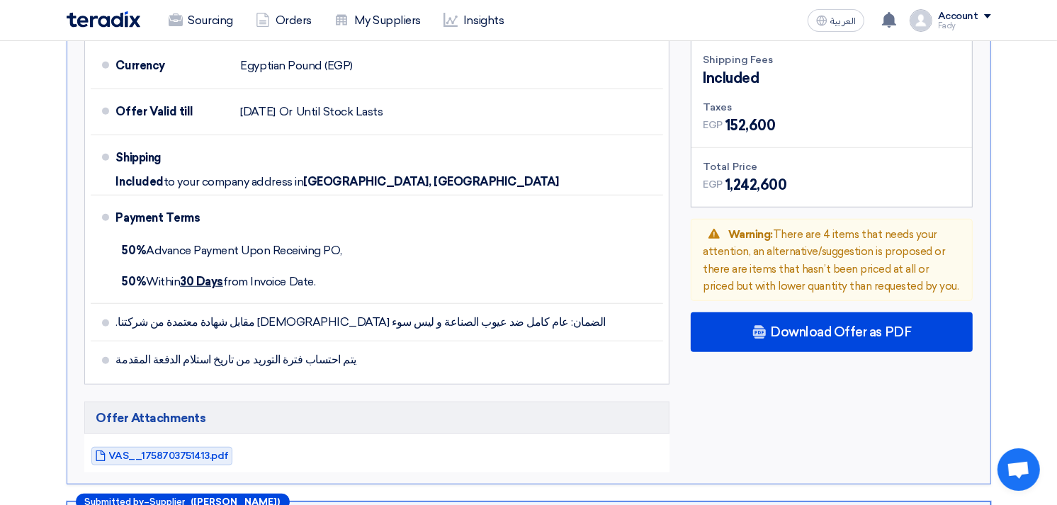
scroll to position [945, 0]
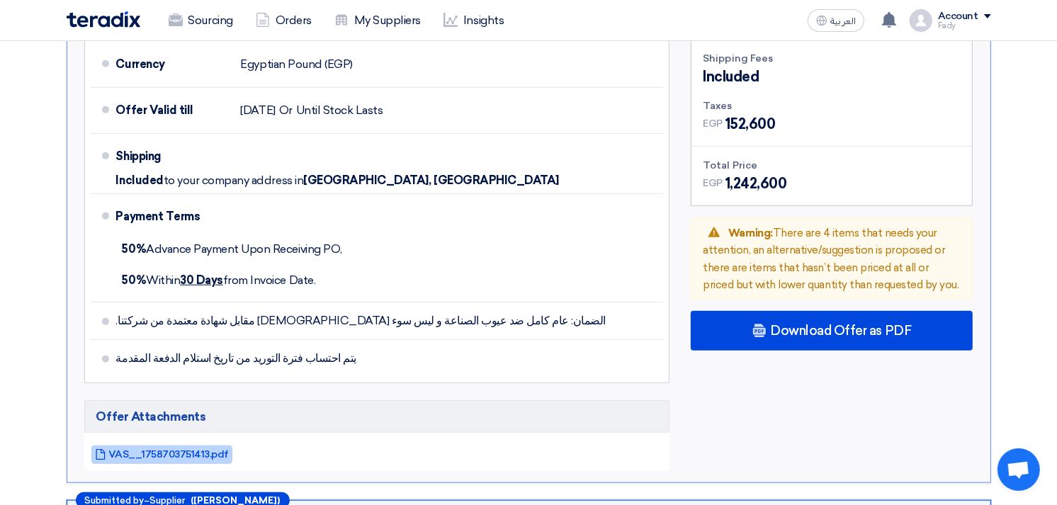
click at [177, 449] on span "VAS__1758703751413.pdf" at bounding box center [169, 454] width 120 height 11
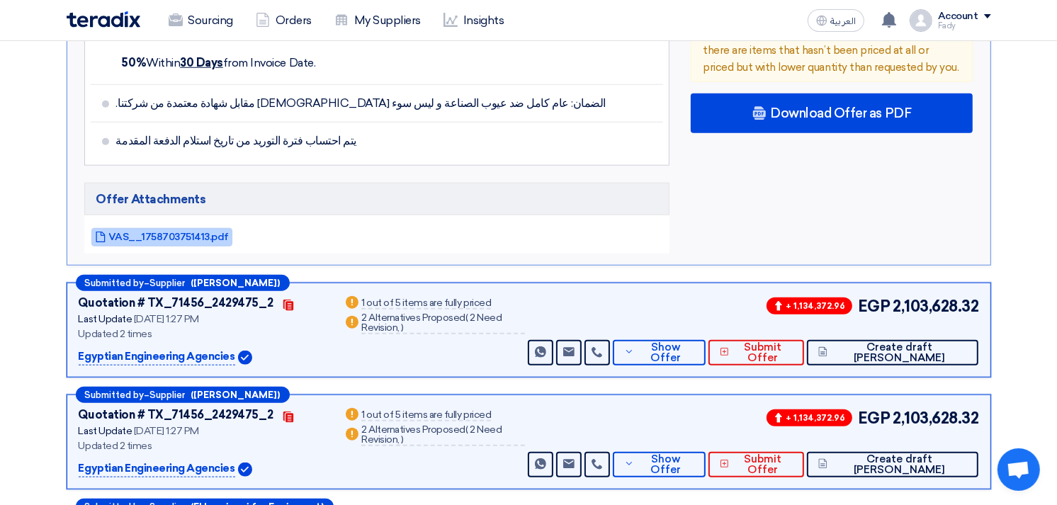
scroll to position [1259, 0]
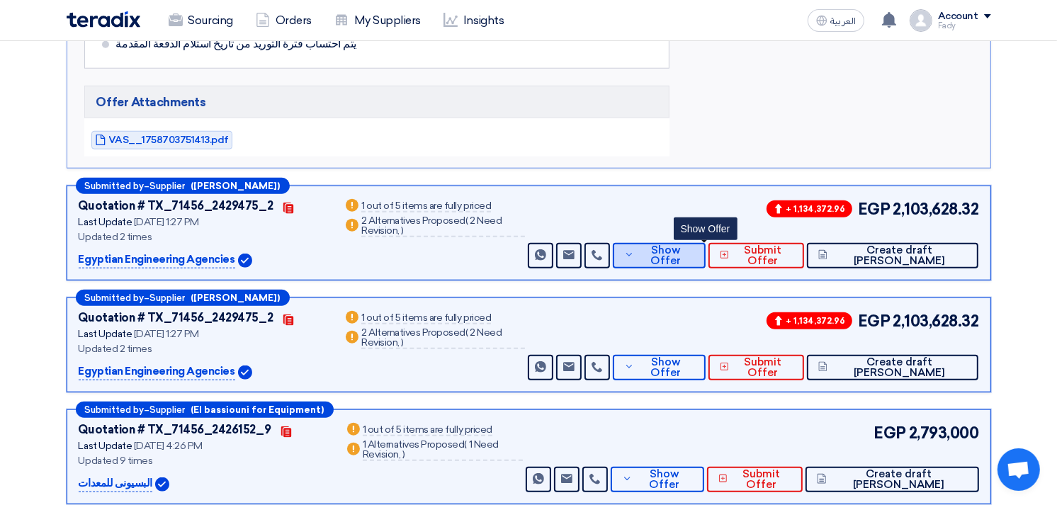
click at [696, 243] on button "Show Offer" at bounding box center [659, 256] width 93 height 26
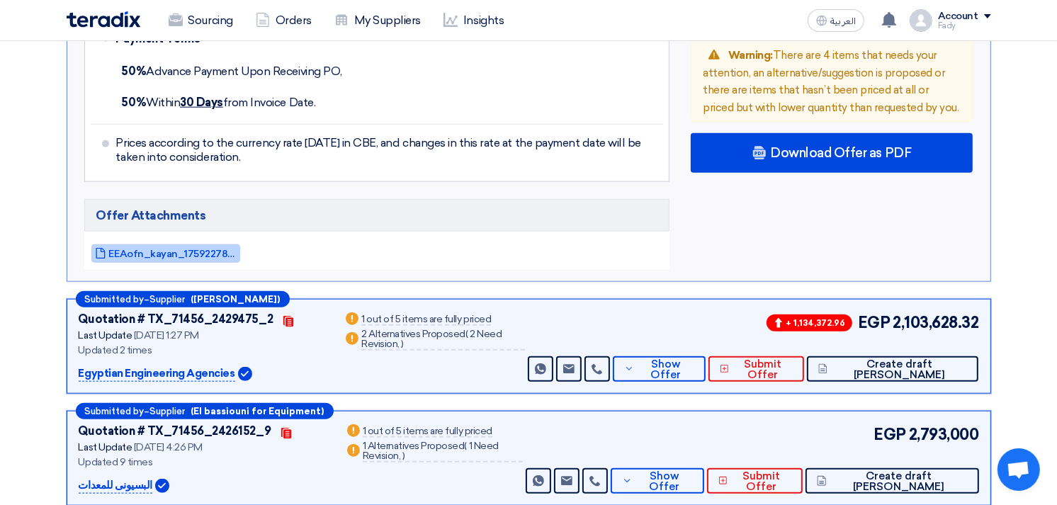
click at [185, 249] on span "EEAofn_kayan_1759227867266.pdf" at bounding box center [173, 254] width 128 height 11
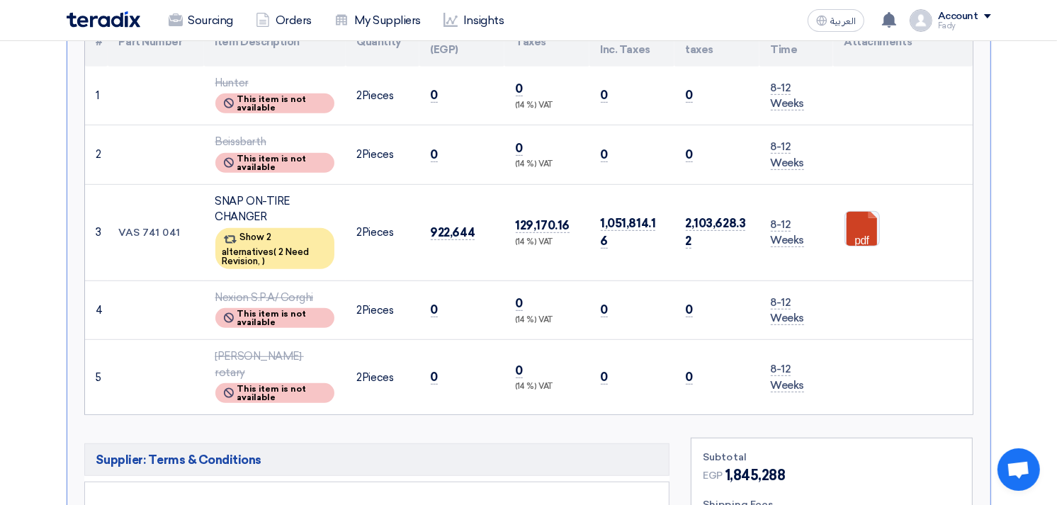
scroll to position [629, 0]
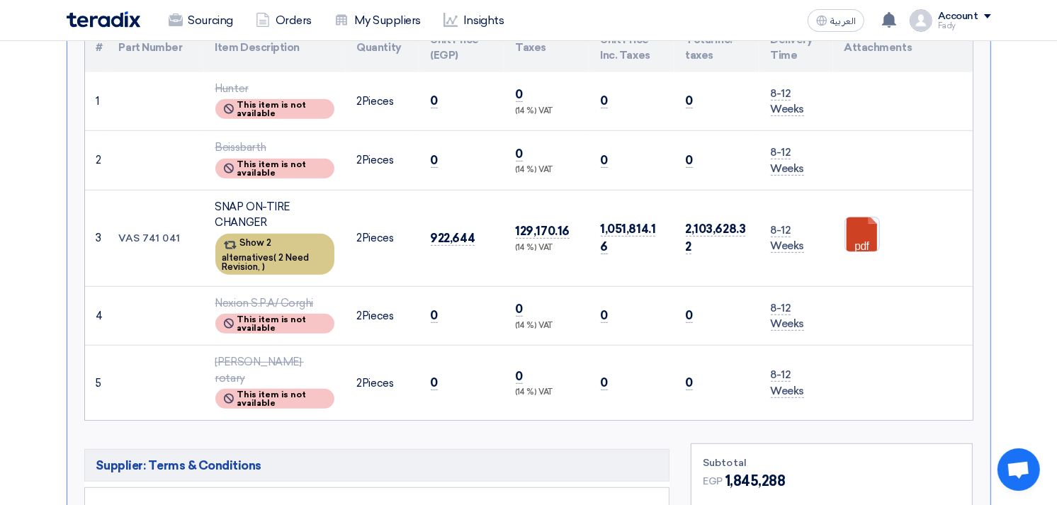
click at [278, 252] on span "2 Need Revision," at bounding box center [266, 262] width 87 height 20
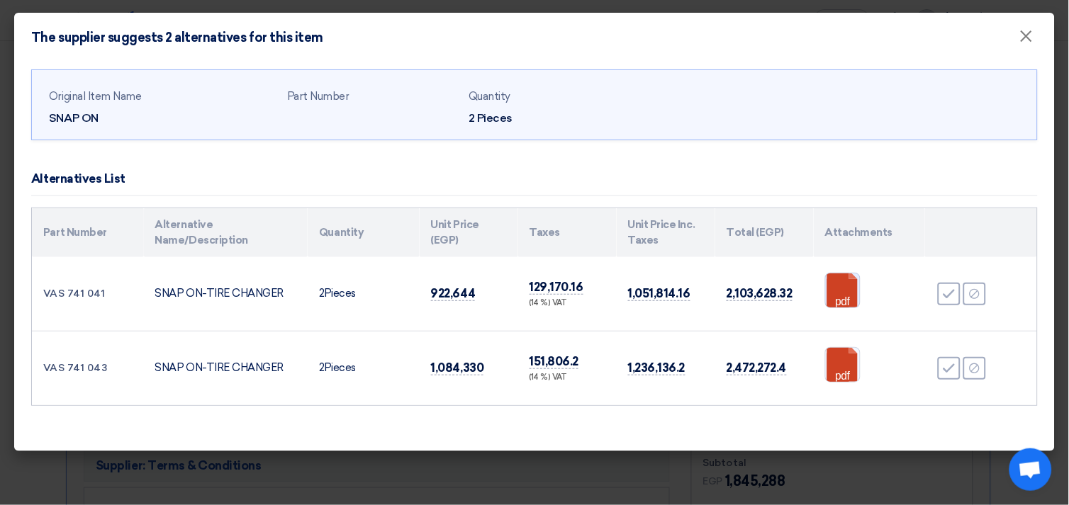
click at [846, 286] on link at bounding box center [882, 316] width 113 height 85
click at [834, 372] on link at bounding box center [882, 390] width 113 height 85
click at [532, 471] on modal-container "The supplier suggests 2 alternatives for this item × Original Item Name SNAP ON…" at bounding box center [534, 252] width 1069 height 505
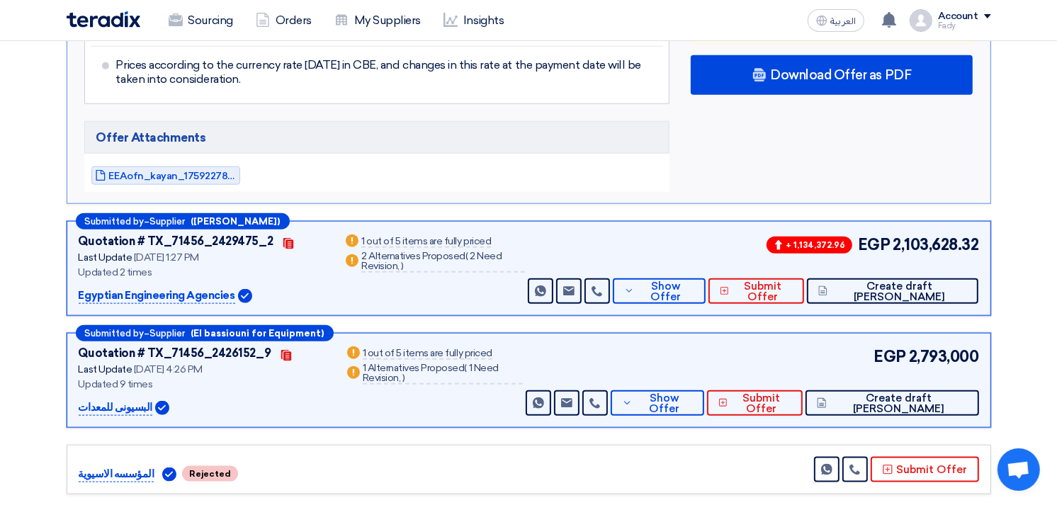
scroll to position [1338, 0]
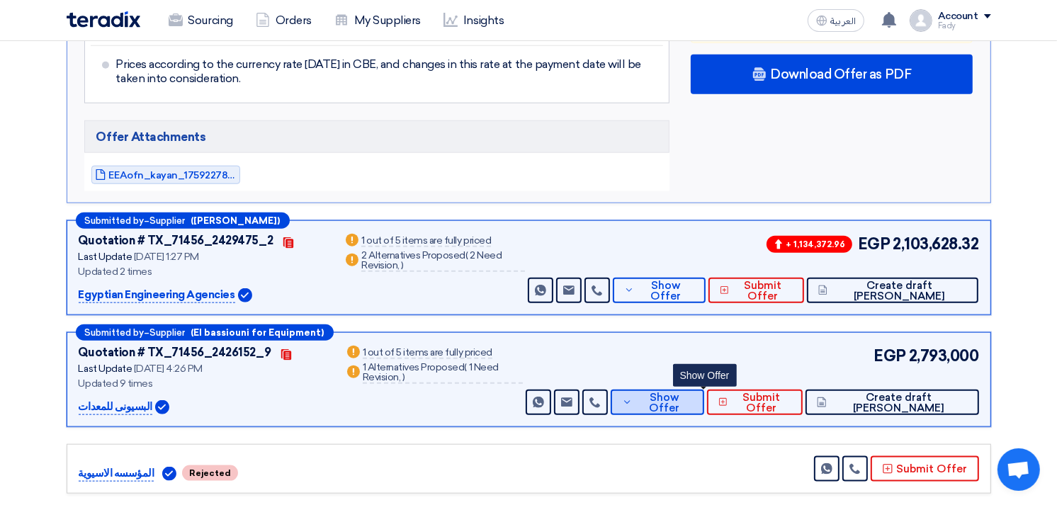
click at [691, 393] on span "Show Offer" at bounding box center [664, 403] width 57 height 21
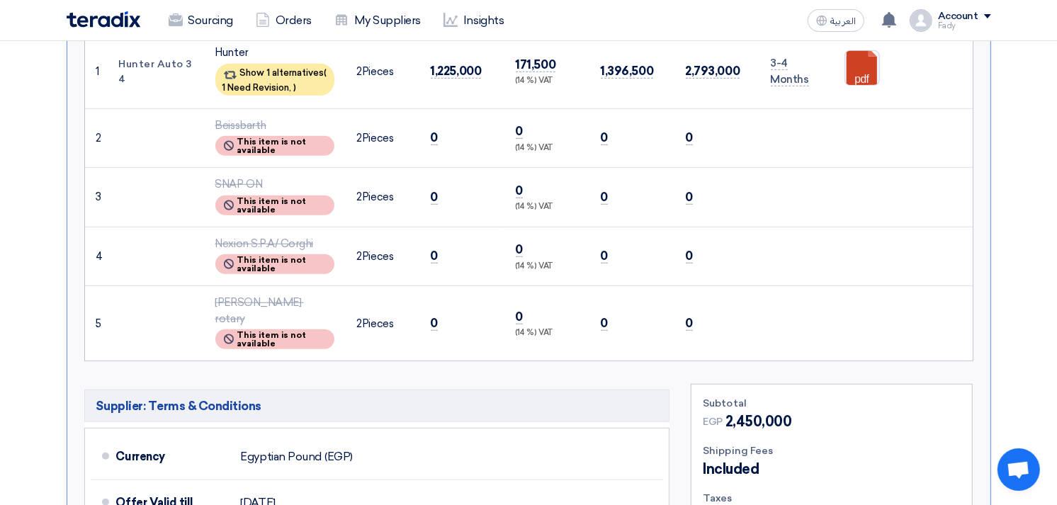
scroll to position [787, 0]
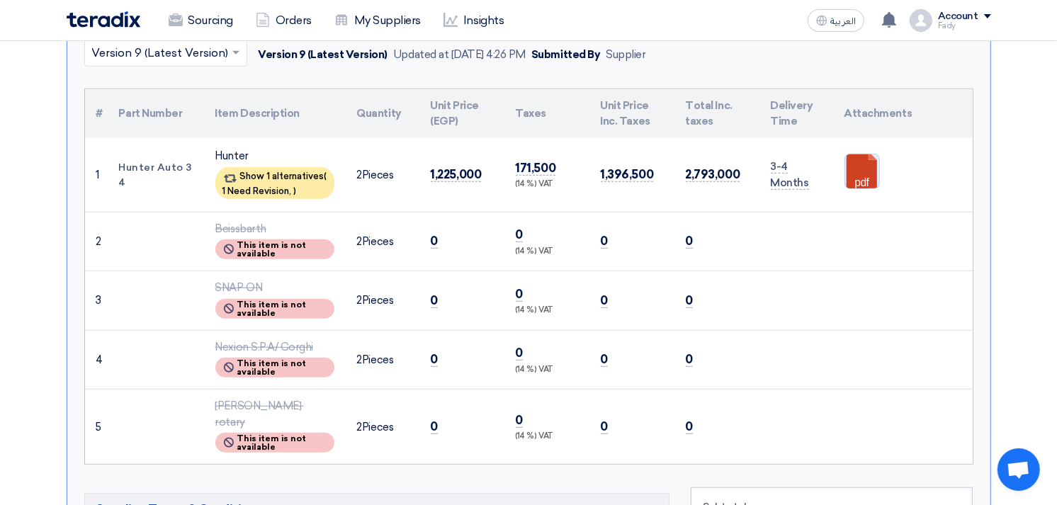
click at [857, 167] on link at bounding box center [901, 196] width 113 height 85
click at [244, 186] on span "1 Need Revision," at bounding box center [257, 191] width 69 height 11
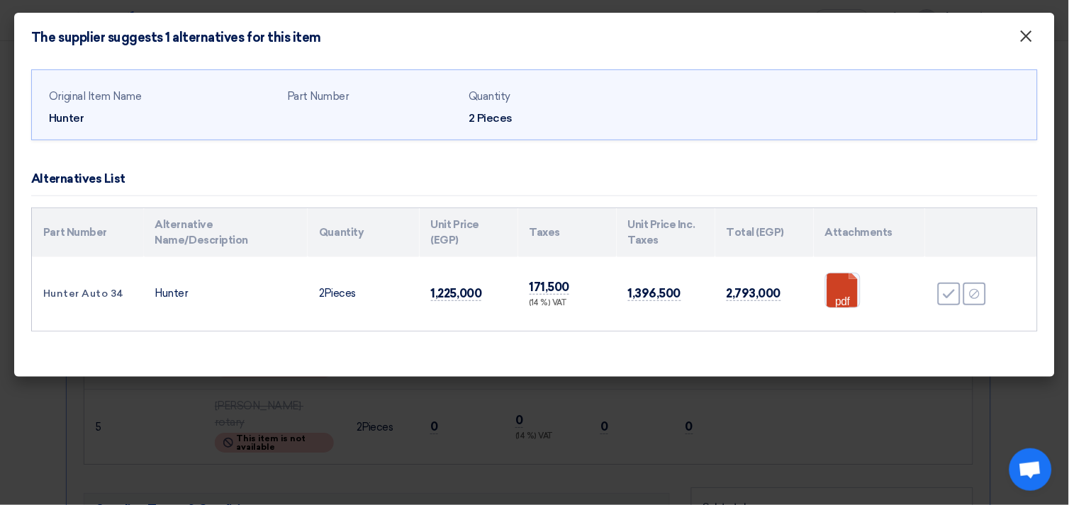
click at [1023, 39] on span "×" at bounding box center [1026, 40] width 14 height 28
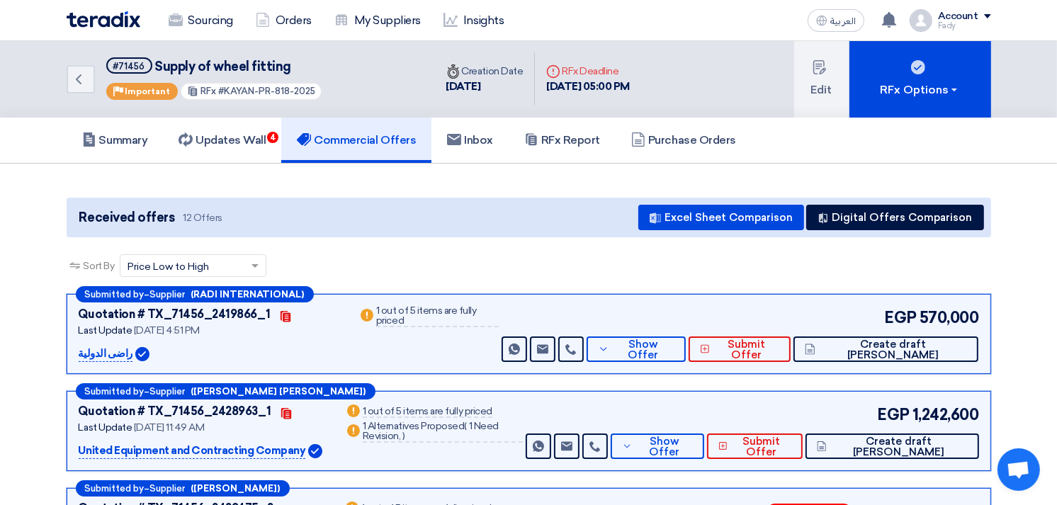
scroll to position [0, 0]
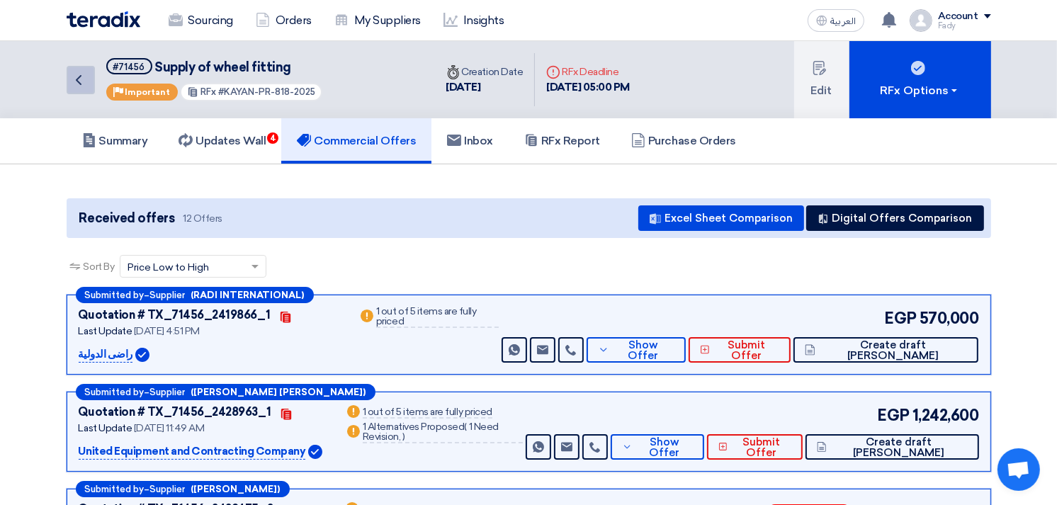
click at [74, 82] on icon "Back" at bounding box center [78, 80] width 17 height 17
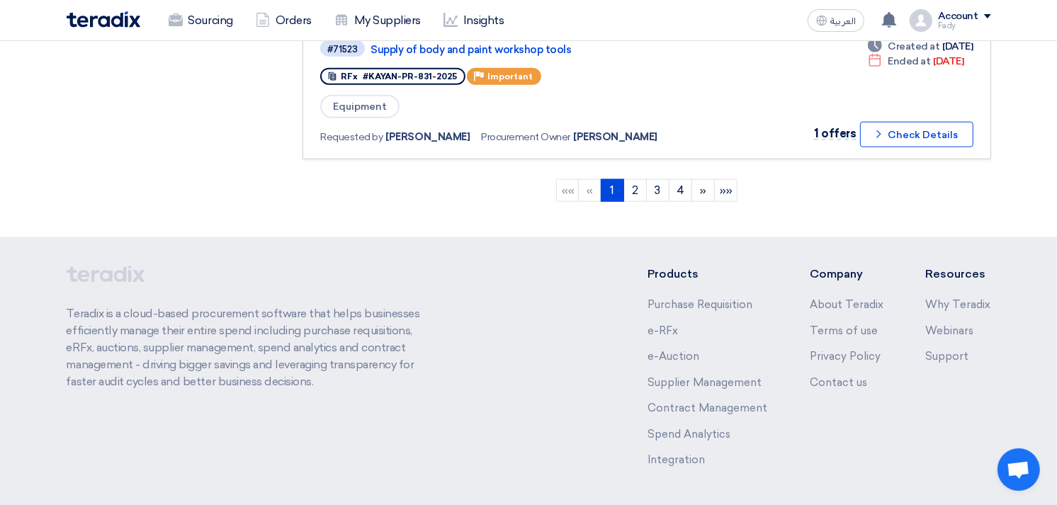
scroll to position [1497, 0]
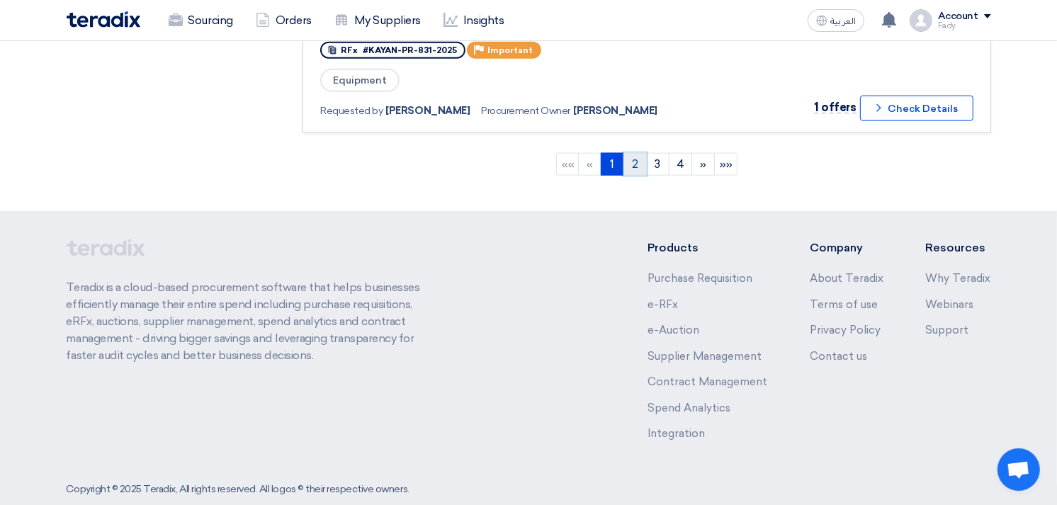
click at [643, 153] on link "2" at bounding box center [635, 164] width 23 height 23
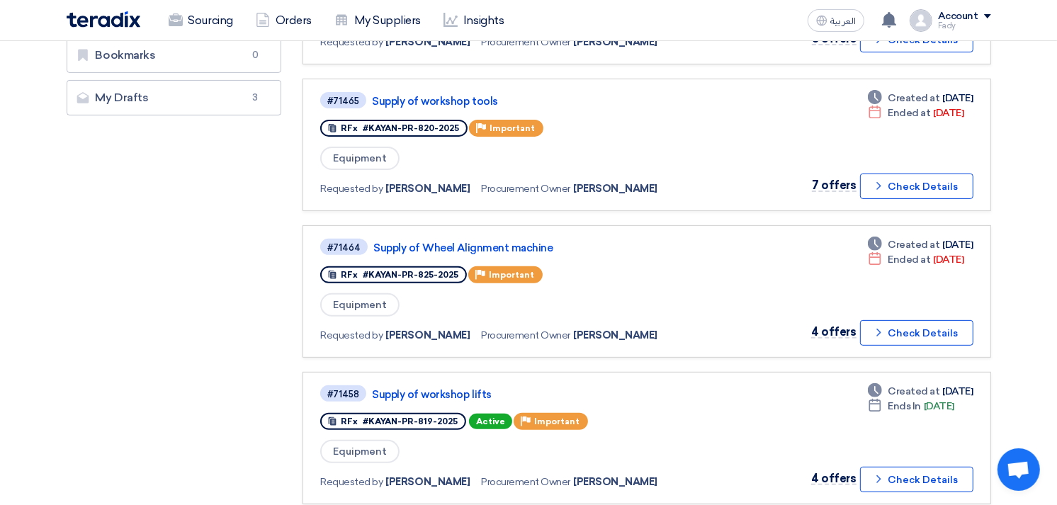
scroll to position [393, 0]
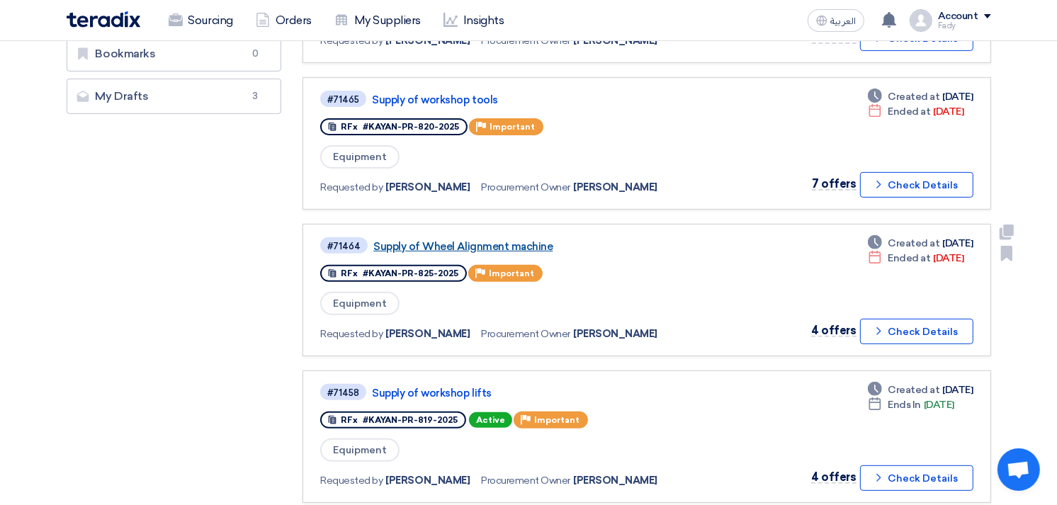
click at [497, 240] on link "Supply of Wheel Alignment machine" at bounding box center [550, 246] width 354 height 13
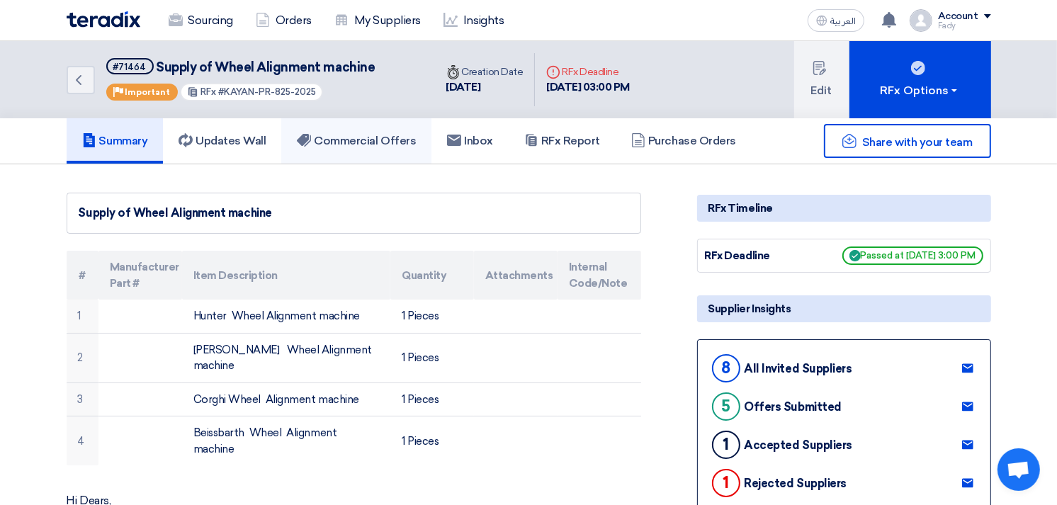
click at [377, 144] on h5 "Commercial Offers" at bounding box center [356, 141] width 119 height 14
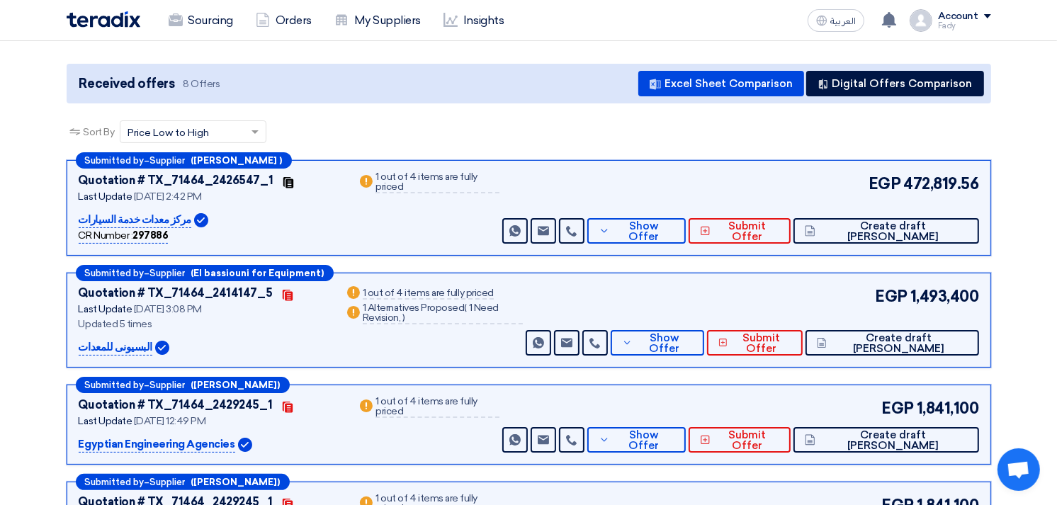
scroll to position [157, 0]
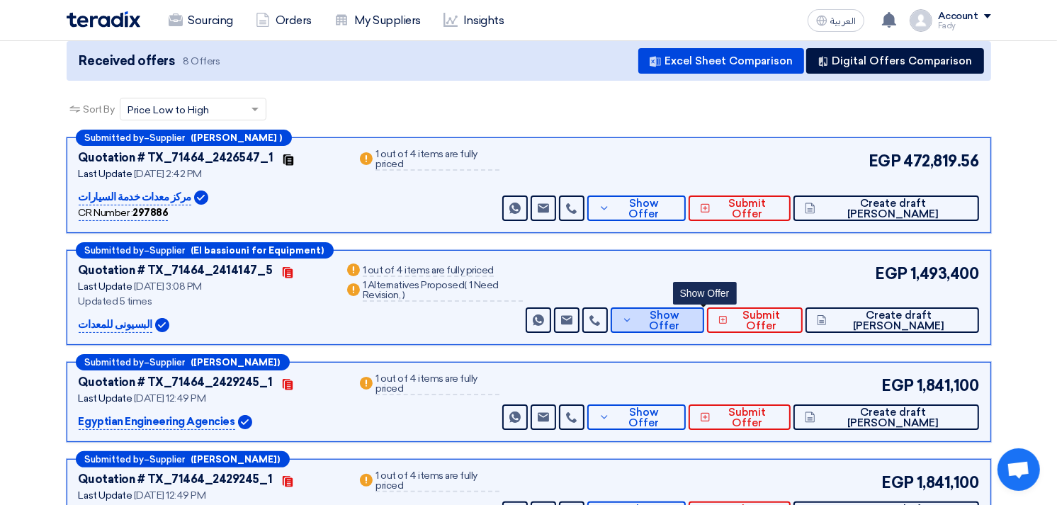
click at [693, 315] on span "Show Offer" at bounding box center [664, 320] width 57 height 21
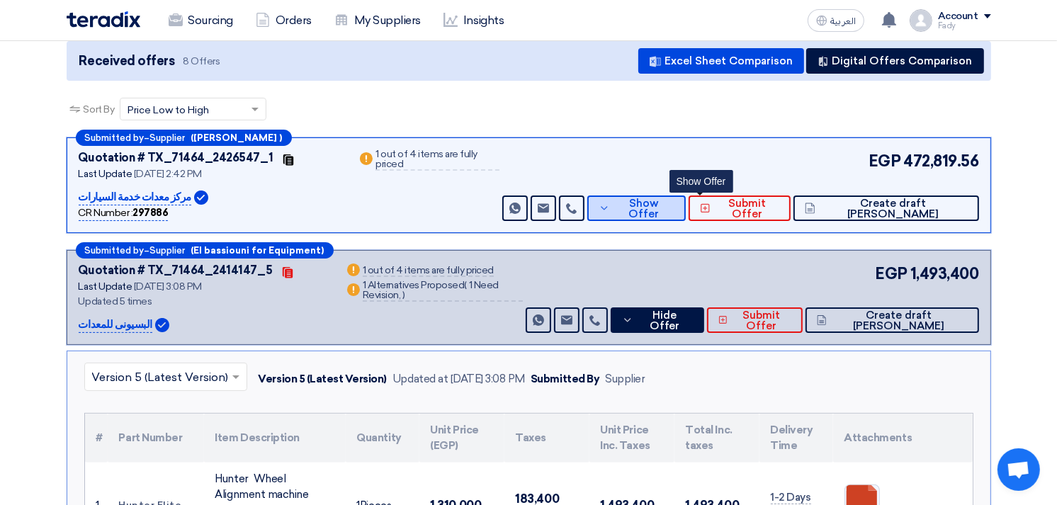
click at [675, 204] on span "Show Offer" at bounding box center [645, 208] width 62 height 21
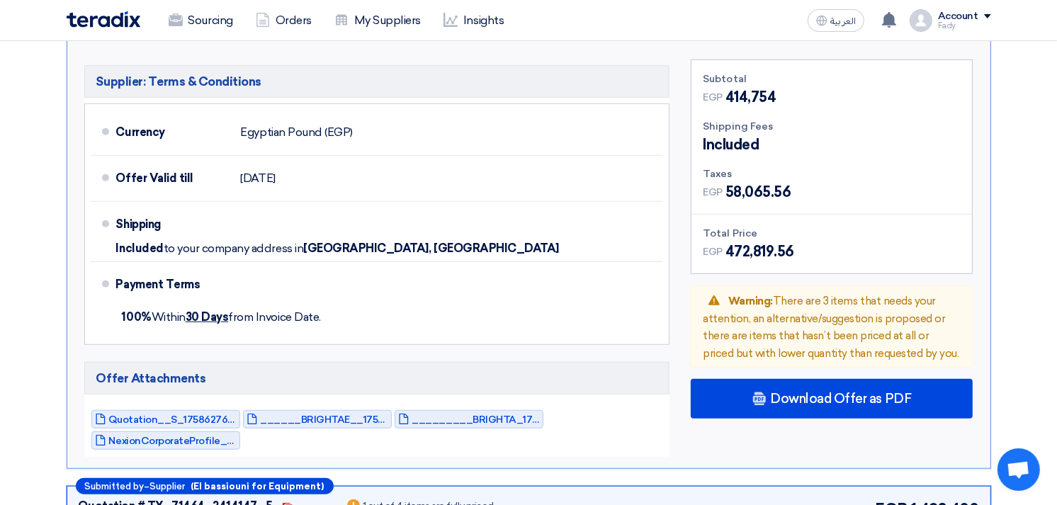
scroll to position [787, 0]
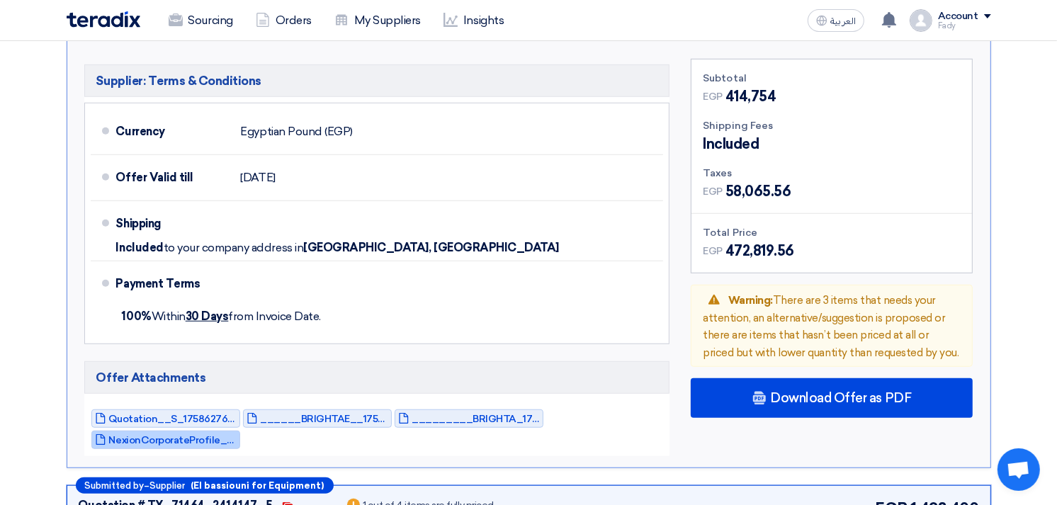
click at [193, 435] on span "NexionCorporateProfile_1758627703277.pdf" at bounding box center [173, 440] width 128 height 11
click at [278, 414] on span "______BRIGHTAE__1758627675698.pdf" at bounding box center [325, 419] width 128 height 11
click at [178, 414] on span "Quotation__S_1758627673221.pdf" at bounding box center [173, 419] width 128 height 11
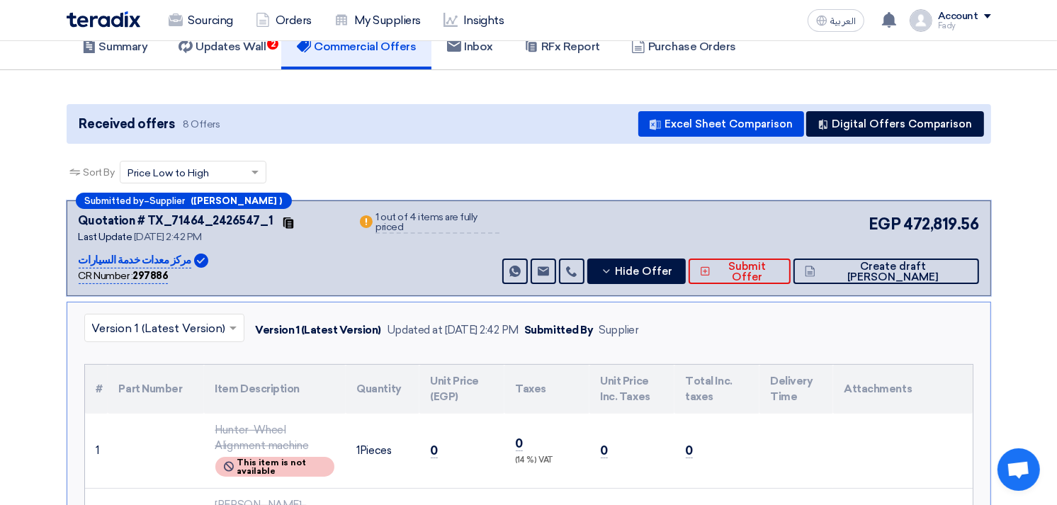
scroll to position [79, 0]
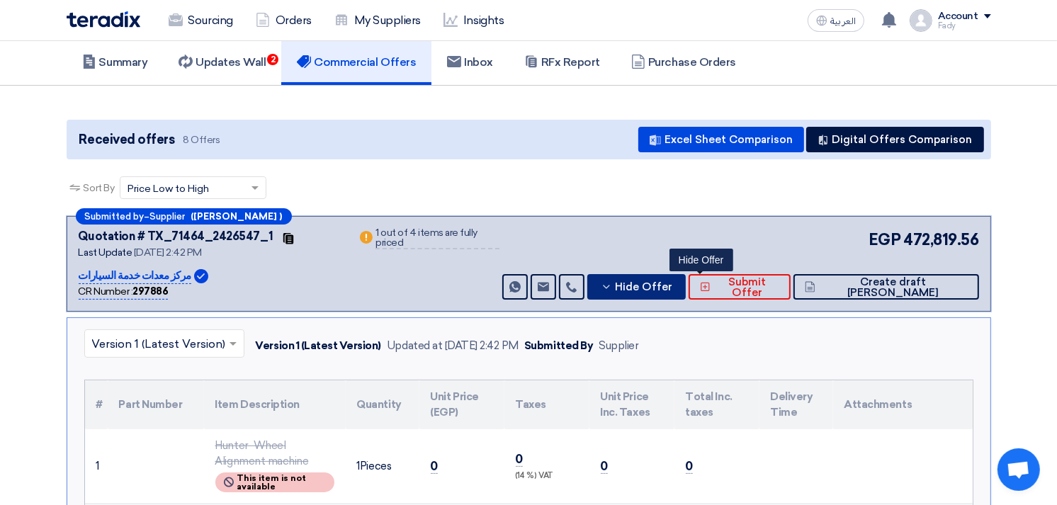
click at [687, 292] on button "Hide Offer" at bounding box center [636, 287] width 99 height 26
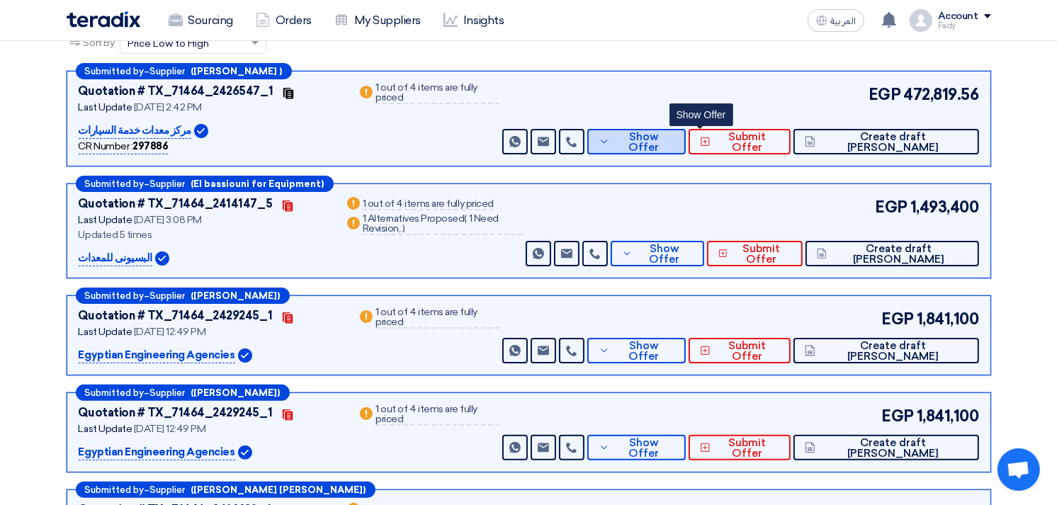
scroll to position [236, 0]
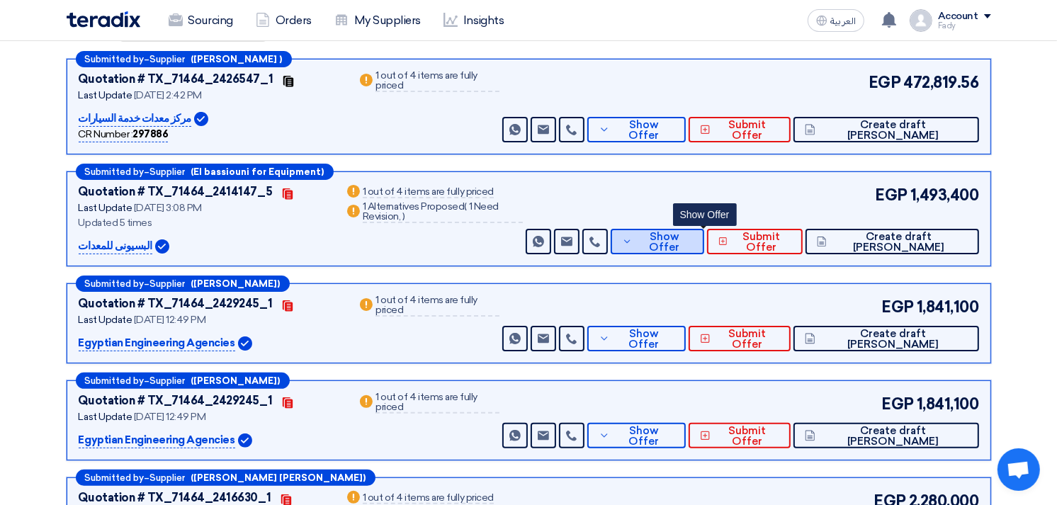
click at [693, 235] on span "Show Offer" at bounding box center [664, 242] width 57 height 21
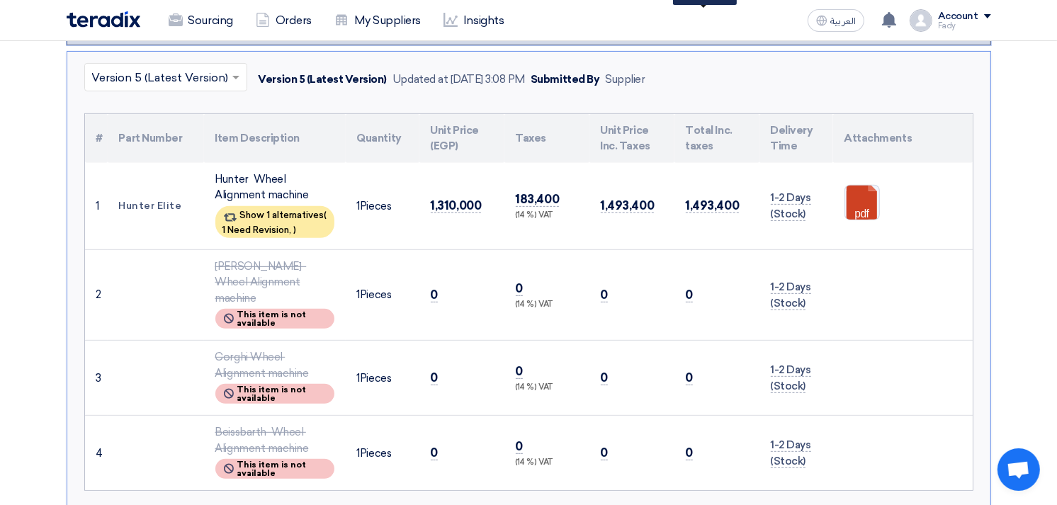
scroll to position [472, 0]
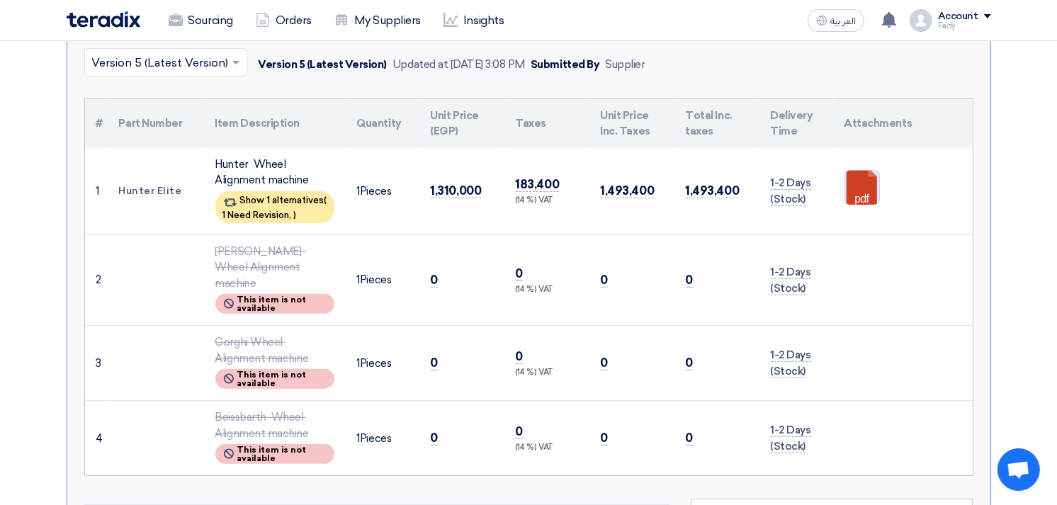
click at [862, 179] on link at bounding box center [901, 213] width 113 height 85
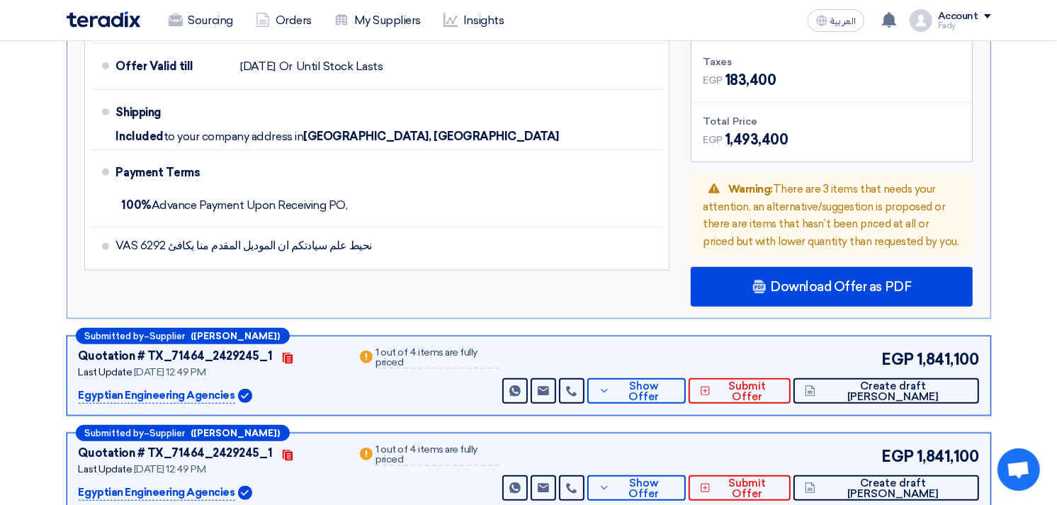
scroll to position [1102, 0]
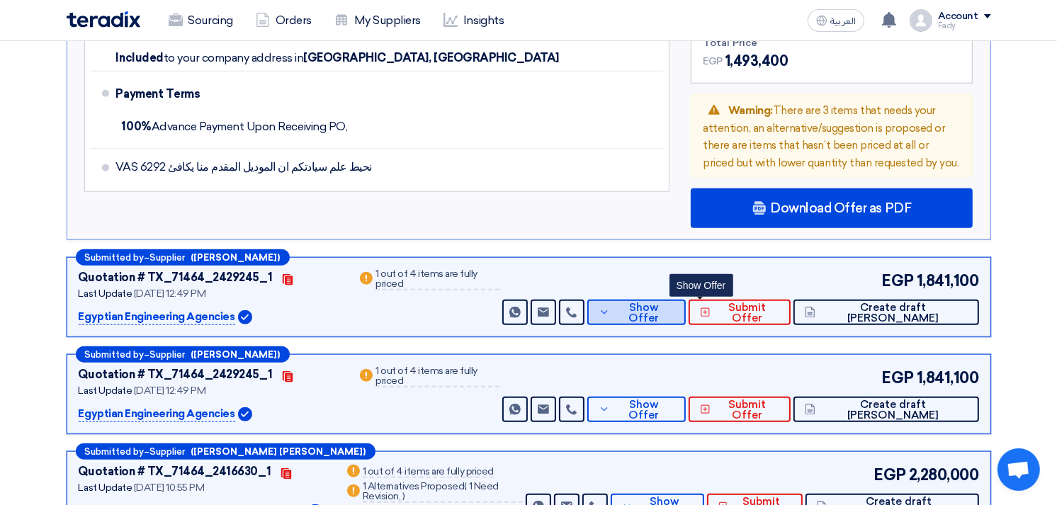
click at [610, 307] on icon at bounding box center [604, 312] width 11 height 11
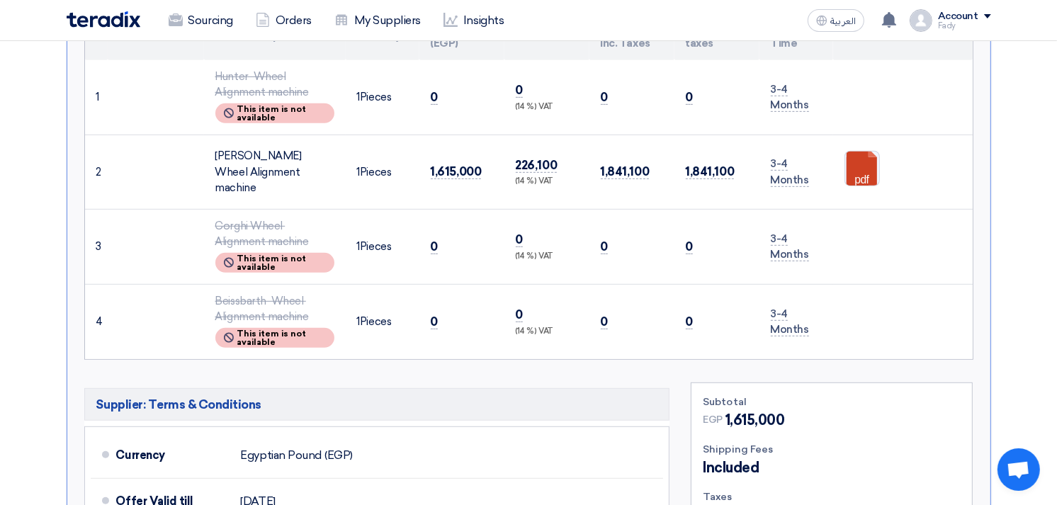
scroll to position [629, 0]
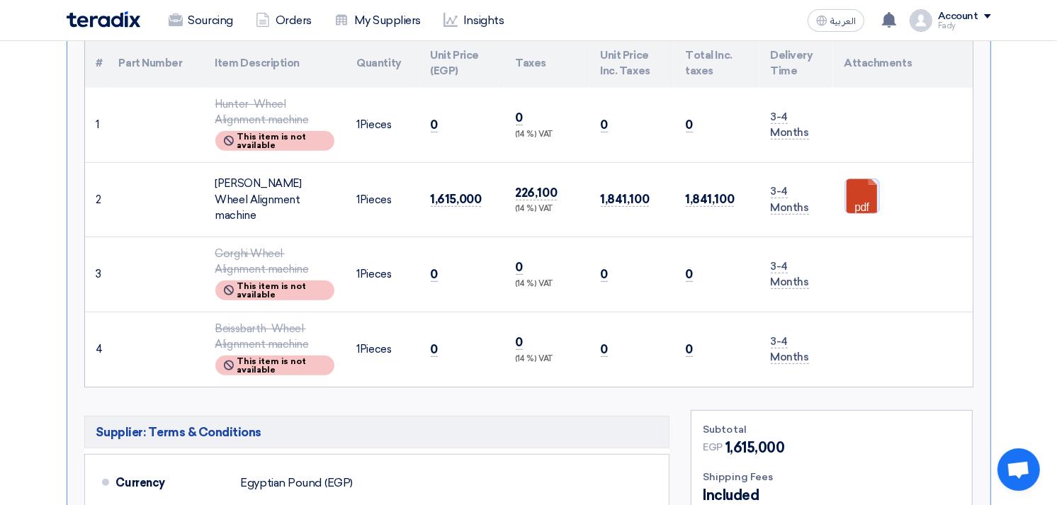
click at [860, 193] on link at bounding box center [901, 221] width 113 height 85
click at [471, 364] on td "0" at bounding box center [462, 349] width 85 height 75
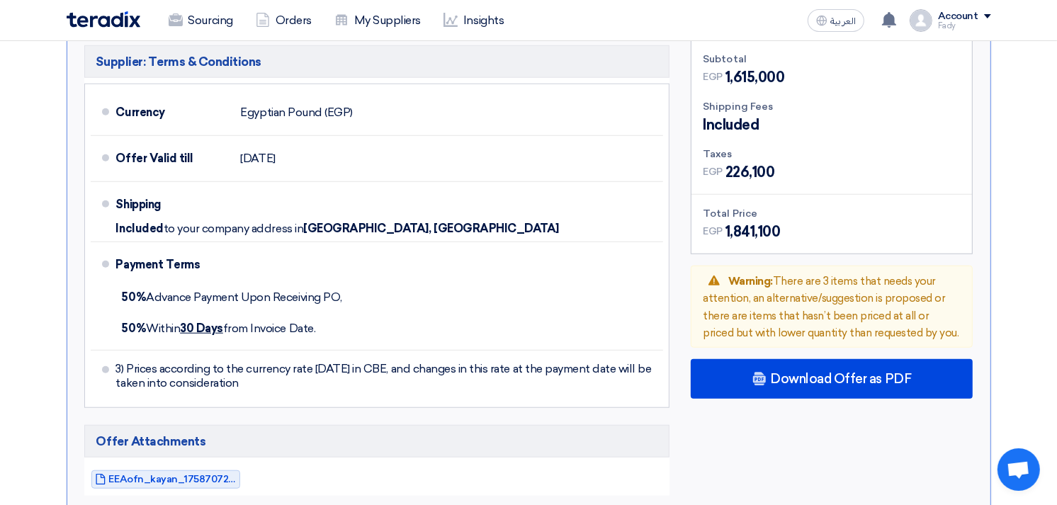
scroll to position [1023, 0]
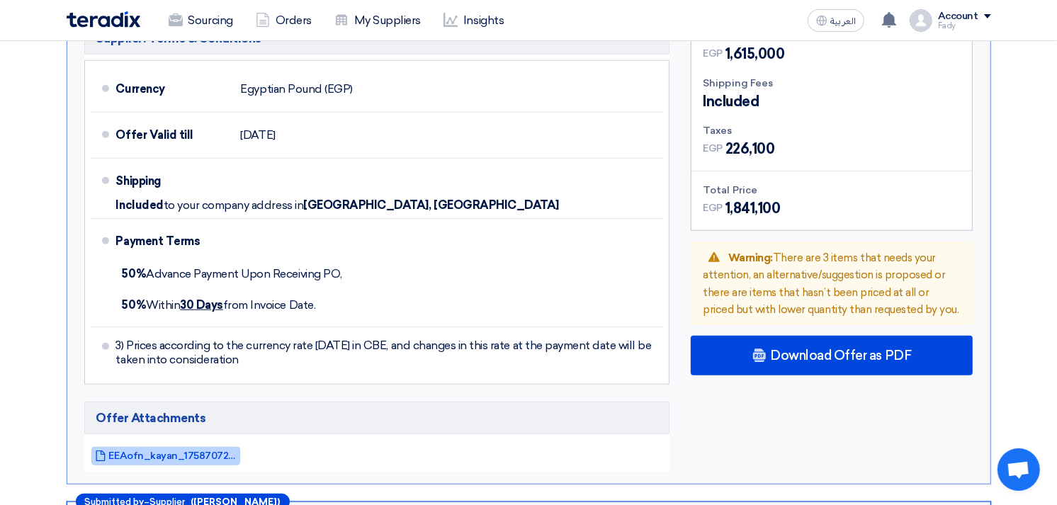
click at [181, 451] on span "EEAofn_kayan_1758707263101.pdf" at bounding box center [173, 456] width 128 height 11
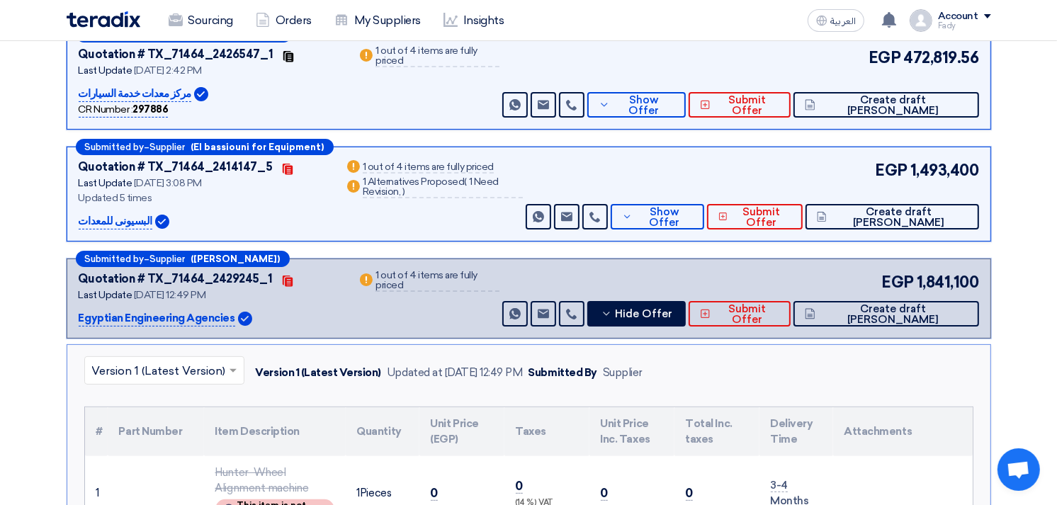
scroll to position [236, 0]
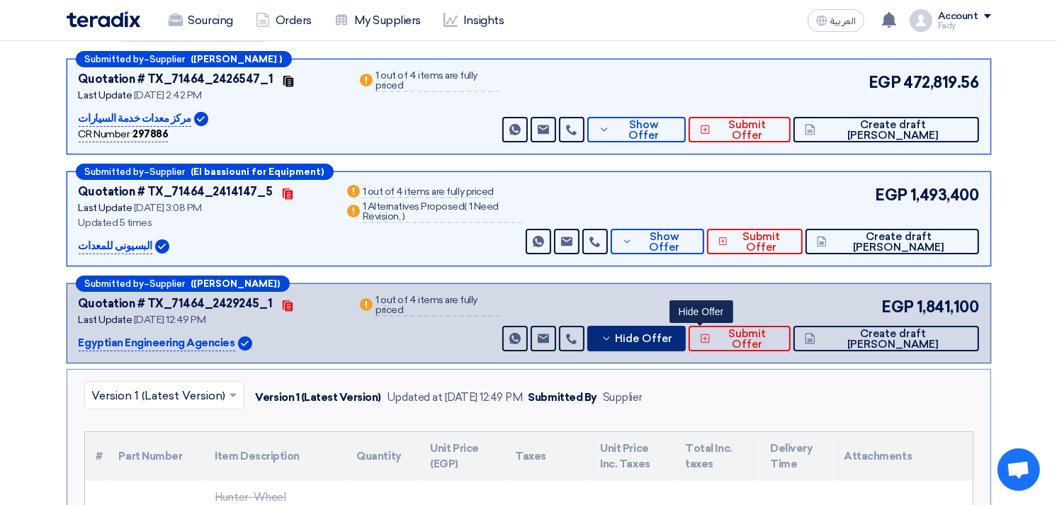
click at [673, 334] on span "Hide Offer" at bounding box center [644, 339] width 57 height 11
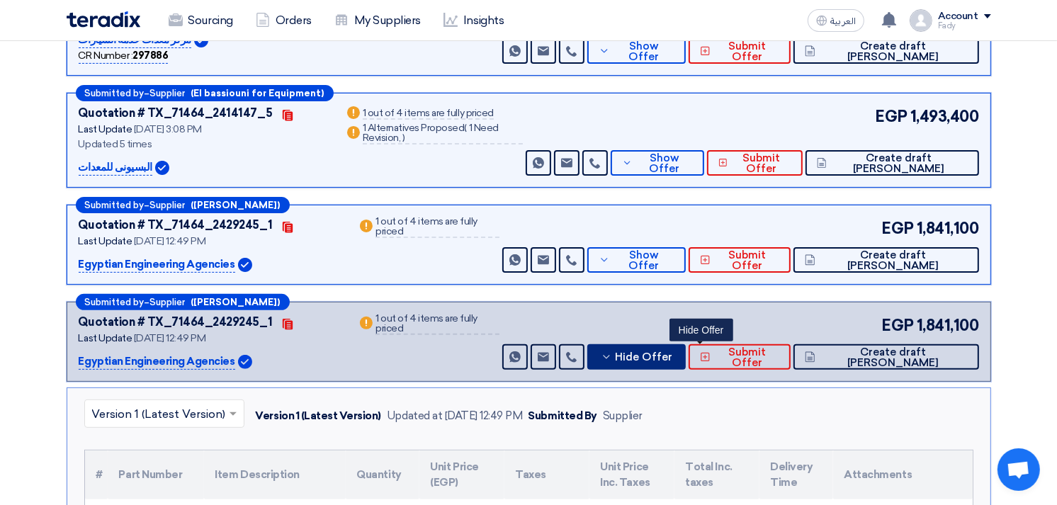
click at [673, 359] on span "Hide Offer" at bounding box center [644, 357] width 57 height 11
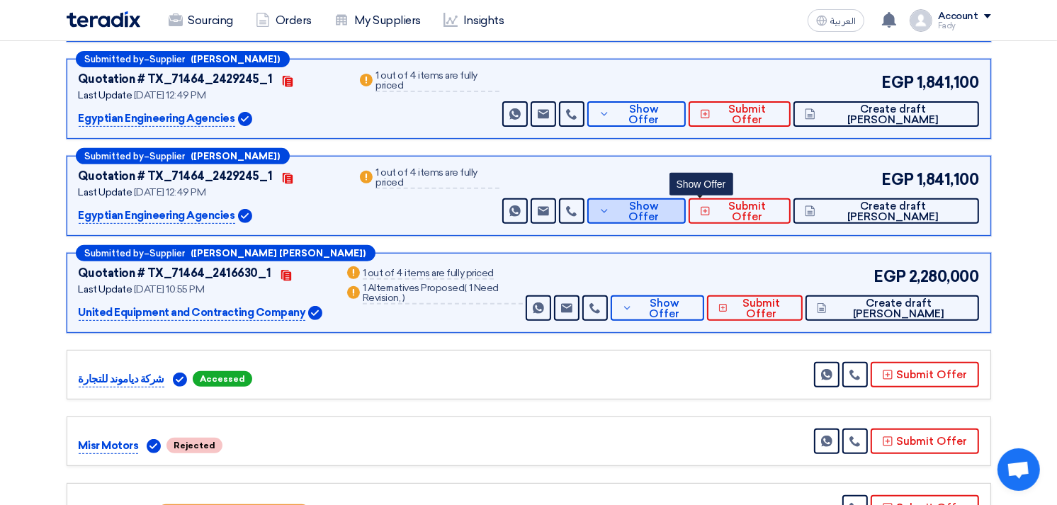
scroll to position [472, 0]
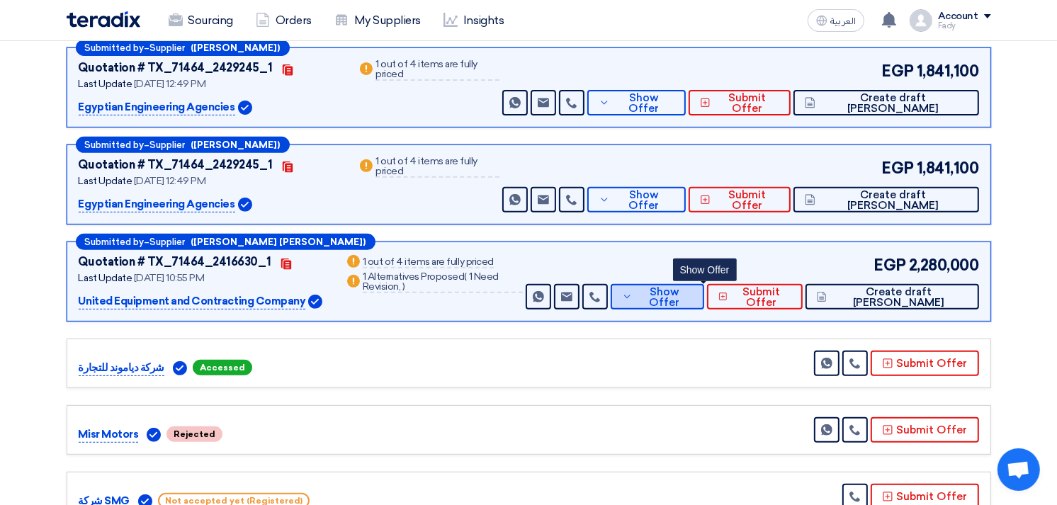
click at [693, 294] on span "Show Offer" at bounding box center [664, 297] width 57 height 21
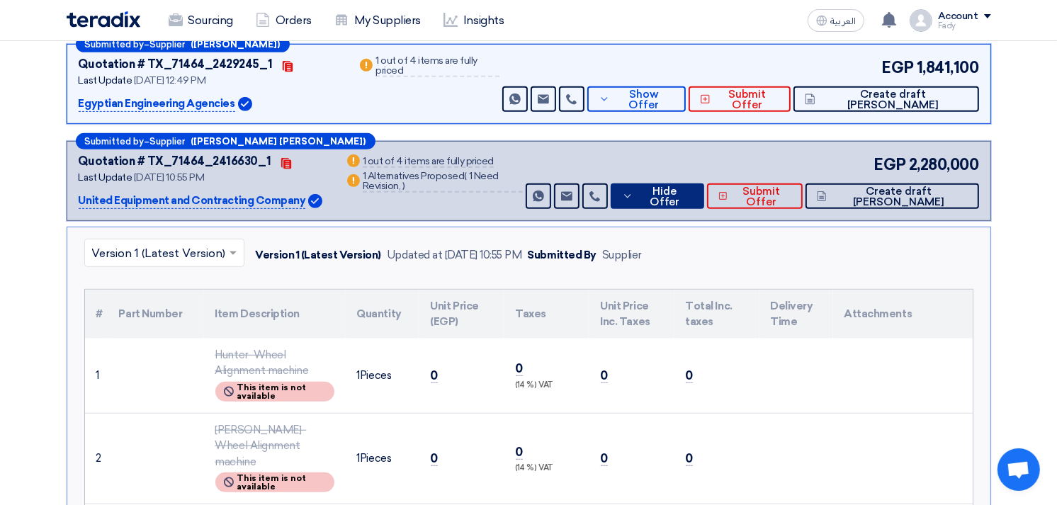
scroll to position [866, 0]
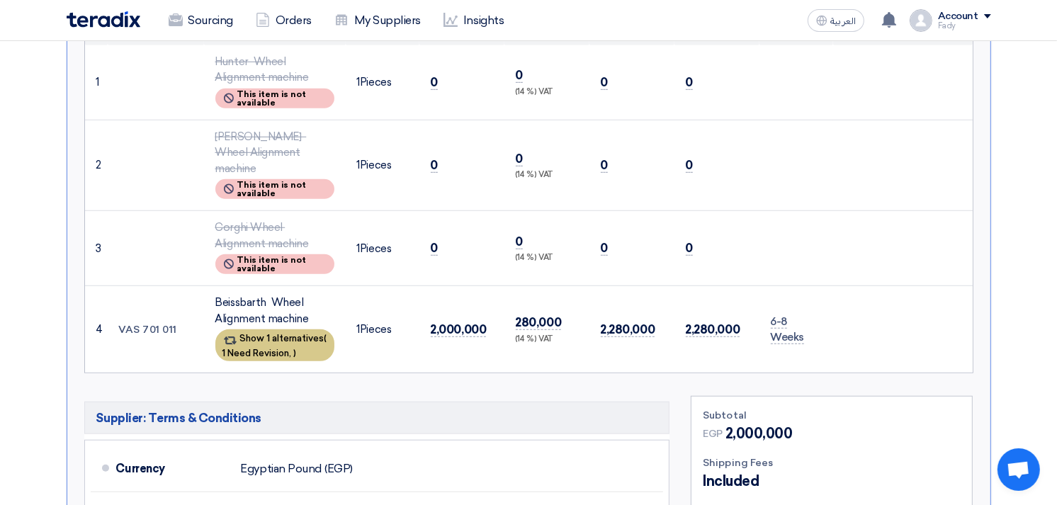
click at [264, 330] on div "Show 1 alternatives ( 1 Need Revision, )" at bounding box center [274, 346] width 119 height 32
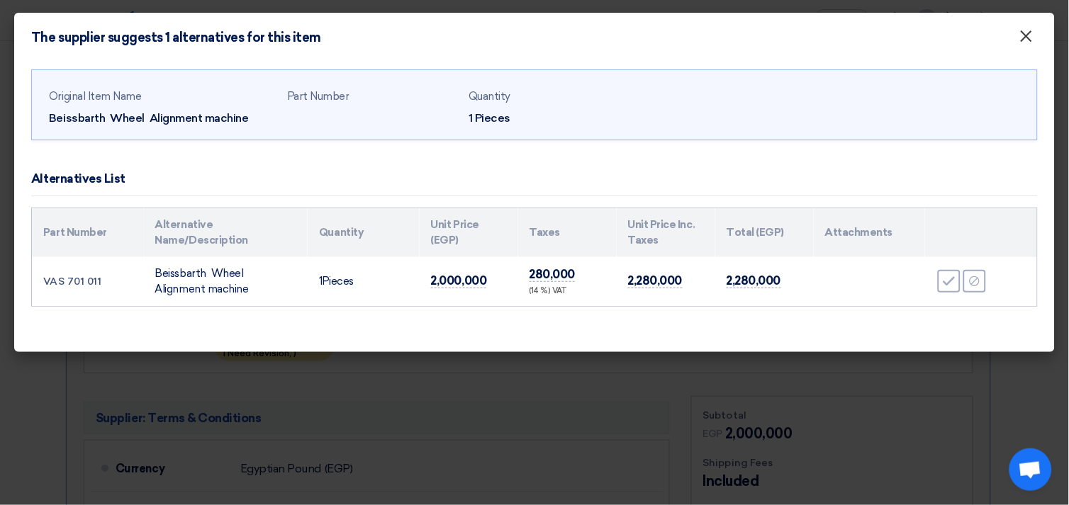
click at [1028, 34] on span "×" at bounding box center [1026, 40] width 14 height 28
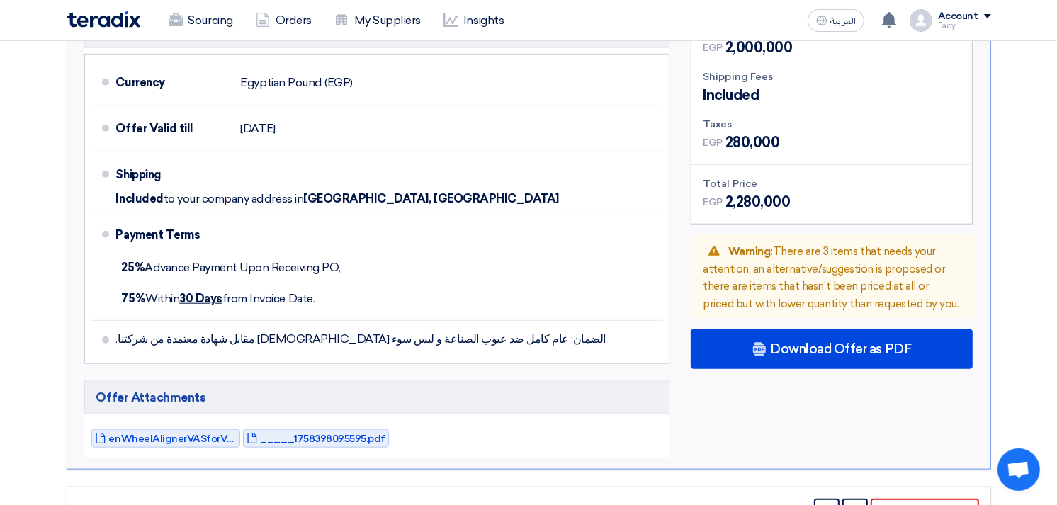
scroll to position [1259, 0]
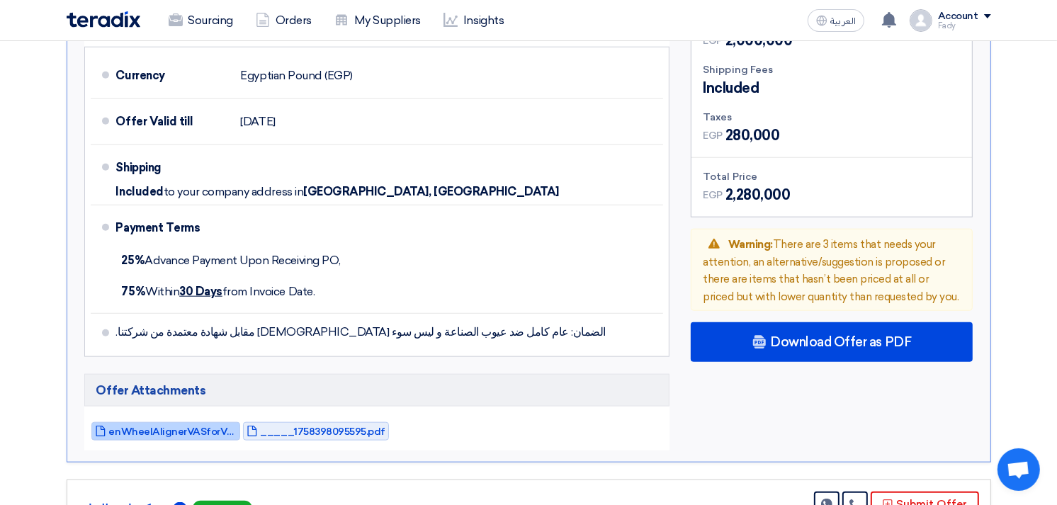
click at [186, 422] on link "enWheelAlignerVASforVolkswagen_1758398076539.pdf" at bounding box center [165, 431] width 149 height 18
click at [313, 427] on span "_____1758398095595.pdf" at bounding box center [323, 432] width 125 height 11
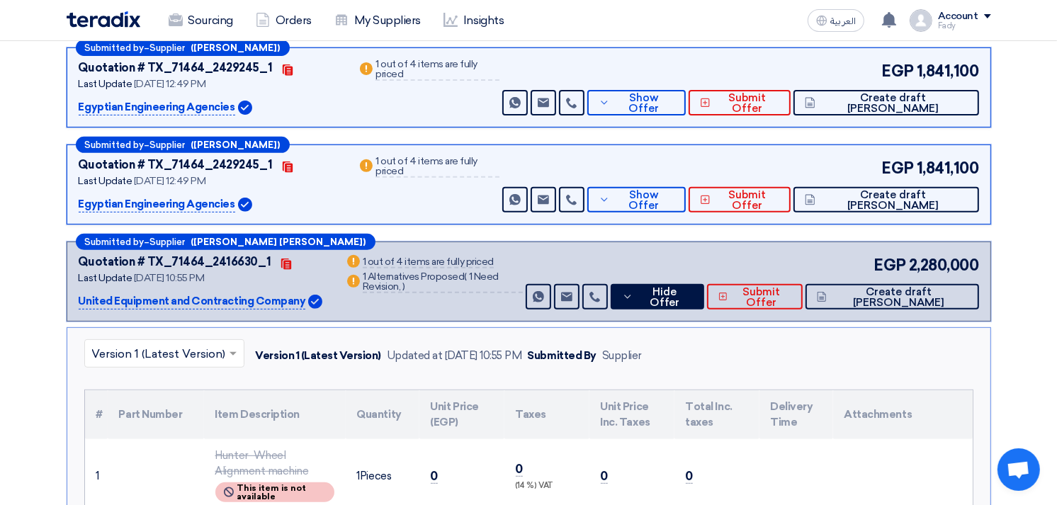
scroll to position [0, 0]
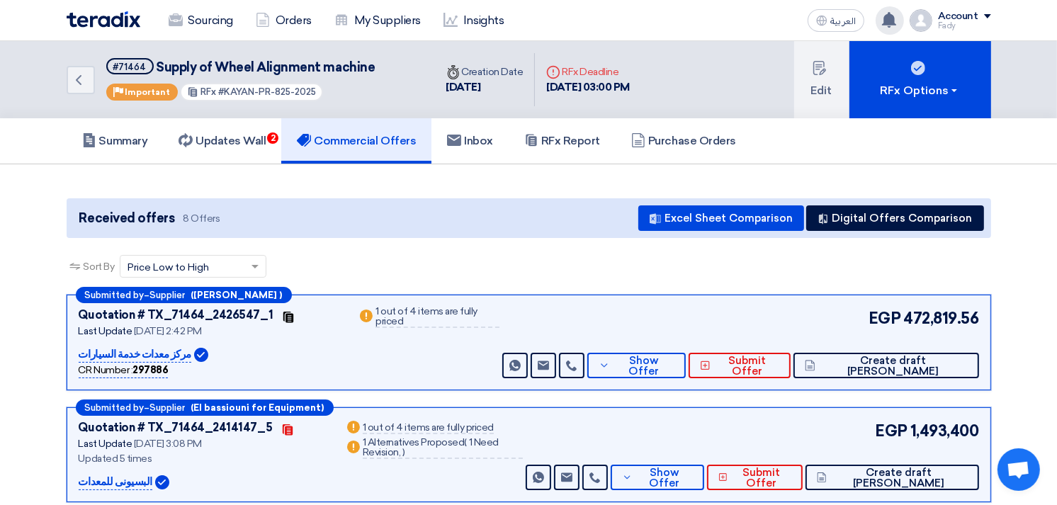
click at [894, 15] on use at bounding box center [889, 20] width 14 height 16
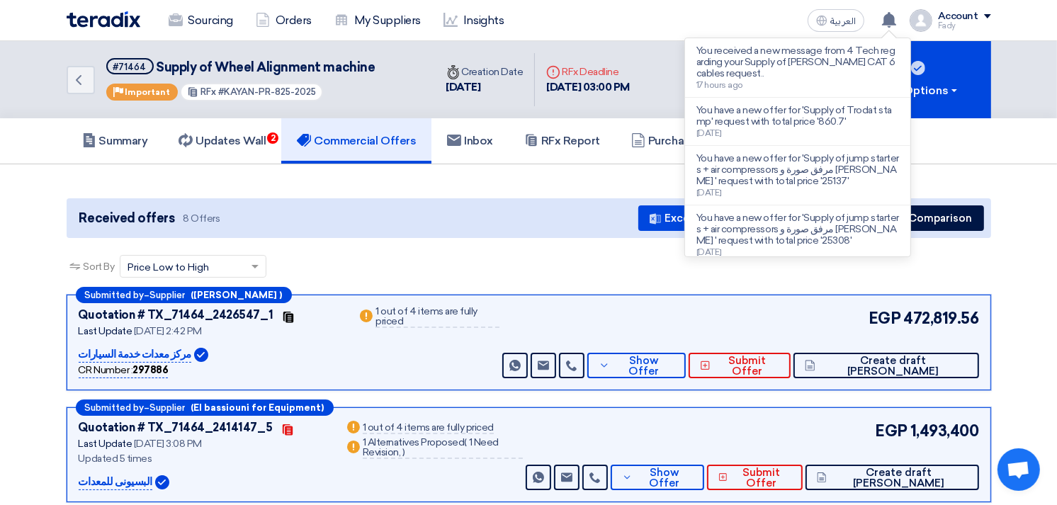
click at [395, 262] on div "Sort By Sort by × Price Low to High ×" at bounding box center [529, 275] width 925 height 40
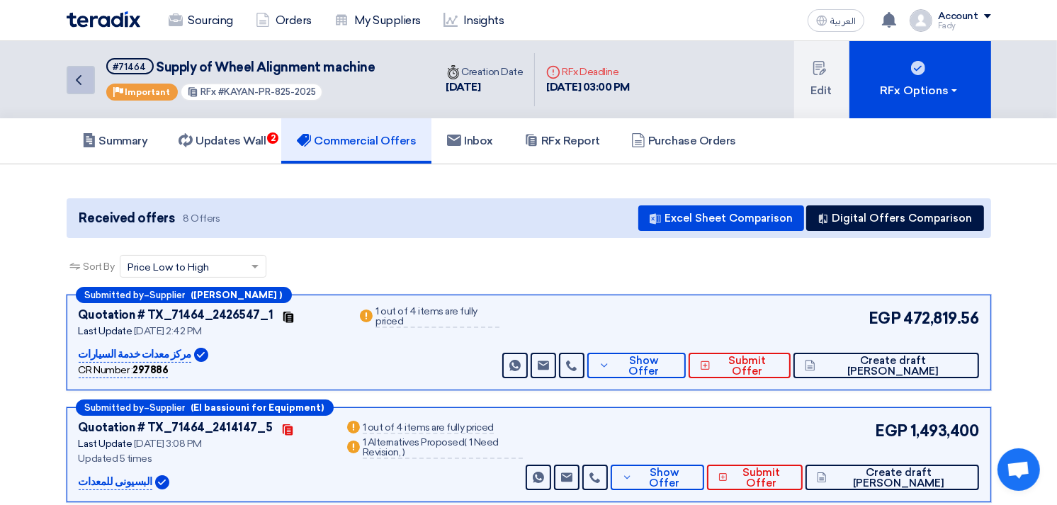
click at [74, 66] on link "Back" at bounding box center [81, 80] width 28 height 28
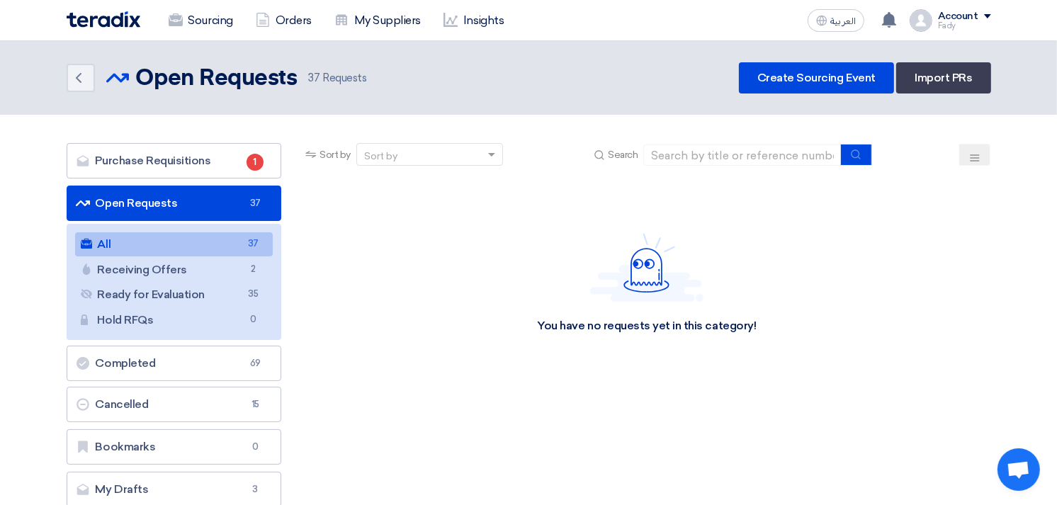
click at [241, 244] on link "All All 37" at bounding box center [174, 244] width 198 height 24
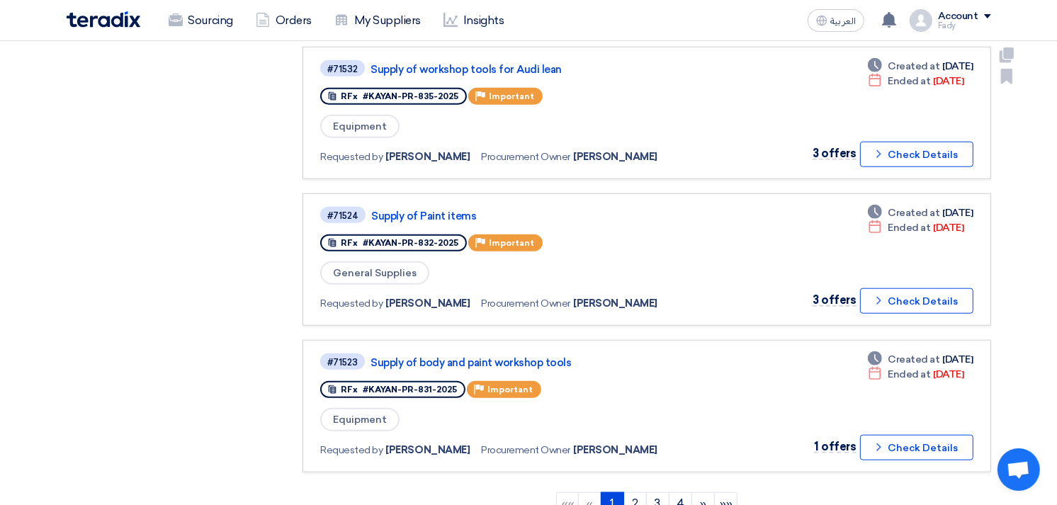
scroll to position [1181, 0]
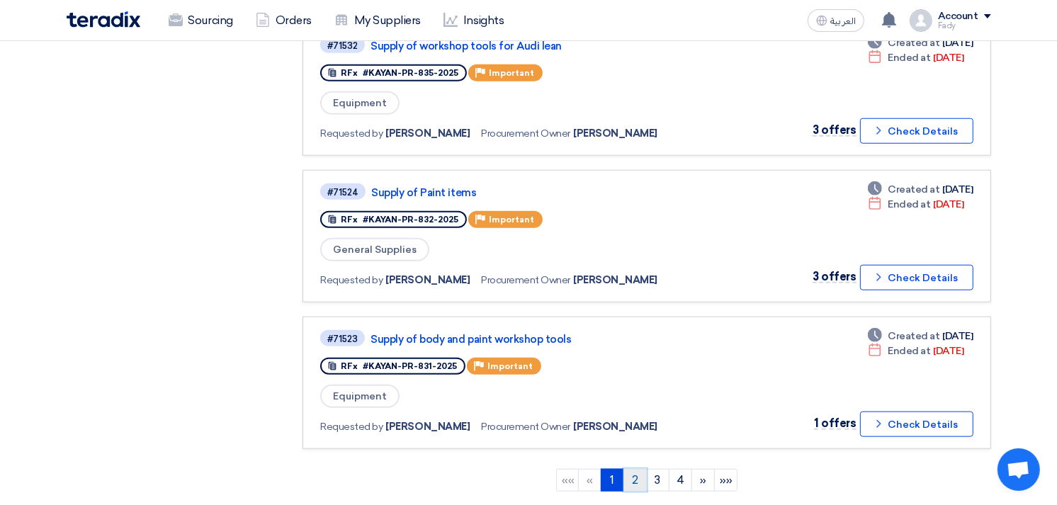
click at [631, 469] on link "2" at bounding box center [635, 480] width 23 height 23
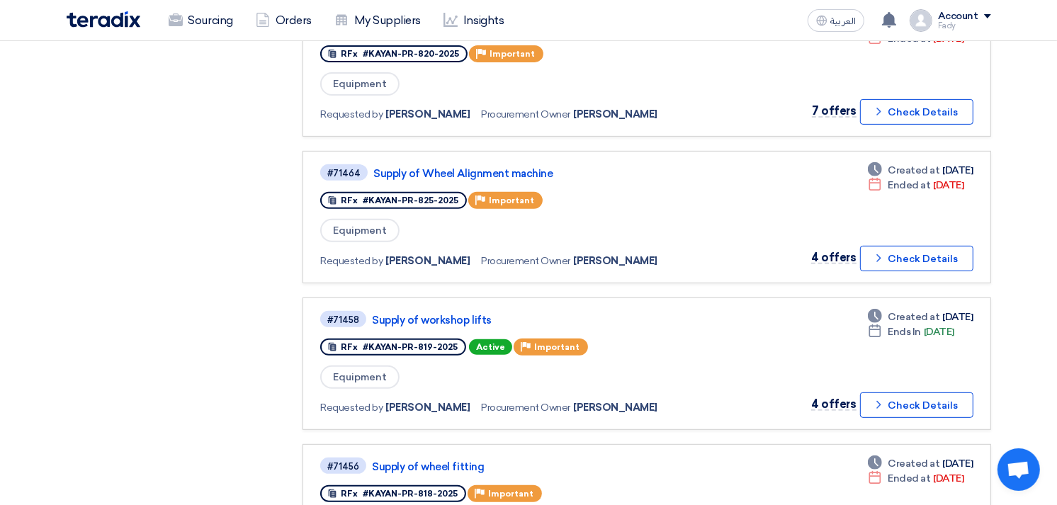
scroll to position [472, 0]
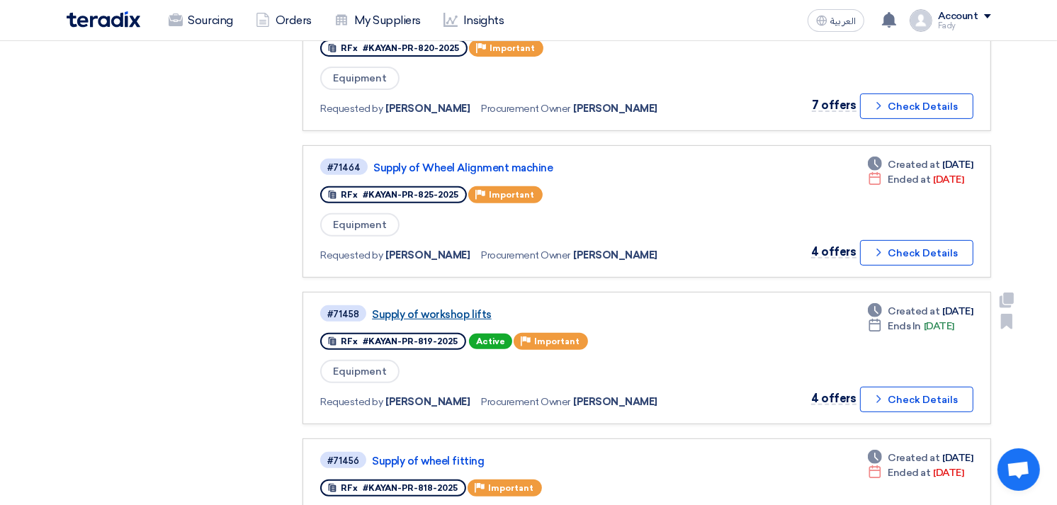
click at [449, 308] on link "Supply of workshop lifts" at bounding box center [549, 314] width 354 height 13
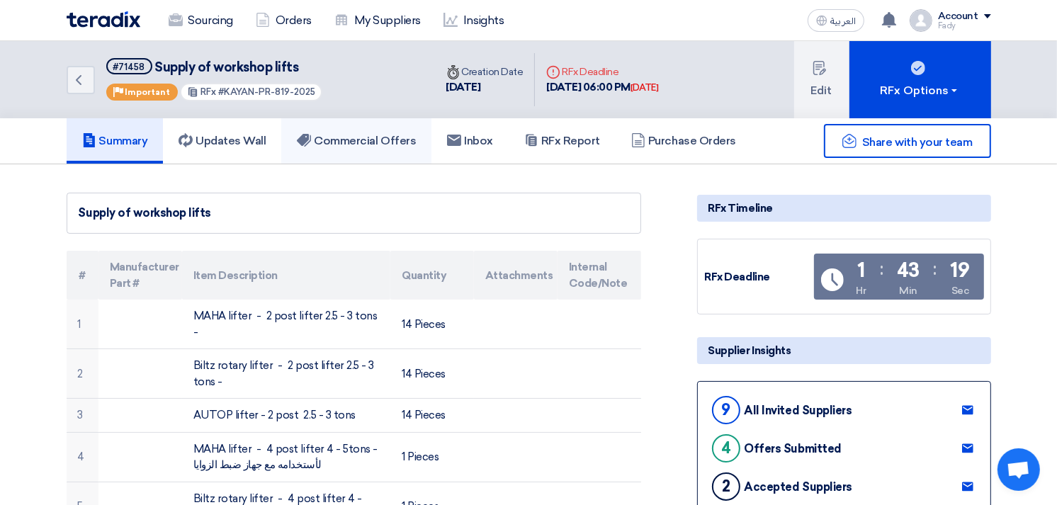
click at [333, 130] on link "Commercial Offers" at bounding box center [356, 140] width 150 height 45
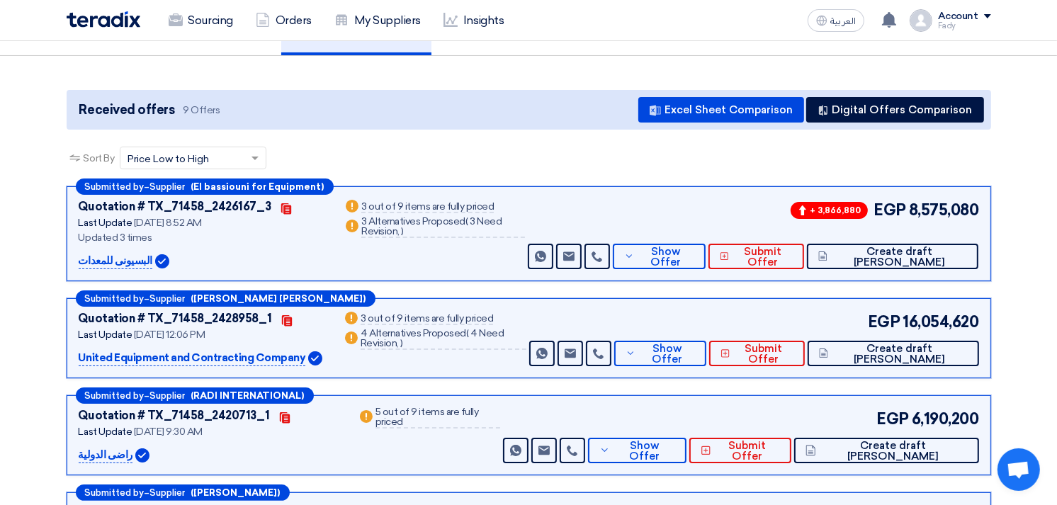
scroll to position [157, 0]
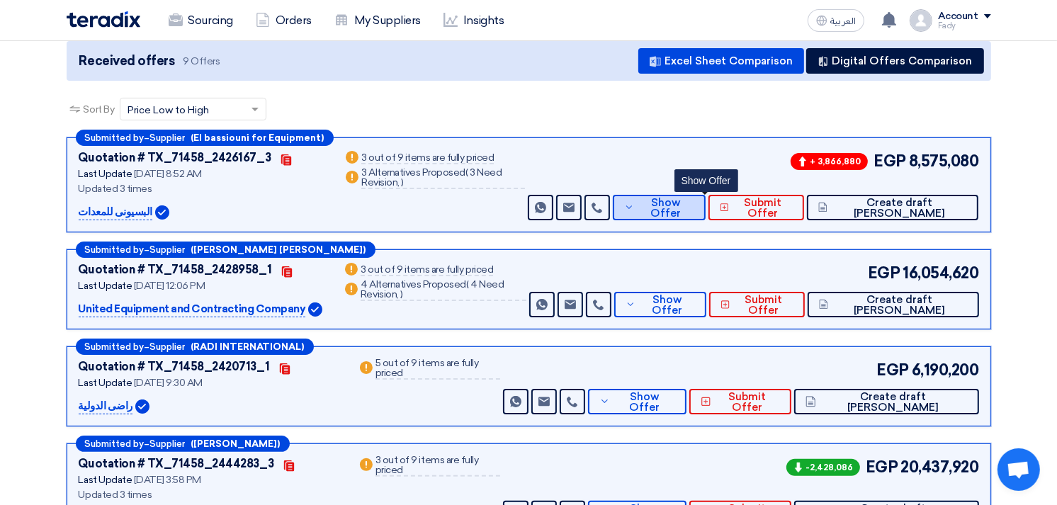
click at [689, 200] on span "Show Offer" at bounding box center [666, 208] width 56 height 21
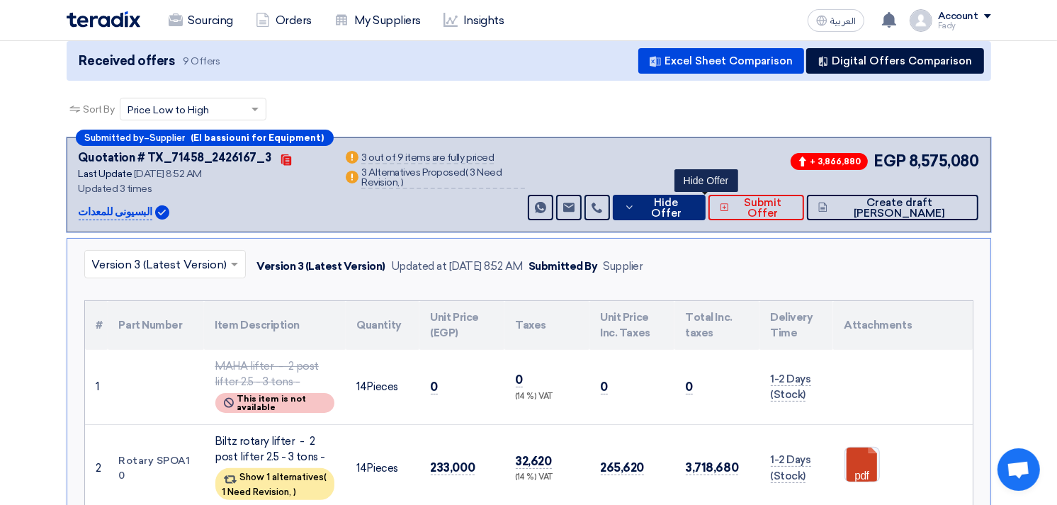
click at [694, 200] on span "Hide Offer" at bounding box center [665, 208] width 55 height 21
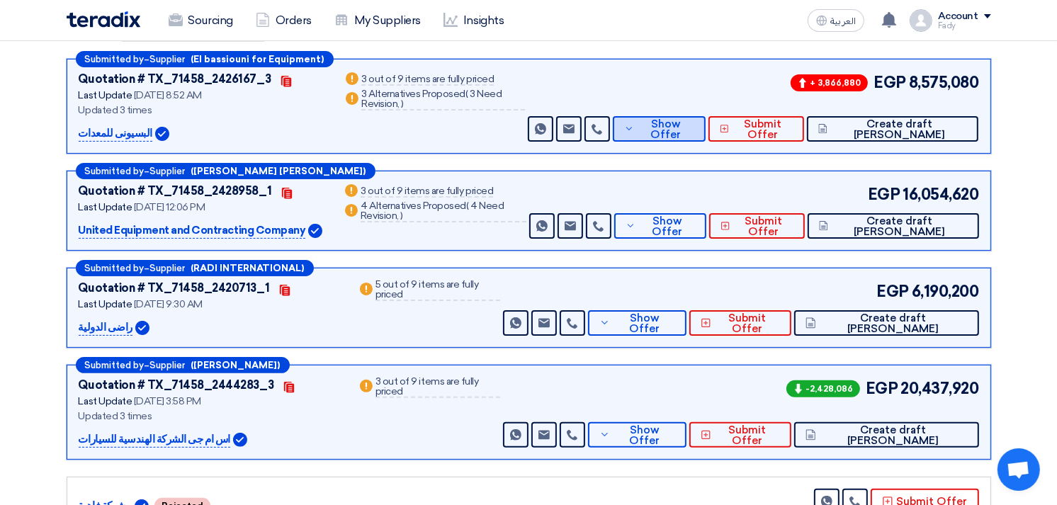
scroll to position [315, 0]
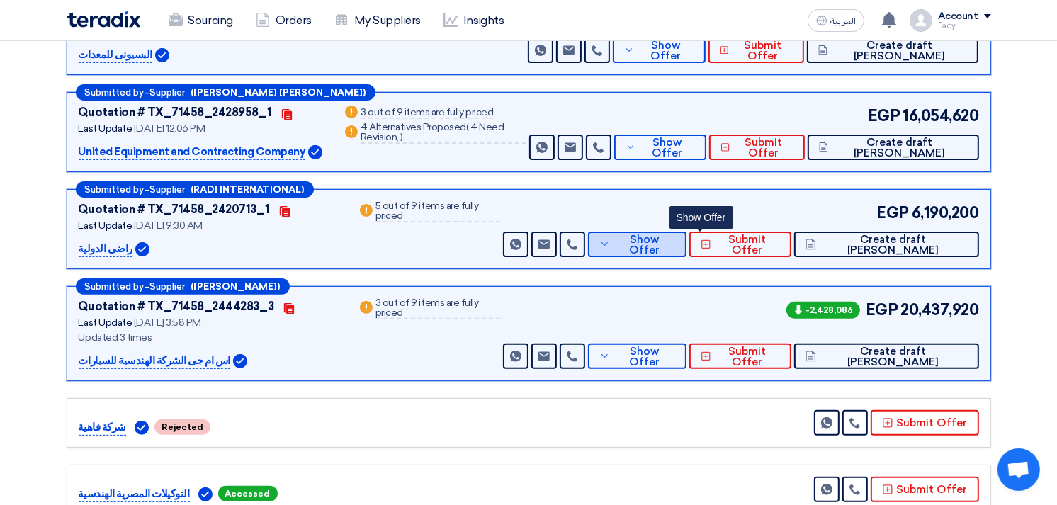
click at [687, 235] on button "Show Offer" at bounding box center [637, 245] width 98 height 26
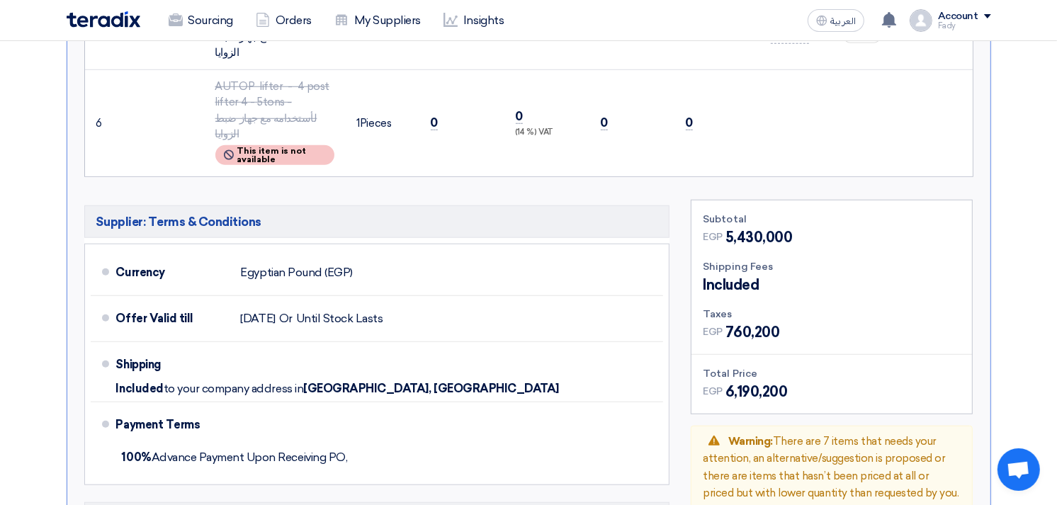
scroll to position [1181, 0]
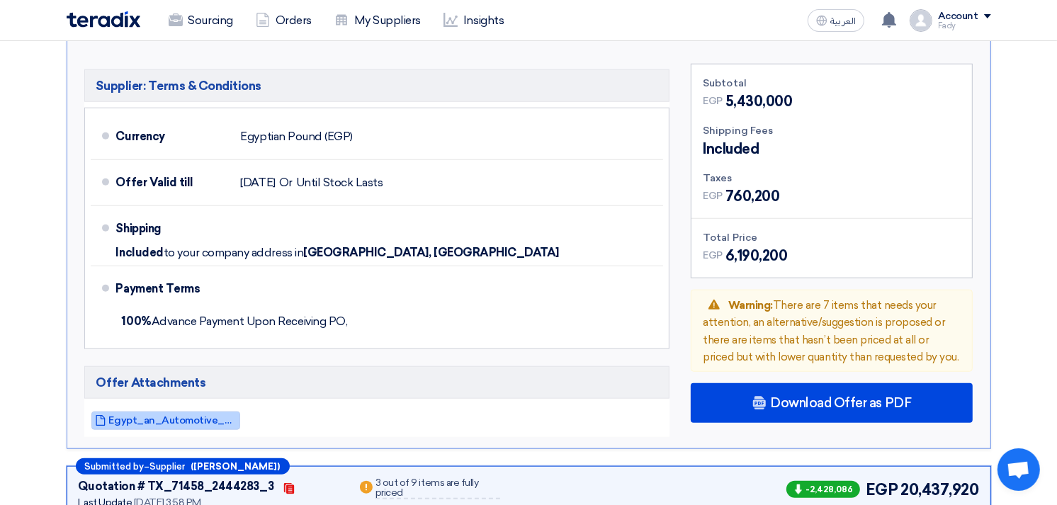
click at [187, 415] on span "Egypt_an_Automotive_And_Traading_compeny__1758521587540.pdf" at bounding box center [173, 420] width 128 height 11
click at [164, 415] on span "Egypt_an_Automotive_And_Traading_compeny__1758521587540.pdf" at bounding box center [173, 420] width 128 height 11
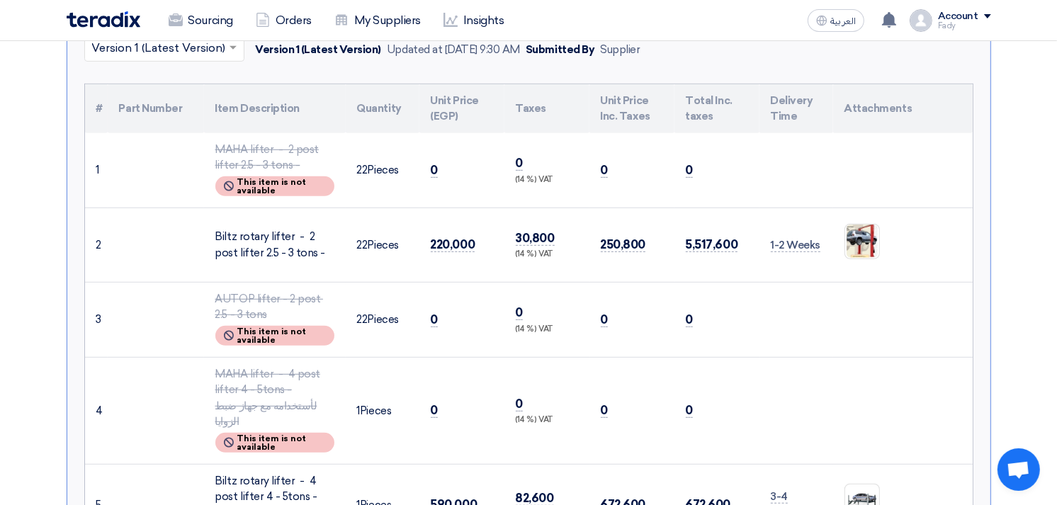
scroll to position [393, 0]
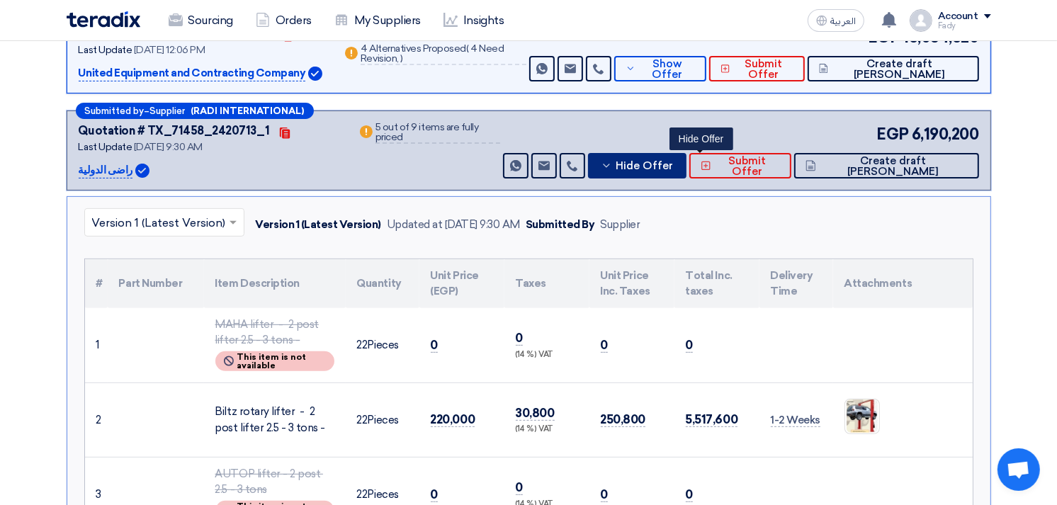
click at [673, 162] on span "Hide Offer" at bounding box center [644, 166] width 57 height 11
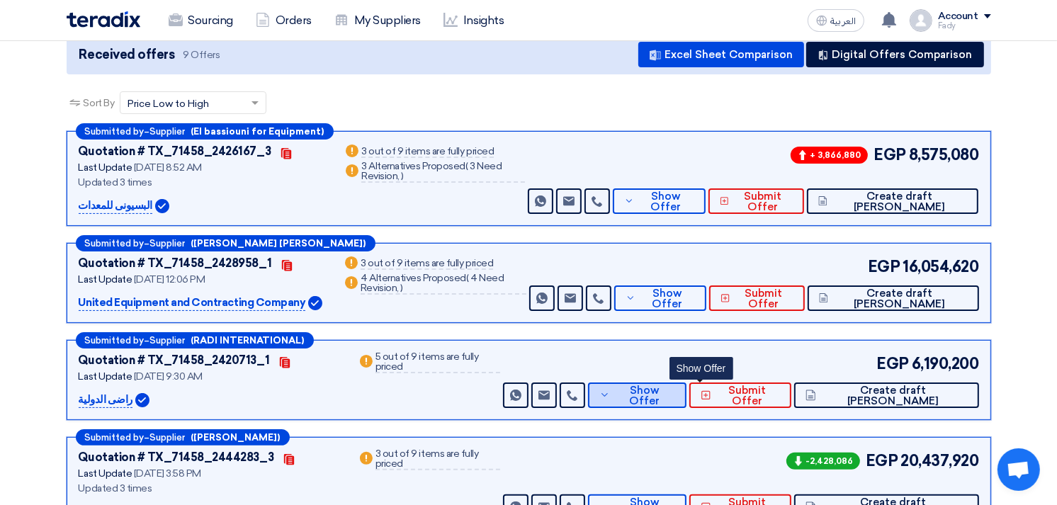
scroll to position [157, 0]
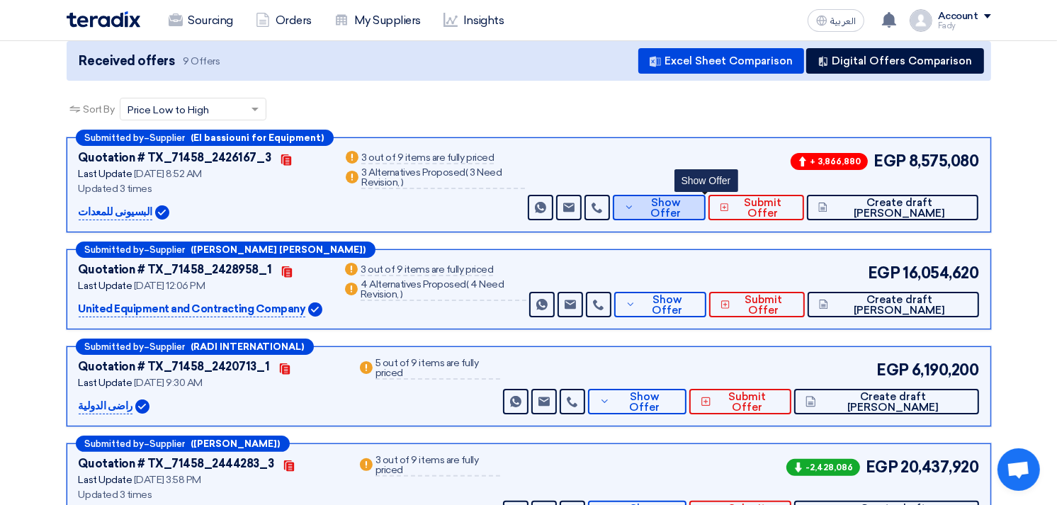
click at [694, 203] on span "Show Offer" at bounding box center [666, 208] width 56 height 21
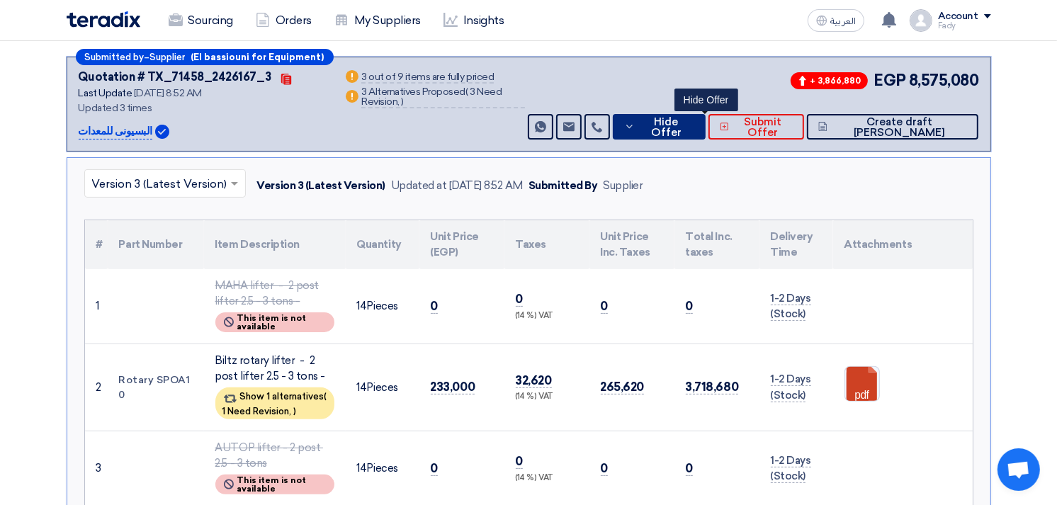
scroll to position [393, 0]
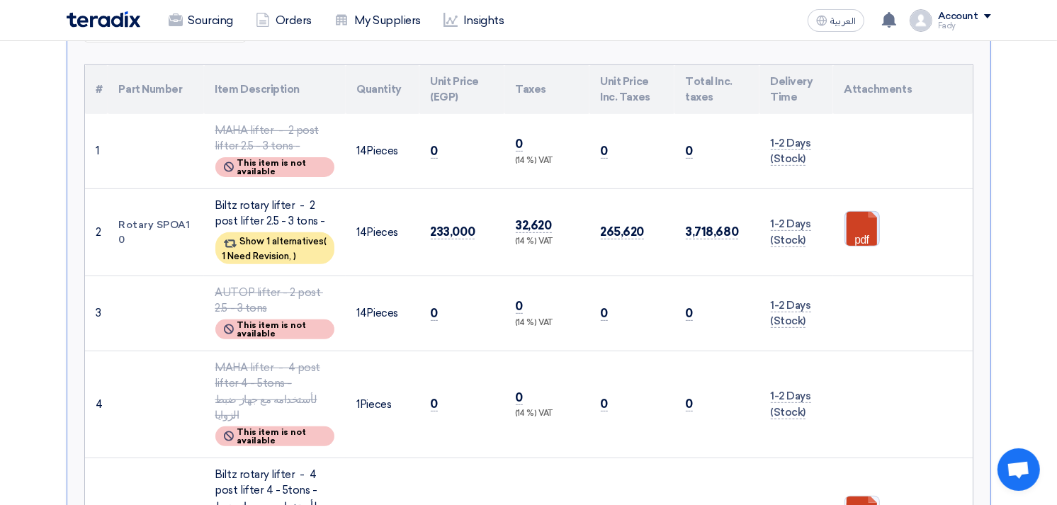
click at [862, 221] on link at bounding box center [901, 254] width 113 height 85
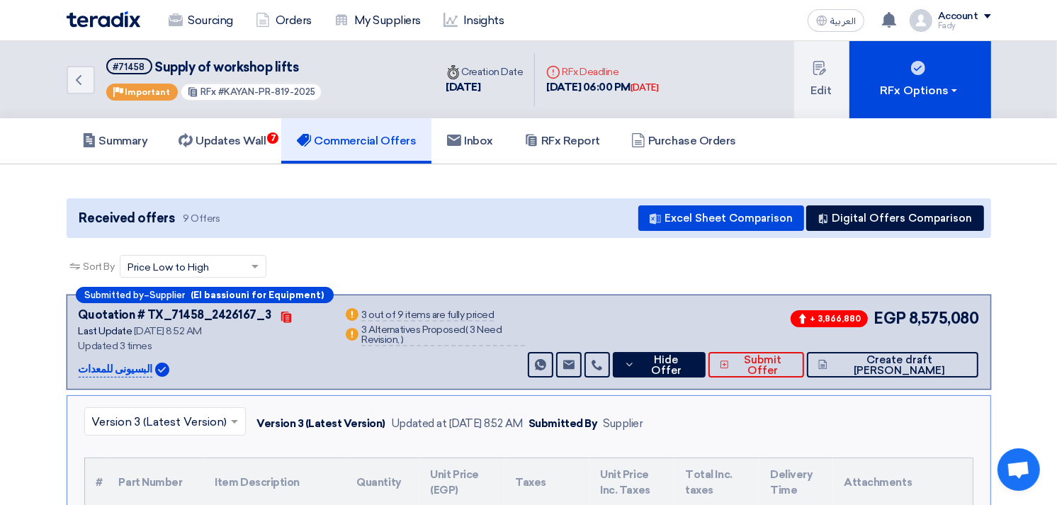
click at [690, 383] on div "Submitted by – Supplier (El bassiouni for Equipment) Quotation # TX_71458_24261…" at bounding box center [529, 342] width 925 height 95
click at [698, 373] on button "Hide Offer" at bounding box center [659, 365] width 93 height 26
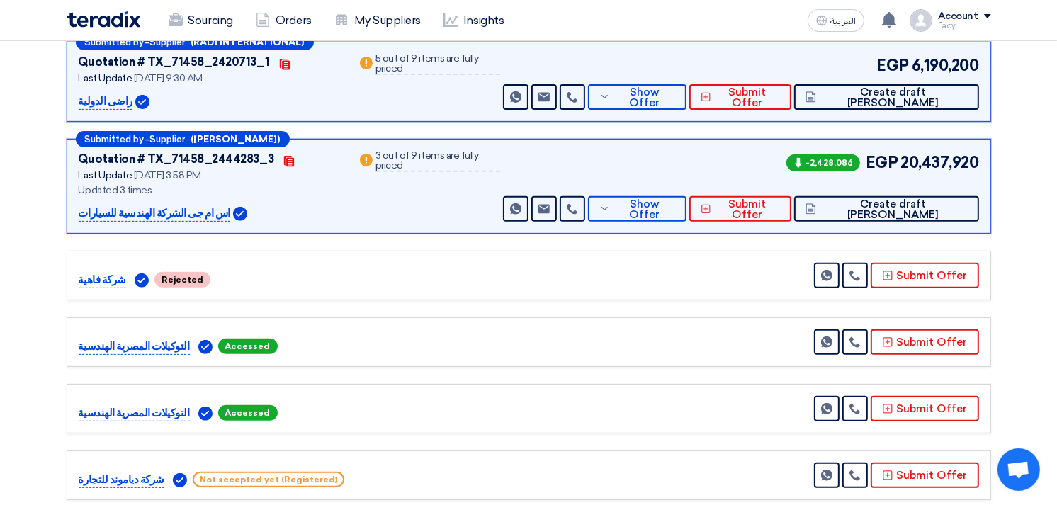
scroll to position [472, 0]
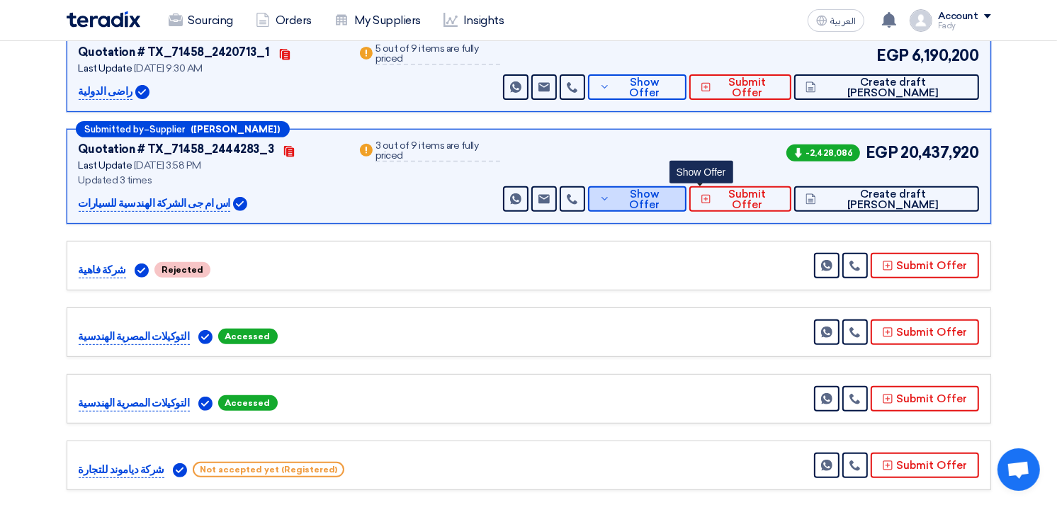
click at [675, 200] on span "Show Offer" at bounding box center [645, 199] width 62 height 21
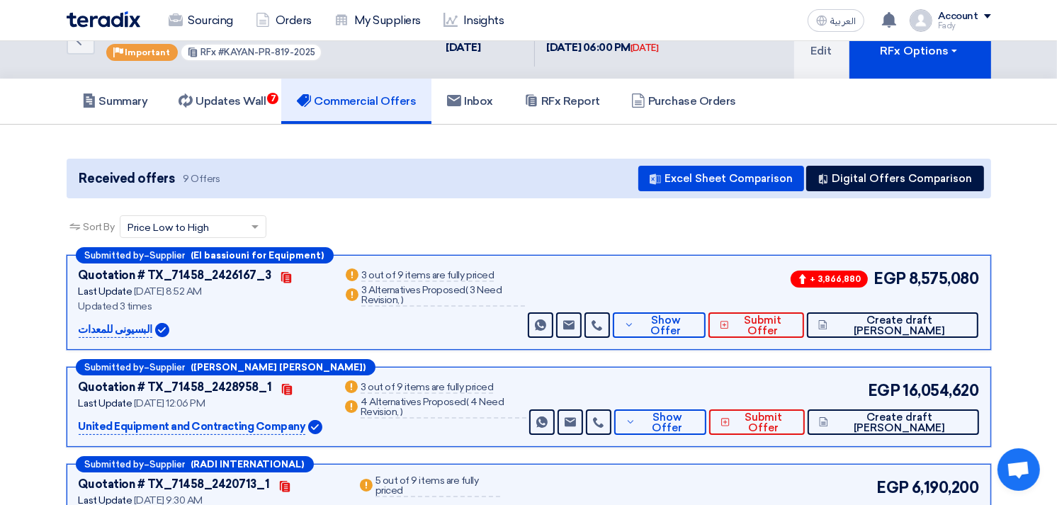
scroll to position [79, 0]
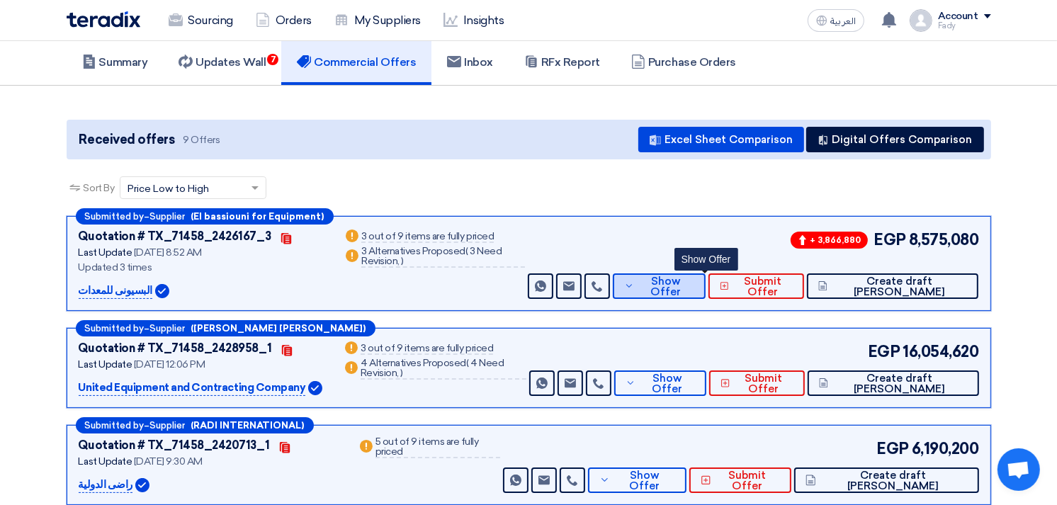
click at [694, 286] on span "Show Offer" at bounding box center [666, 286] width 56 height 21
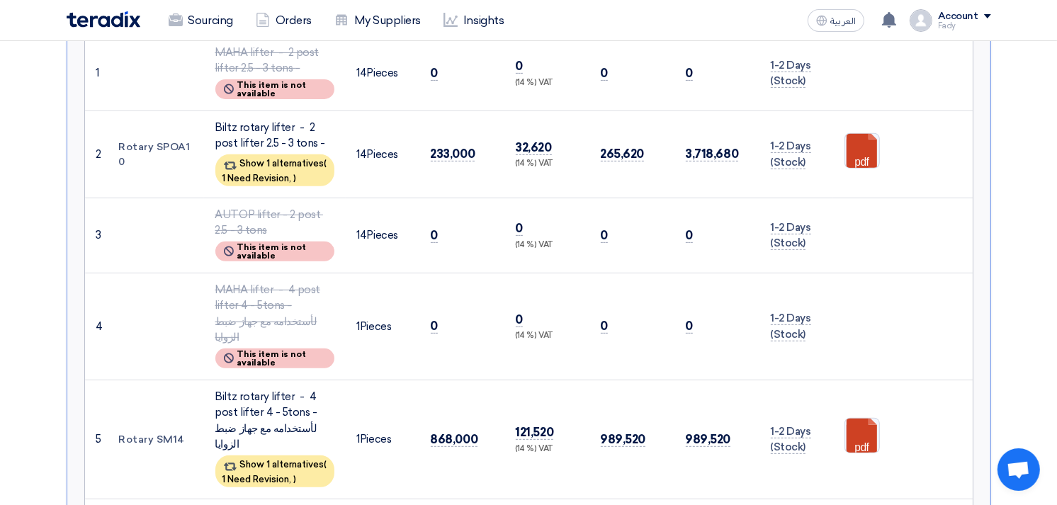
scroll to position [472, 0]
click at [868, 418] on link at bounding box center [901, 460] width 113 height 85
click at [573, 239] on div "(14 %) VAT" at bounding box center [547, 245] width 62 height 12
click at [865, 418] on link at bounding box center [901, 460] width 113 height 85
click at [665, 411] on td "989,520" at bounding box center [632, 438] width 85 height 119
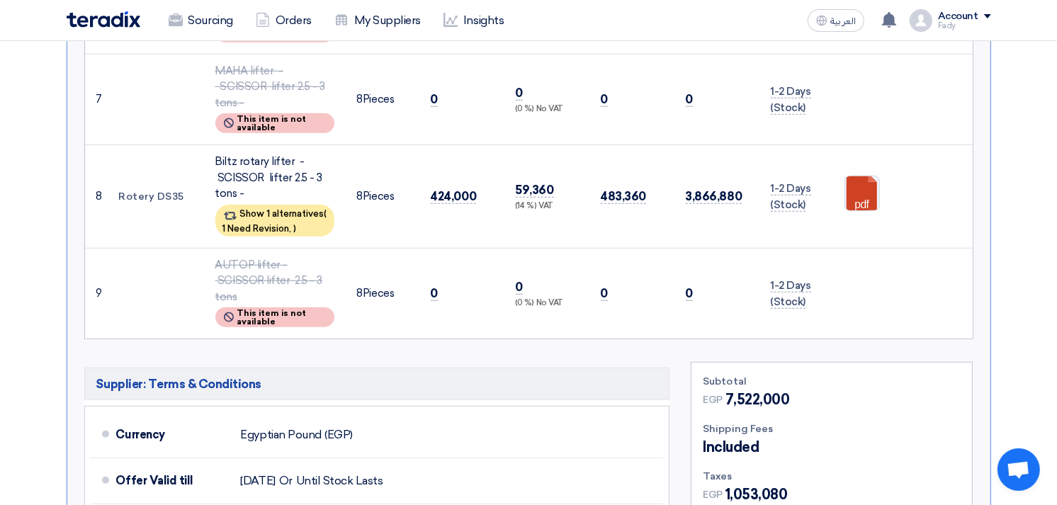
scroll to position [866, 0]
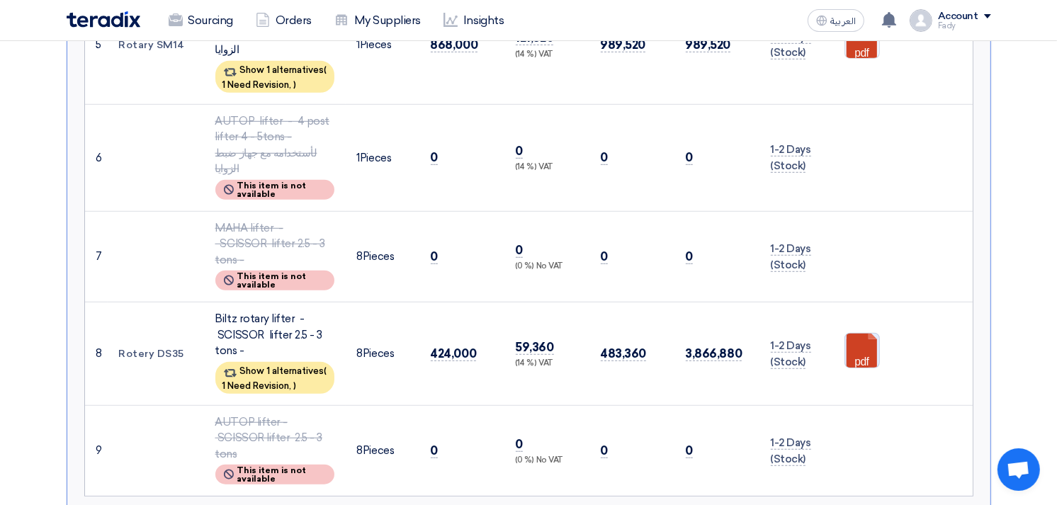
click at [865, 334] on link at bounding box center [901, 376] width 113 height 85
click at [523, 358] on div "(14 %) VAT" at bounding box center [547, 364] width 62 height 12
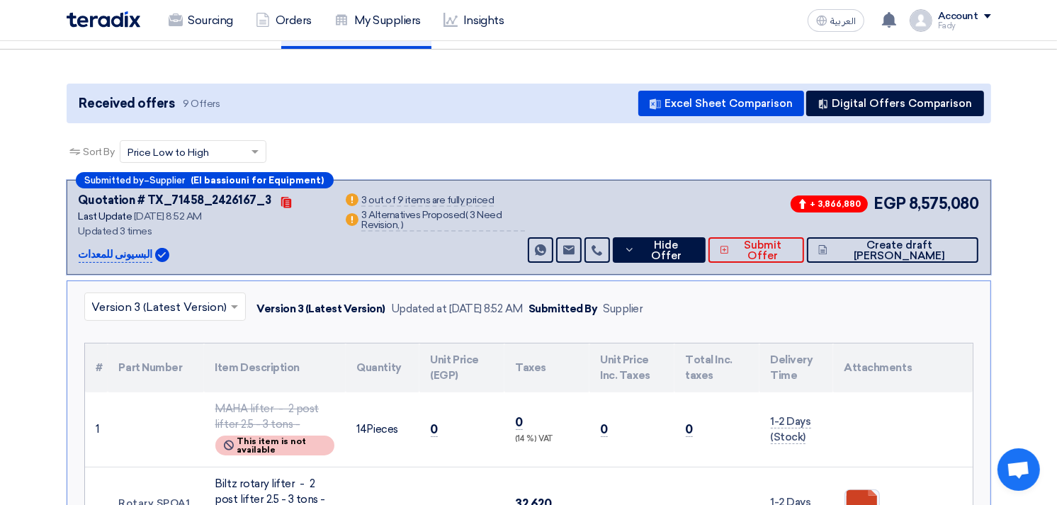
scroll to position [0, 0]
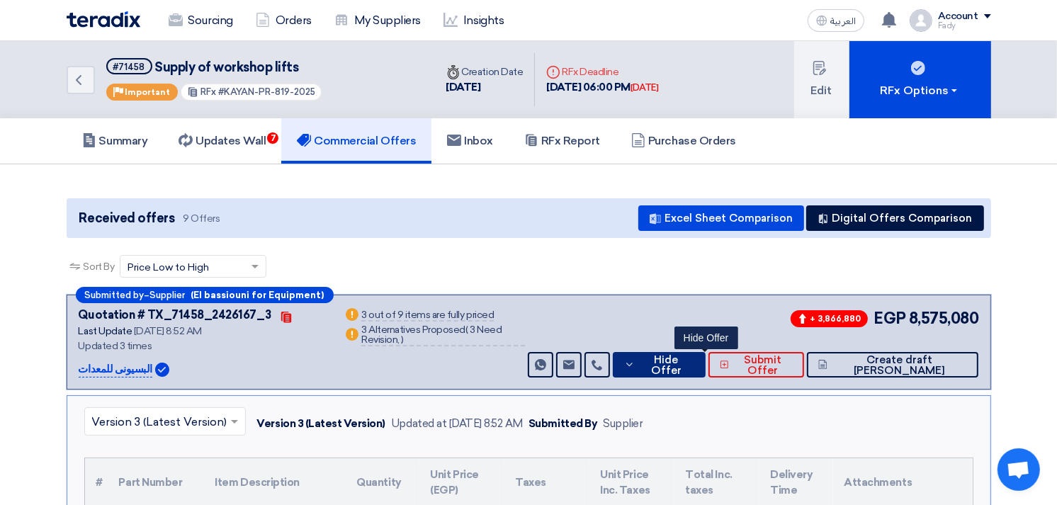
click at [694, 362] on span "Hide Offer" at bounding box center [665, 365] width 55 height 21
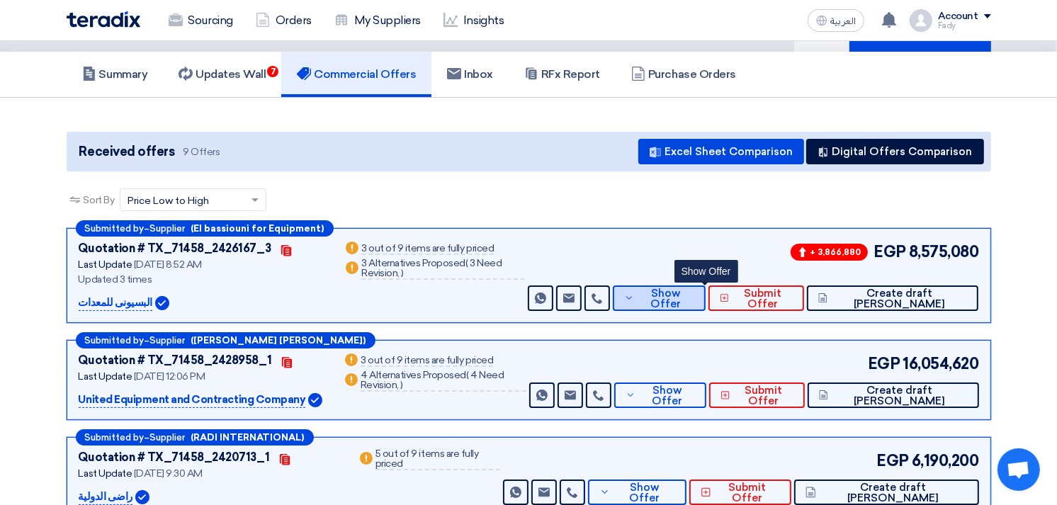
scroll to position [157, 0]
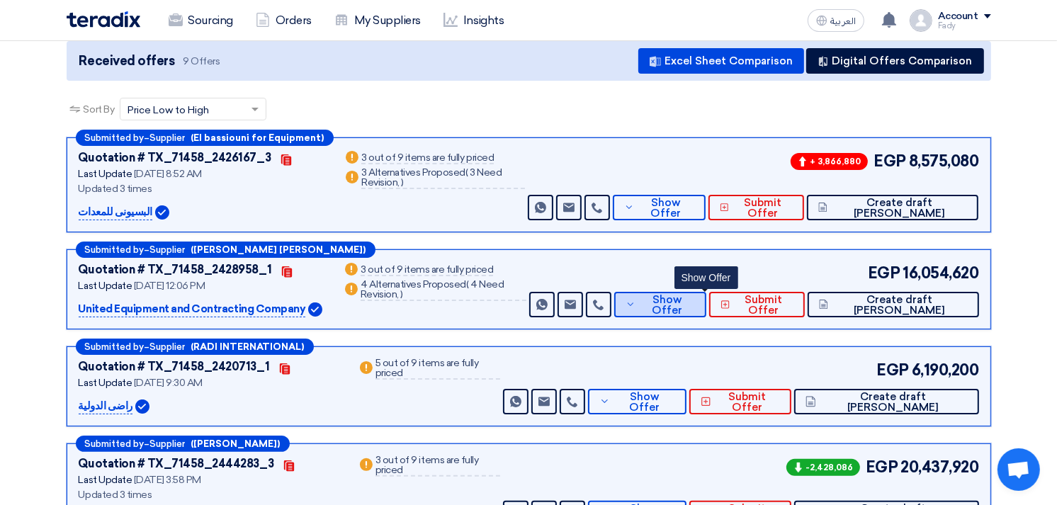
click at [695, 305] on span "Show Offer" at bounding box center [667, 305] width 56 height 21
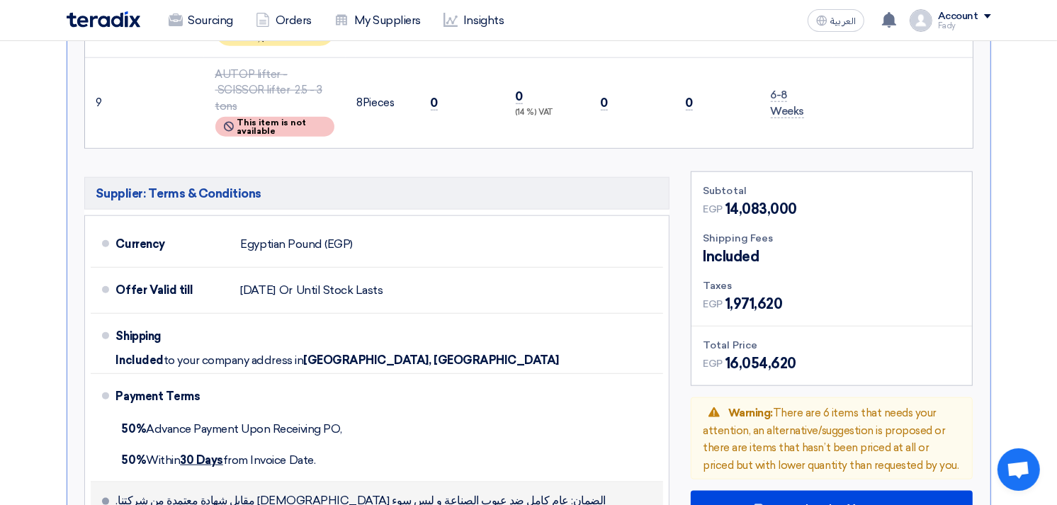
scroll to position [1417, 0]
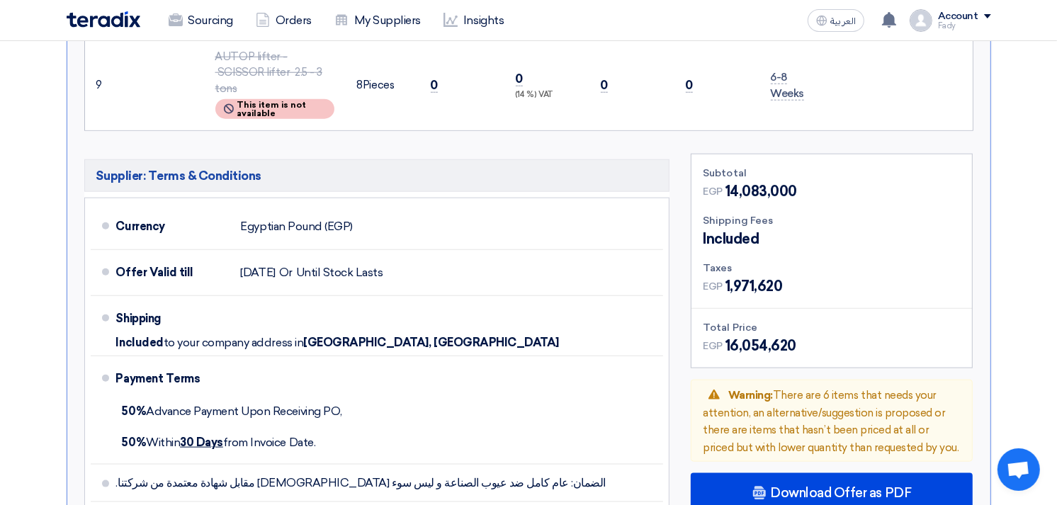
scroll to position [1496, 0]
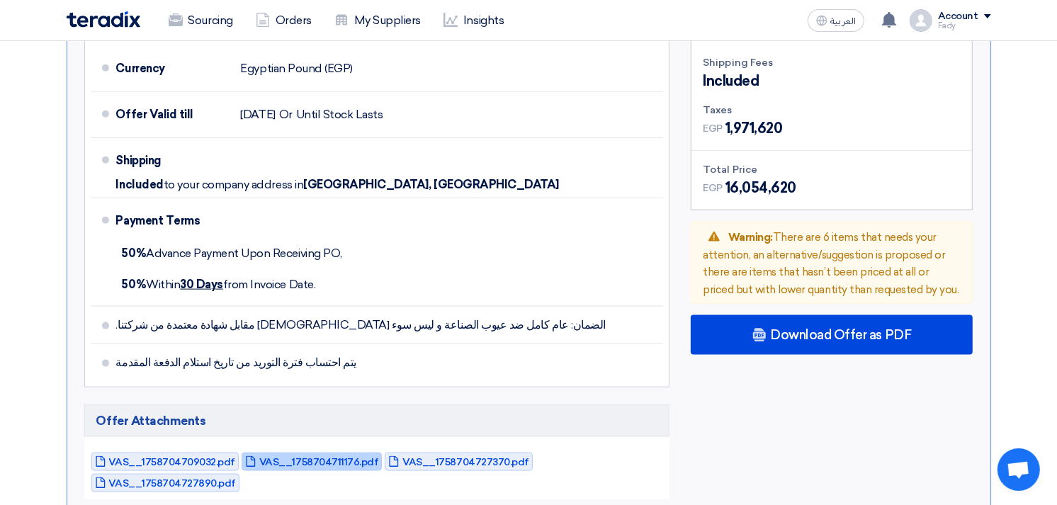
click at [323, 457] on span "VAS__1758704711176.pdf" at bounding box center [318, 462] width 119 height 11
click at [450, 453] on link "VAS__1758704727370.pdf" at bounding box center [458, 462] width 147 height 18
click at [236, 478] on span "VAS__1758704727890.pdf" at bounding box center [172, 483] width 127 height 11
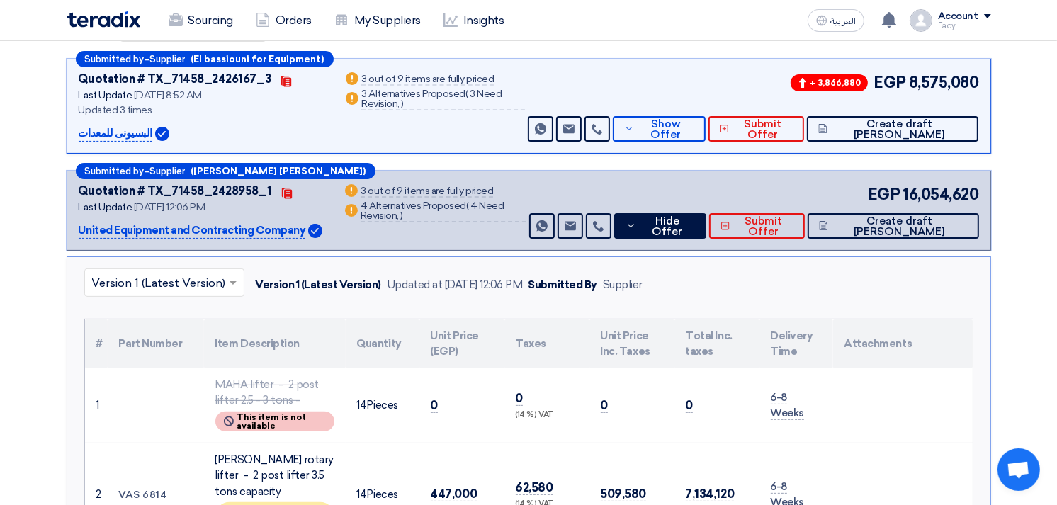
scroll to position [0, 0]
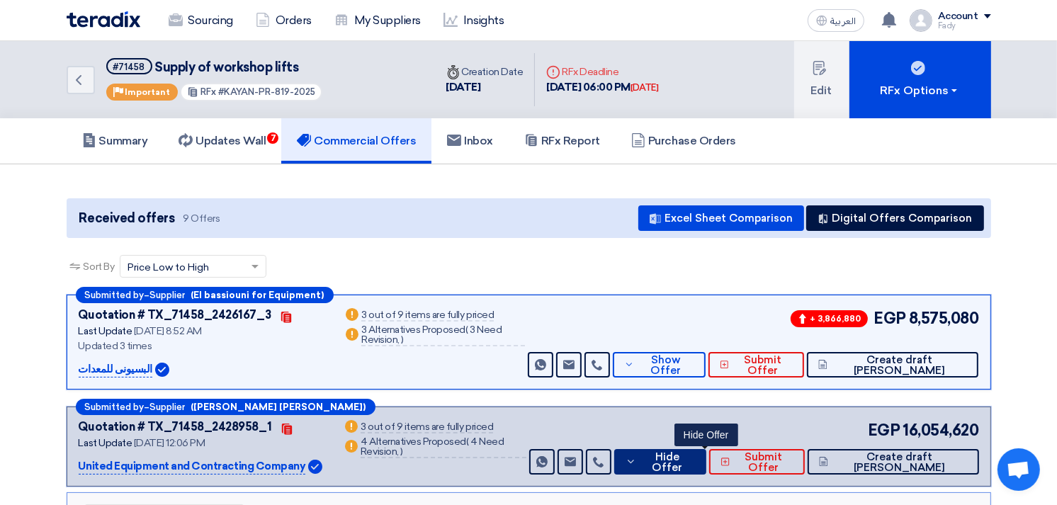
click at [695, 456] on span "Hide Offer" at bounding box center [667, 462] width 55 height 21
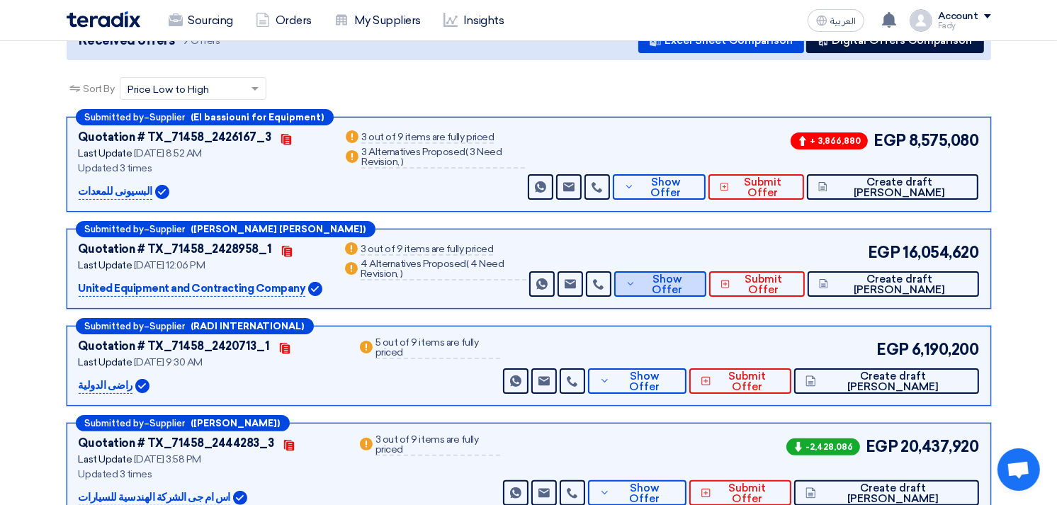
scroll to position [315, 0]
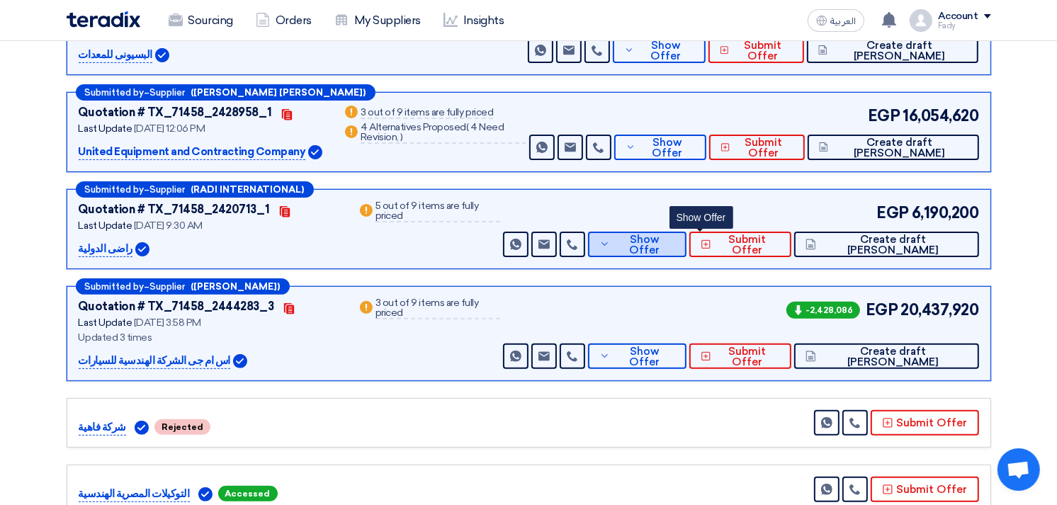
click at [687, 235] on button "Show Offer" at bounding box center [637, 245] width 98 height 26
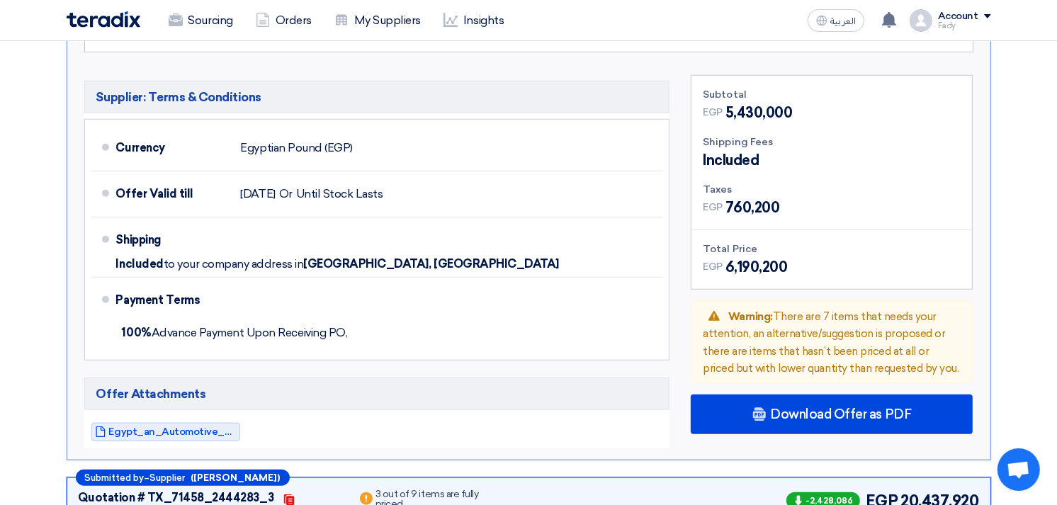
scroll to position [1181, 0]
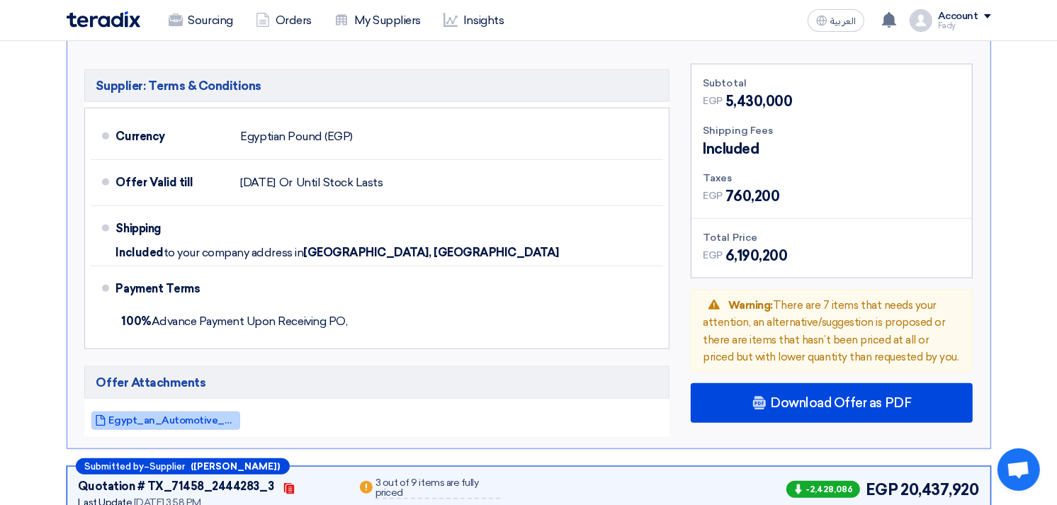
click at [175, 412] on link "Egypt_an_Automotive_And_Traading_compeny__1758521587540.pdf" at bounding box center [165, 421] width 149 height 18
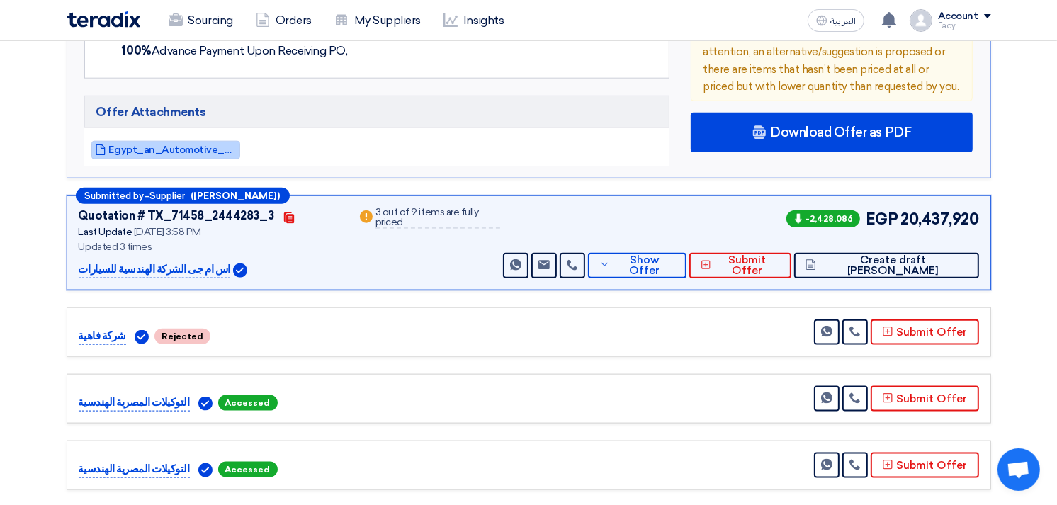
scroll to position [1496, 0]
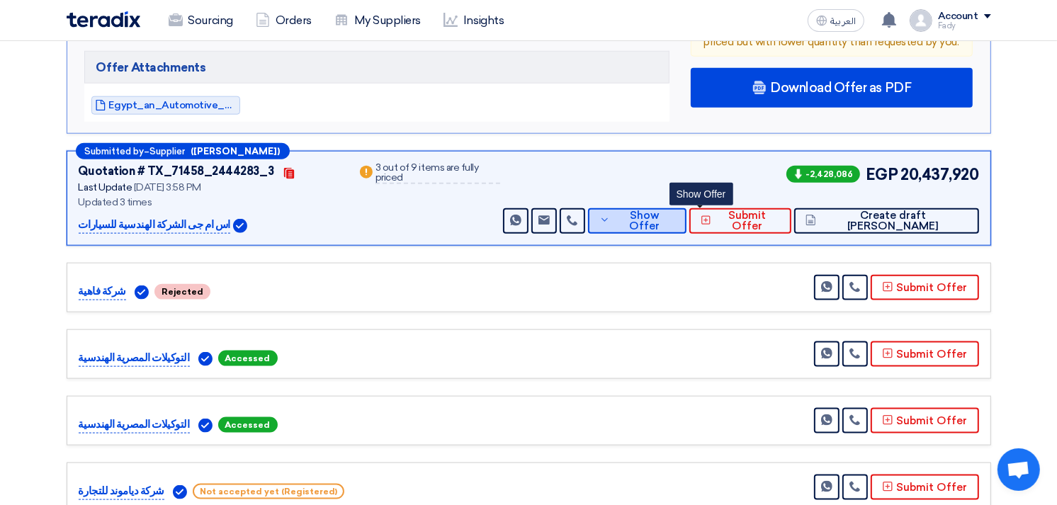
click at [687, 208] on button "Show Offer" at bounding box center [637, 221] width 98 height 26
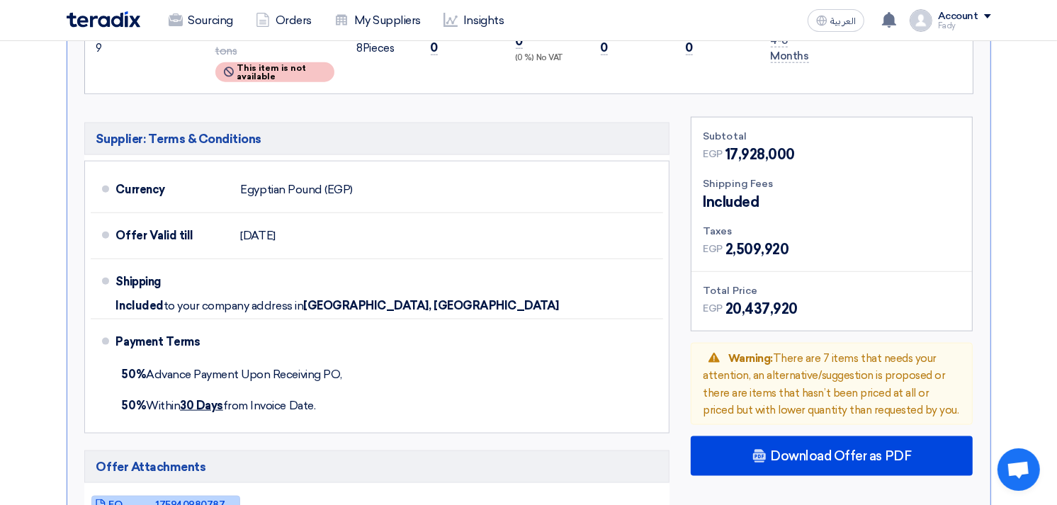
click at [195, 496] on link "EQ_____1759409807874.pdf" at bounding box center [165, 505] width 149 height 18
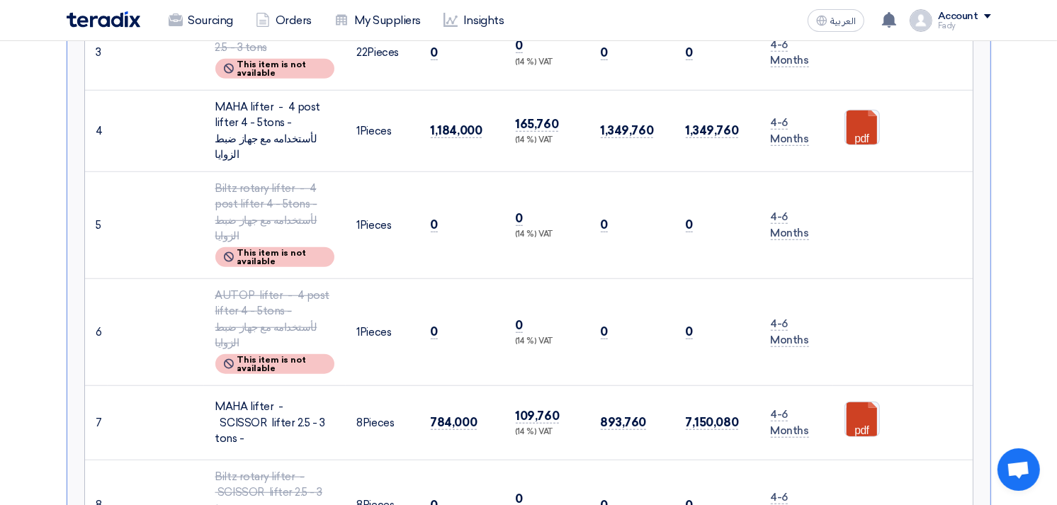
scroll to position [945, 0]
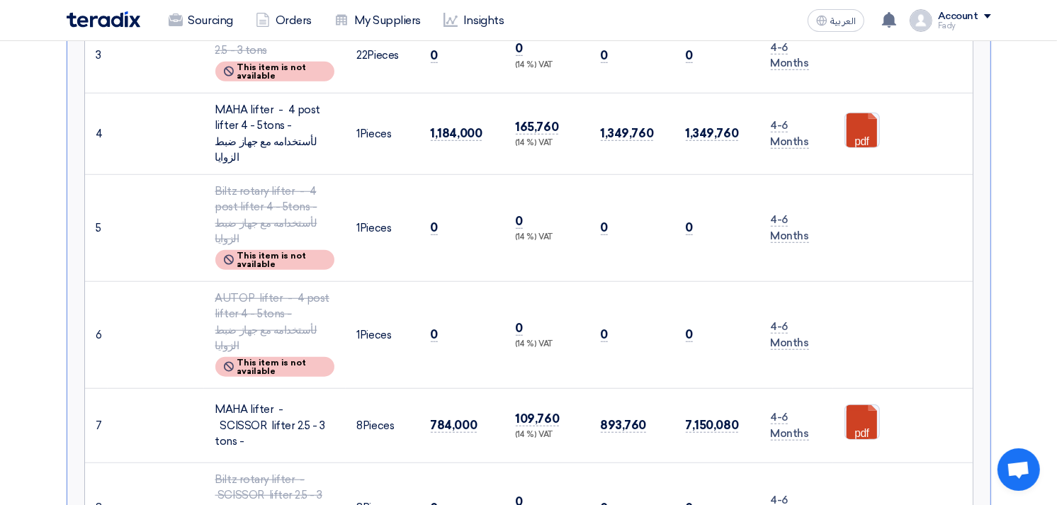
click at [555, 229] on td "0 (14 %) VAT" at bounding box center [547, 227] width 85 height 107
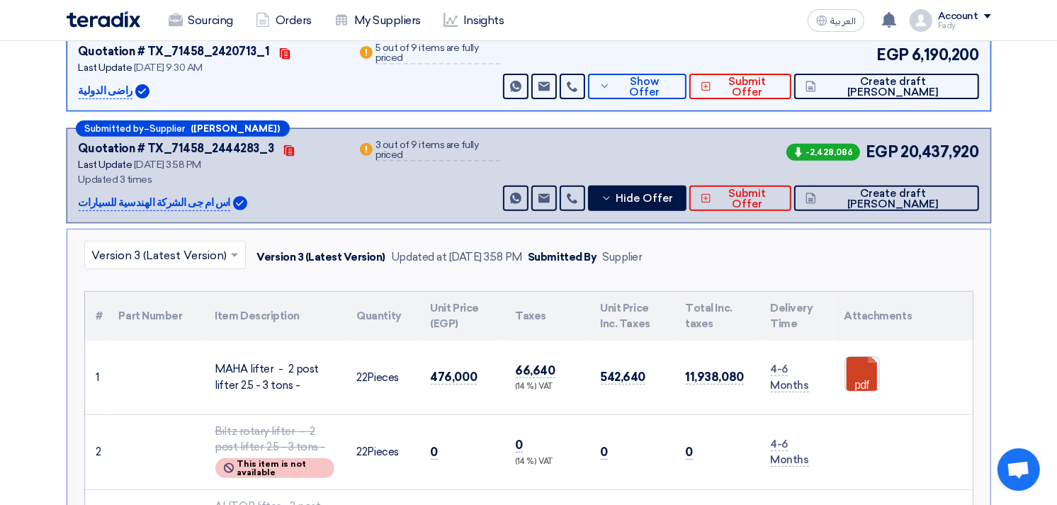
scroll to position [472, 0]
click at [863, 370] on link at bounding box center [901, 400] width 113 height 85
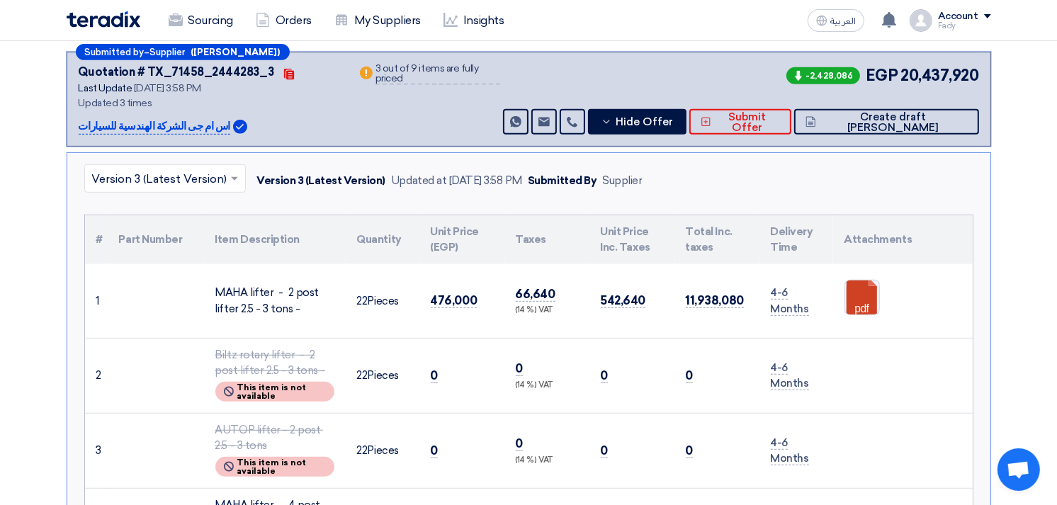
scroll to position [709, 0]
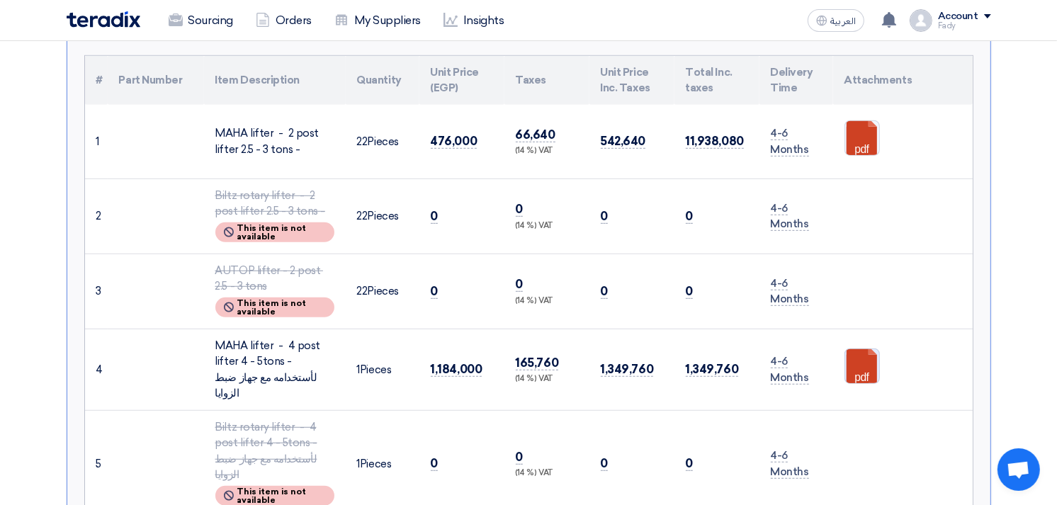
click at [855, 357] on link at bounding box center [901, 391] width 113 height 85
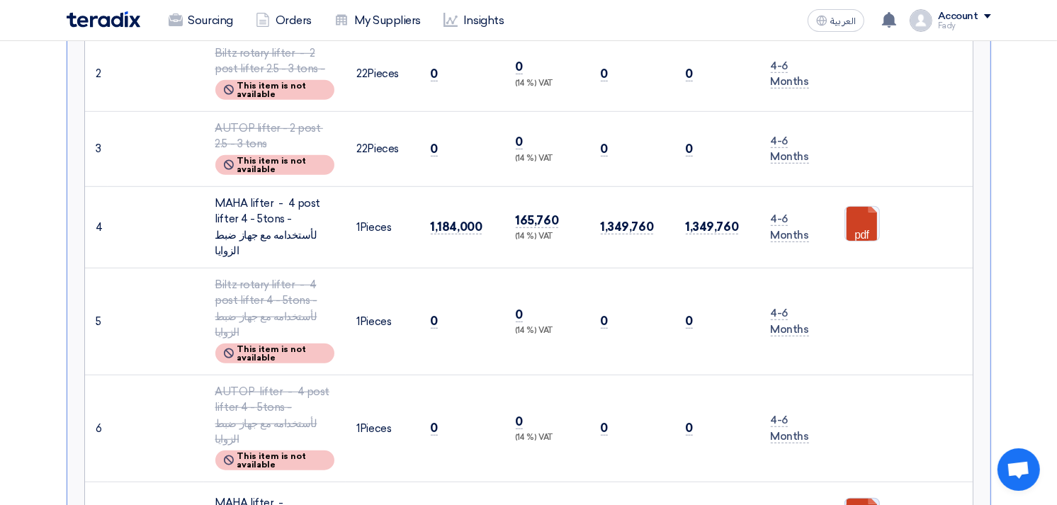
scroll to position [1023, 0]
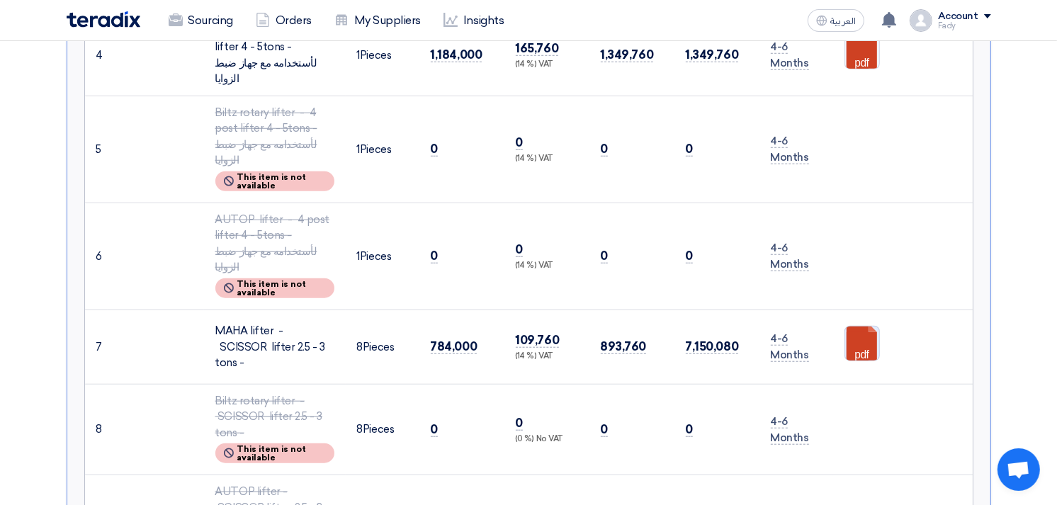
click at [852, 327] on link at bounding box center [901, 369] width 113 height 85
